Goal: Task Accomplishment & Management: Complete application form

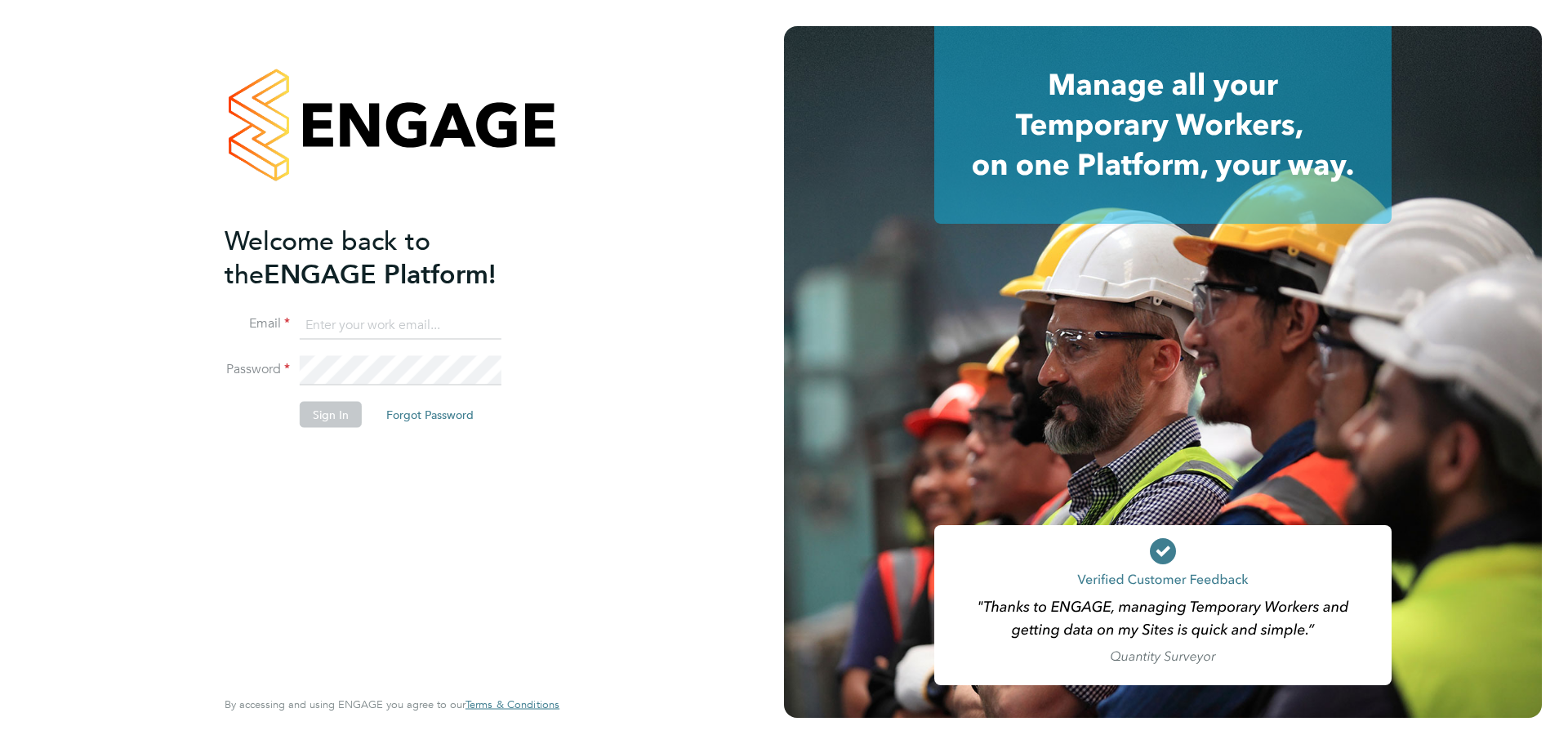
type input "jennifer.lawson-lee@wates.co.uk"
click at [330, 422] on button "Sign In" at bounding box center [331, 413] width 62 height 26
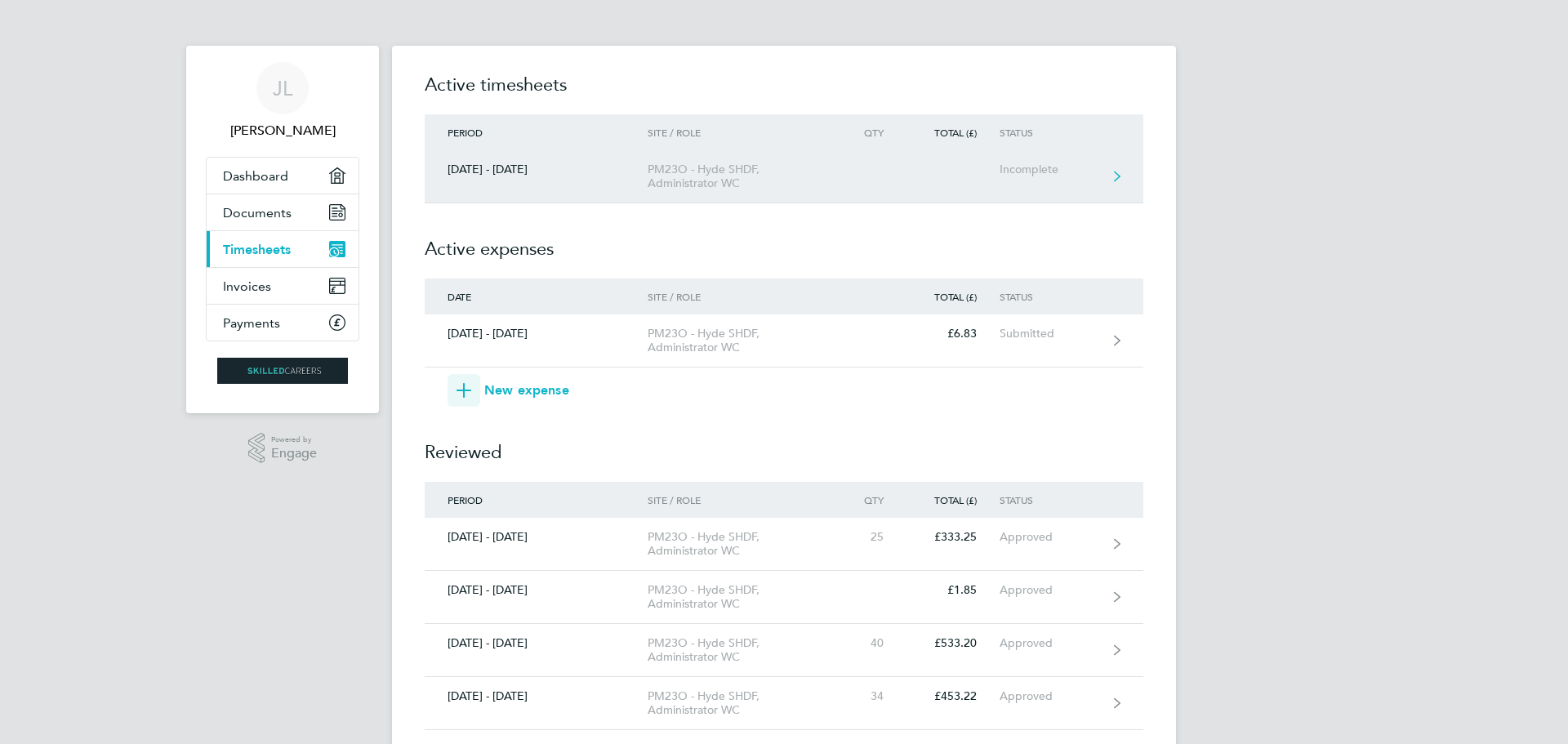
click at [1115, 174] on icon at bounding box center [1116, 176] width 6 height 12
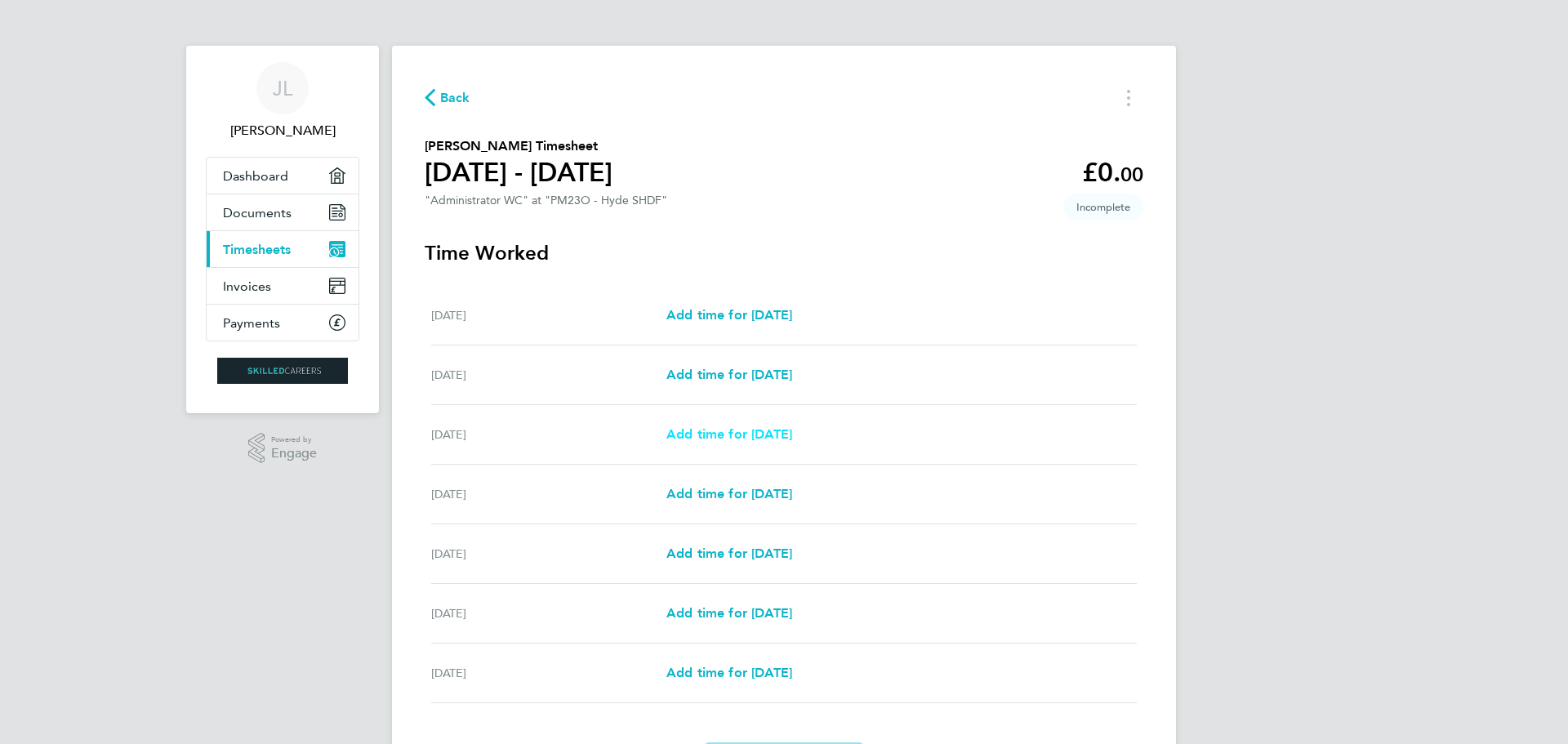
click at [733, 432] on span "Add time for [DATE]" at bounding box center [729, 433] width 125 height 15
select select "30"
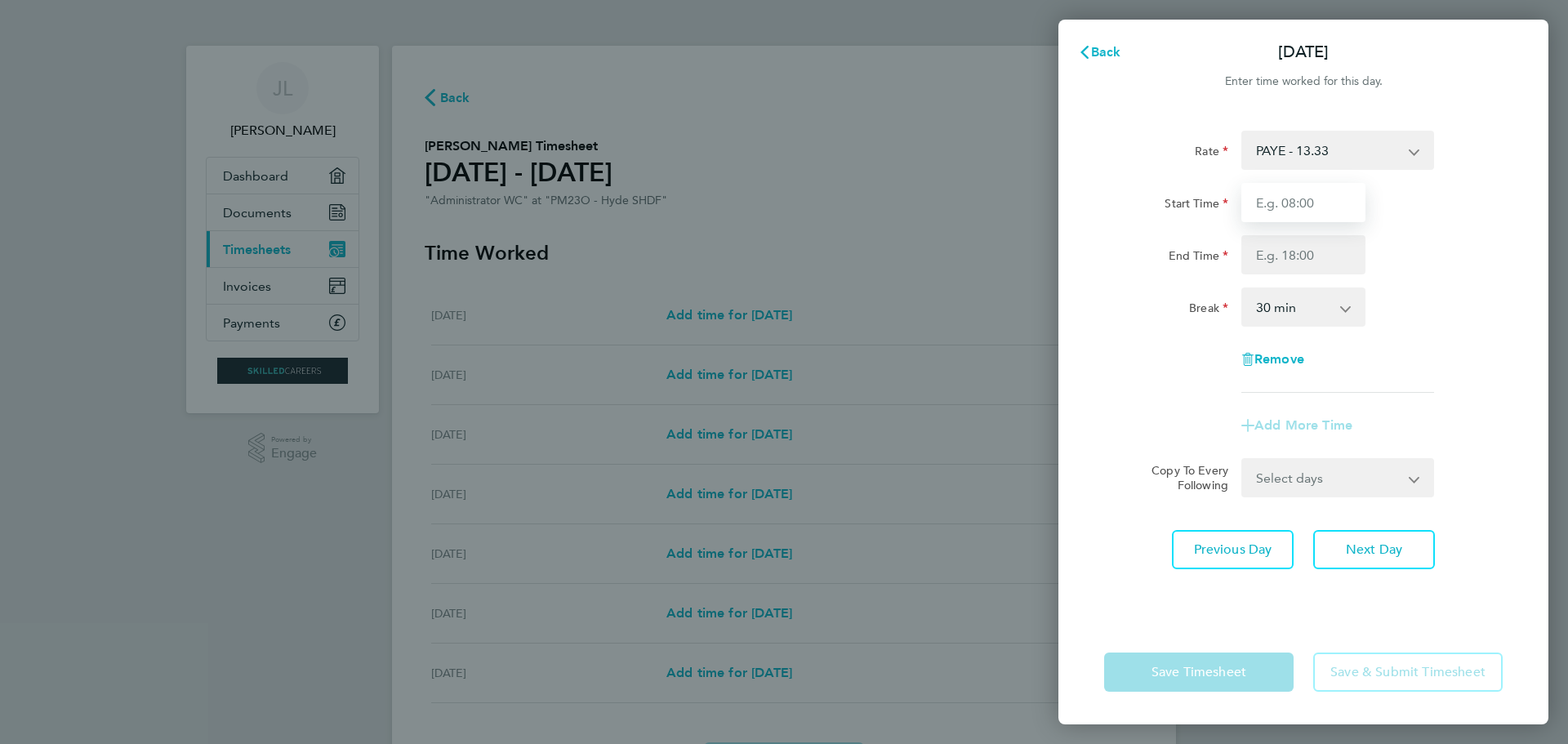
click at [1280, 199] on input "Start Time" at bounding box center [1304, 202] width 124 height 39
type input "08:00"
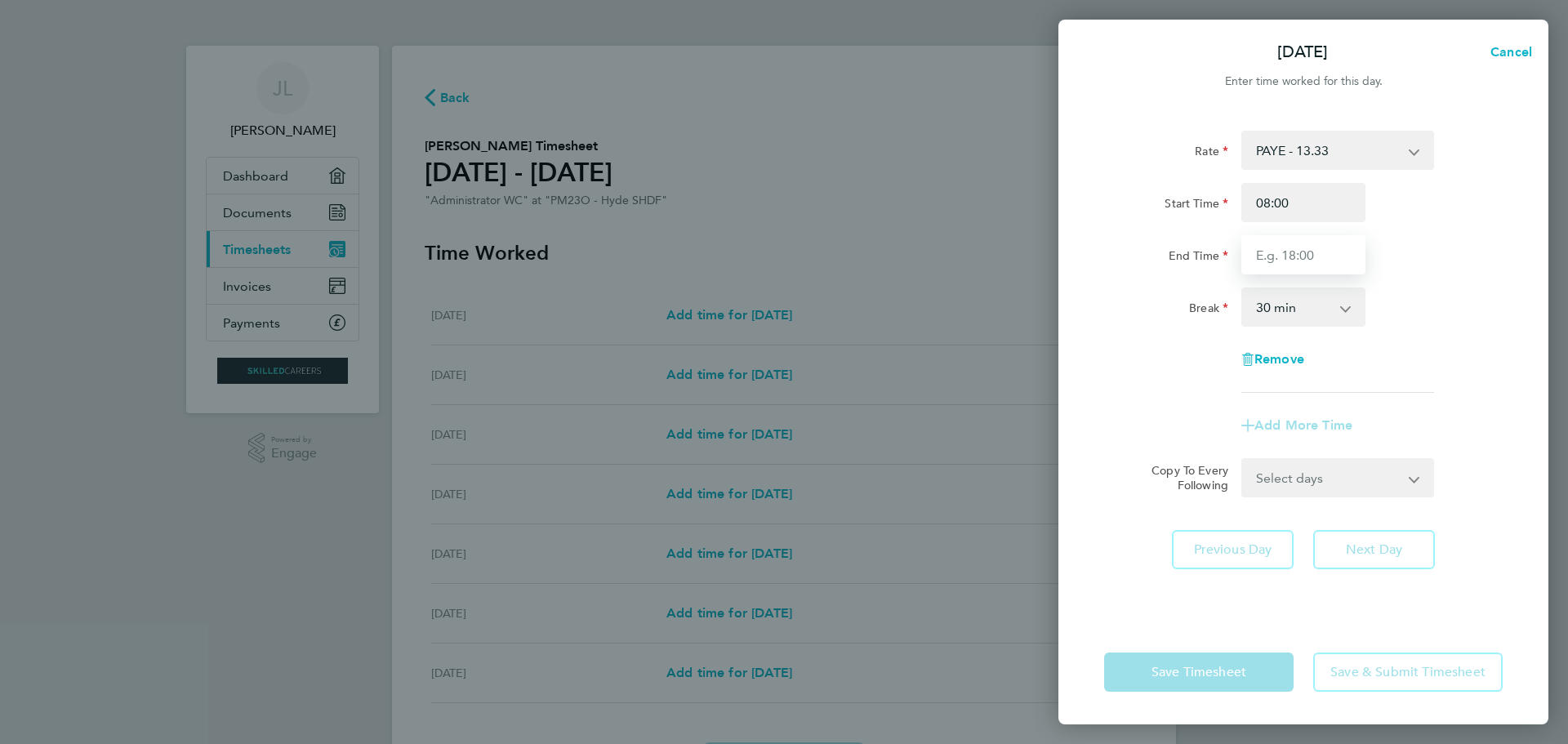
click at [1270, 255] on input "End Time" at bounding box center [1304, 254] width 124 height 39
click at [1415, 477] on form "Rate PAYE - 13.33 Tier 1 - 12.21 Tier 2 - 12.21 Start Time 08:00 End Time 17:00…" at bounding box center [1304, 314] width 399 height 367
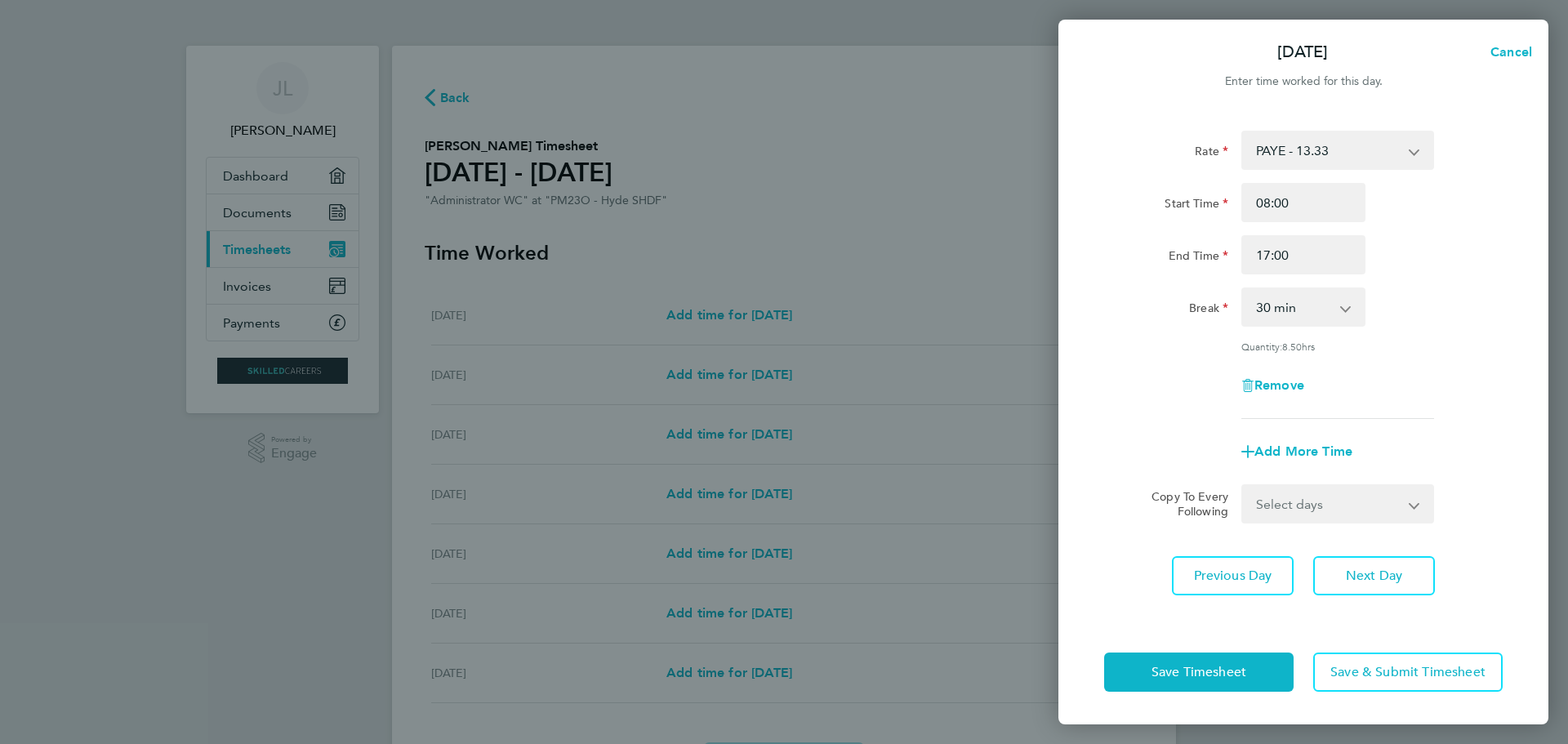
click at [1415, 506] on app-icon-cross-button at bounding box center [1424, 504] width 20 height 36
click at [1265, 498] on select "Select days Day [DATE] [DATE] [DATE] [DATE]" at bounding box center [1328, 504] width 172 height 36
click at [1271, 252] on input "17:00" at bounding box center [1304, 254] width 124 height 39
click at [1404, 394] on div "Remove" at bounding box center [1303, 385] width 412 height 39
click at [1269, 258] on input "16:00" at bounding box center [1304, 254] width 124 height 39
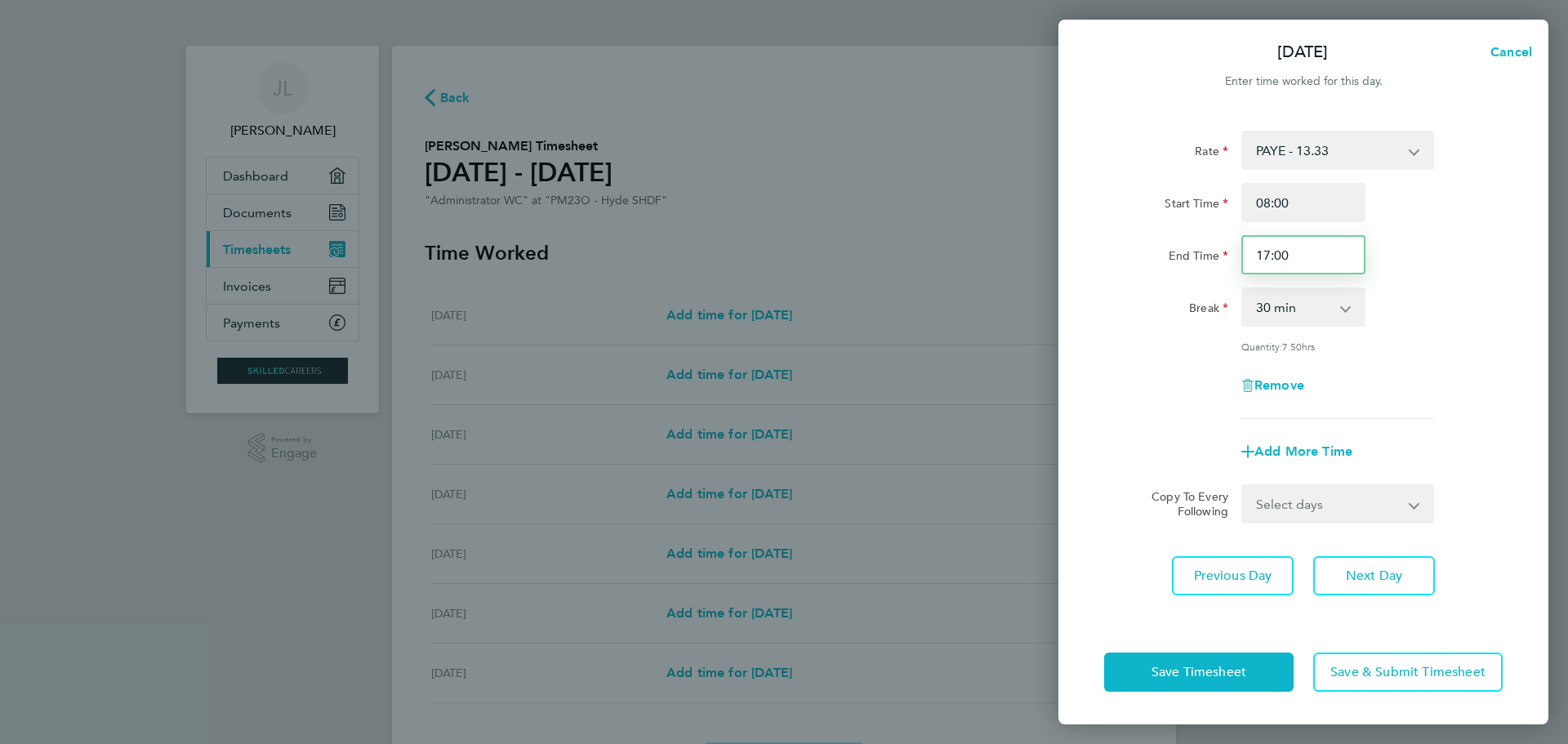
type input "17:00"
click at [1349, 309] on app-icon-cross-button at bounding box center [1355, 307] width 20 height 36
click at [1343, 311] on select "0 min 15 min 30 min 45 min 60 min 75 min 90 min" at bounding box center [1293, 307] width 101 height 36
click at [1243, 289] on select "0 min 15 min 30 min 45 min 60 min 75 min 90 min" at bounding box center [1293, 307] width 101 height 36
click at [1347, 311] on app-icon-cross-button at bounding box center [1355, 307] width 20 height 36
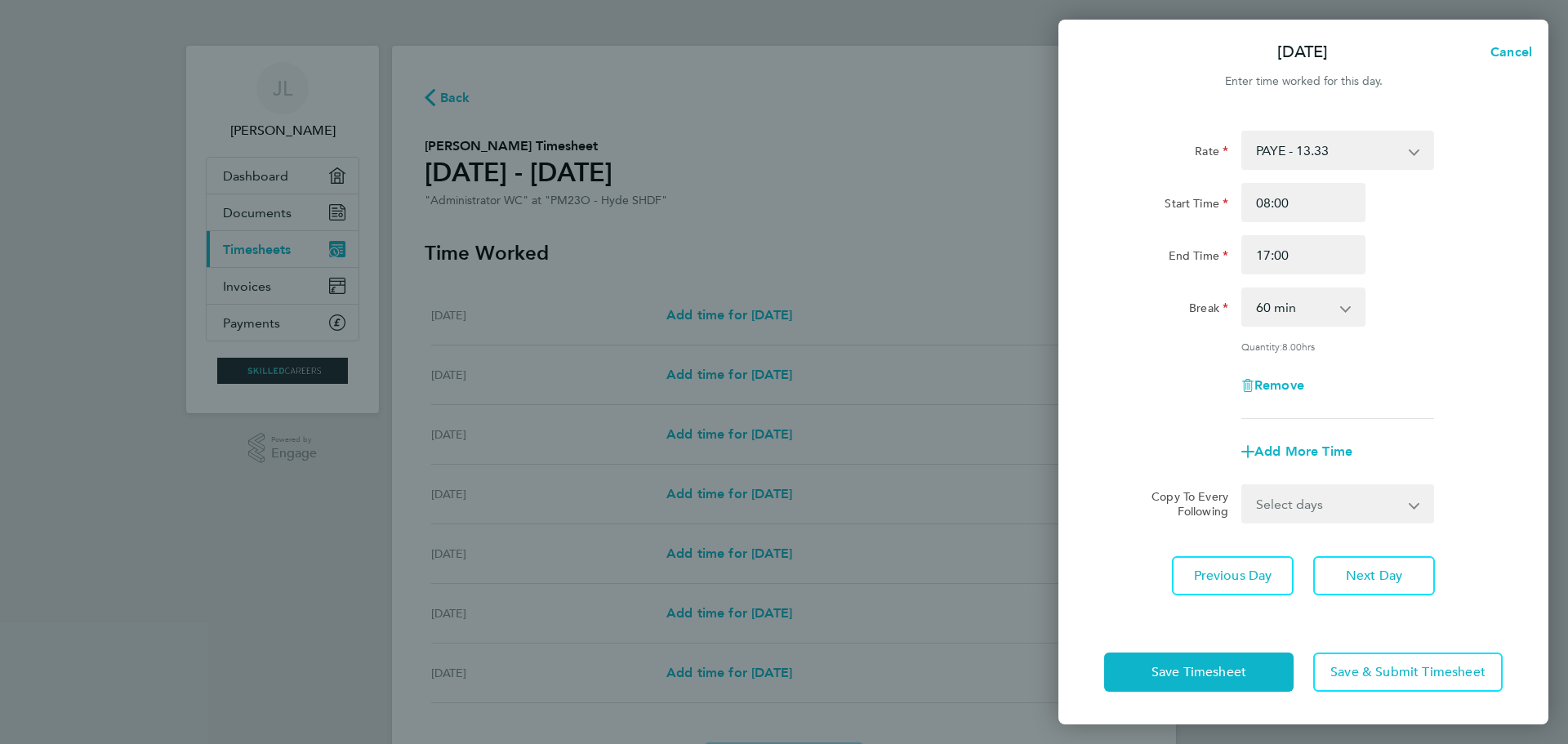
click at [1347, 310] on app-icon-cross-button at bounding box center [1355, 307] width 20 height 36
click at [1340, 307] on select "0 min 15 min 30 min 45 min 60 min 75 min 90 min" at bounding box center [1293, 307] width 101 height 36
select select "30"
click at [1243, 289] on select "0 min 15 min 30 min 45 min 60 min 75 min 90 min" at bounding box center [1293, 307] width 101 height 36
click at [1401, 341] on div "Quantity: 8.50 hrs" at bounding box center [1338, 346] width 193 height 13
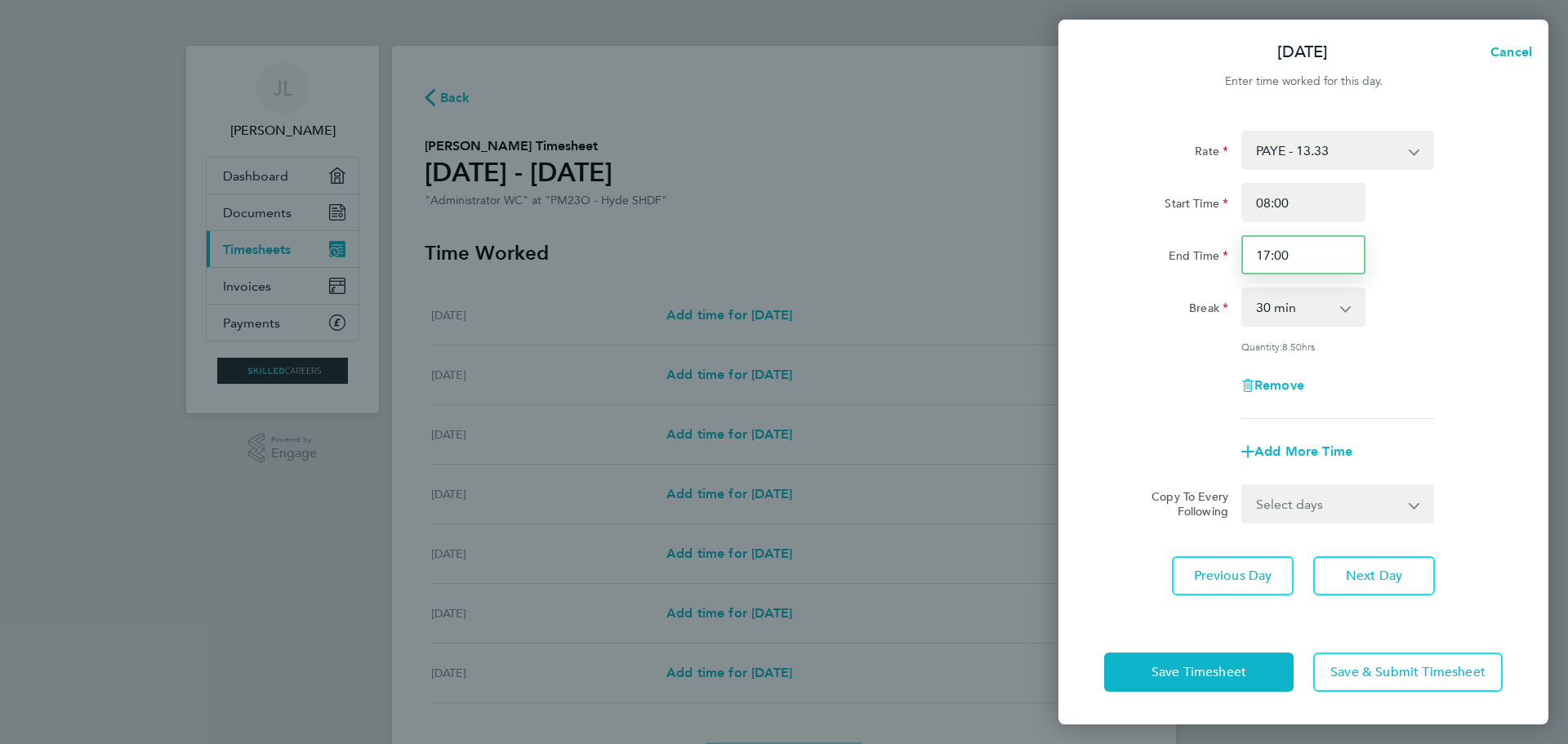
click at [1267, 253] on input "17:00" at bounding box center [1304, 254] width 124 height 39
type input "16:00"
click at [1383, 363] on div "Rate PAYE - 13.33 Tier 1 - 12.21 Tier 2 - 12.21 Start Time 08:00 End Time 16:00…" at bounding box center [1304, 274] width 399 height 288
click at [1414, 505] on app-icon-cross-button at bounding box center [1424, 504] width 20 height 36
click at [1365, 496] on select "Select days Day [DATE] [DATE] [DATE] [DATE]" at bounding box center [1328, 504] width 172 height 36
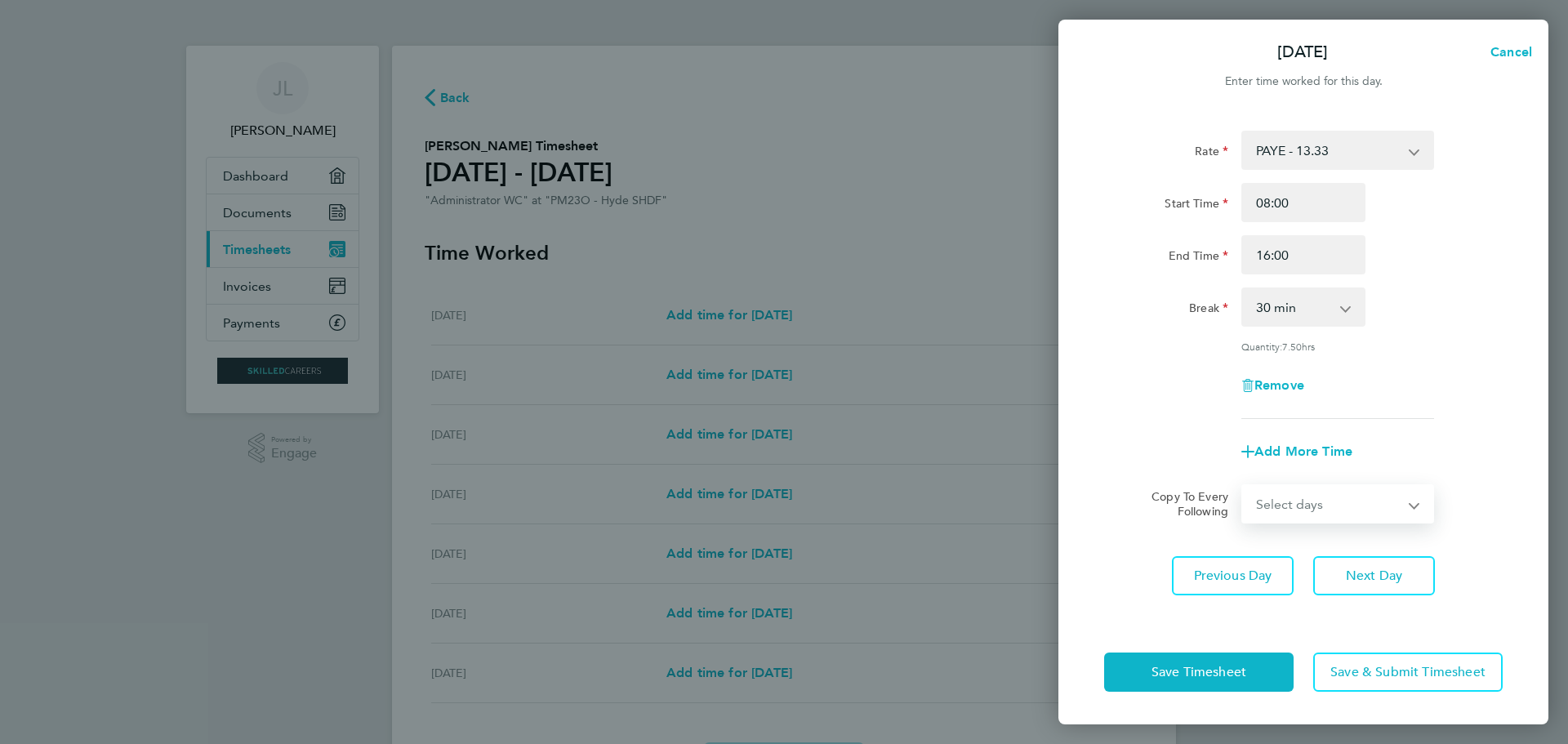
select select "TUE"
click at [1243, 486] on select "Select days Day [DATE] [DATE] [DATE] [DATE]" at bounding box center [1328, 504] width 172 height 36
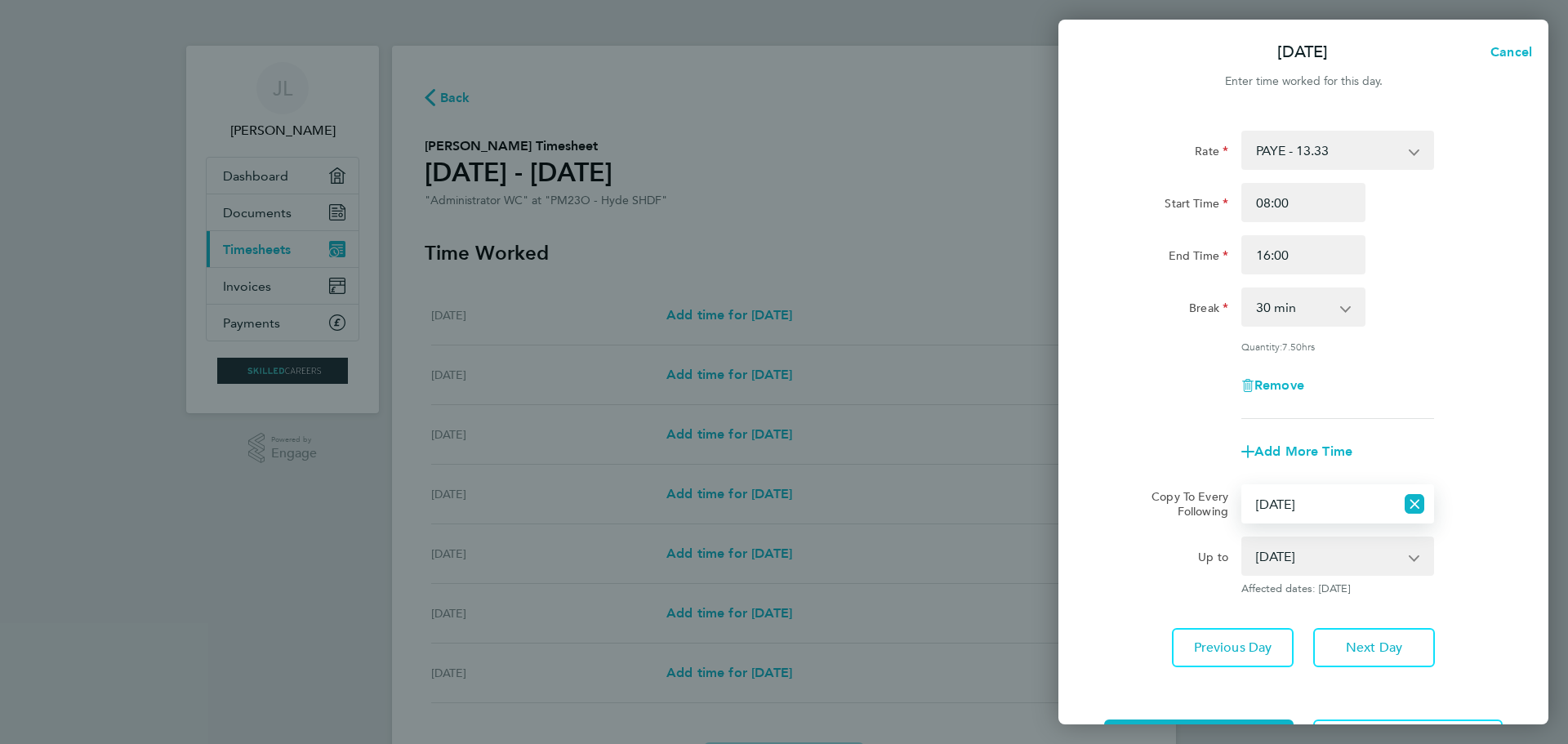
click at [1415, 555] on app-icon-cross-button at bounding box center [1423, 557] width 20 height 36
click at [1414, 556] on app-icon-cross-button at bounding box center [1423, 557] width 20 height 36
click at [1414, 555] on app-icon-cross-button at bounding box center [1423, 557] width 20 height 36
click at [1404, 549] on select "[DATE] [DATE] [DATE] [DATE]" at bounding box center [1327, 557] width 170 height 36
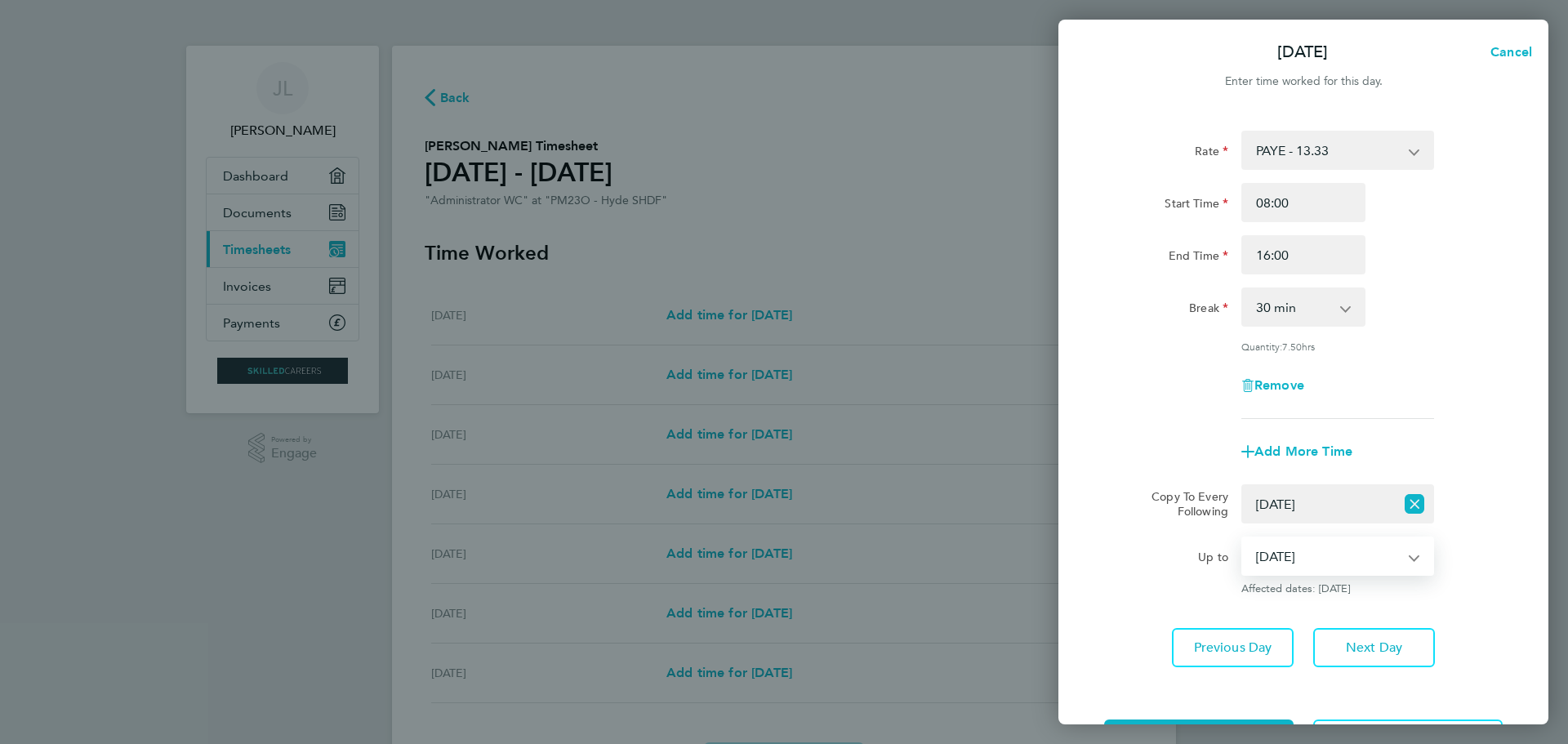
select select "[DATE]"
click at [1243, 539] on select "[DATE] [DATE] [DATE] [DATE]" at bounding box center [1327, 557] width 170 height 36
click at [1244, 596] on div "Rate PAYE - 13.33 Tier 1 - 12.21 Tier 2 - 12.21 Start Time 08:00 End Time 16:00…" at bounding box center [1303, 399] width 490 height 576
click at [1257, 448] on span "Add More Time" at bounding box center [1304, 451] width 98 height 15
select select "null"
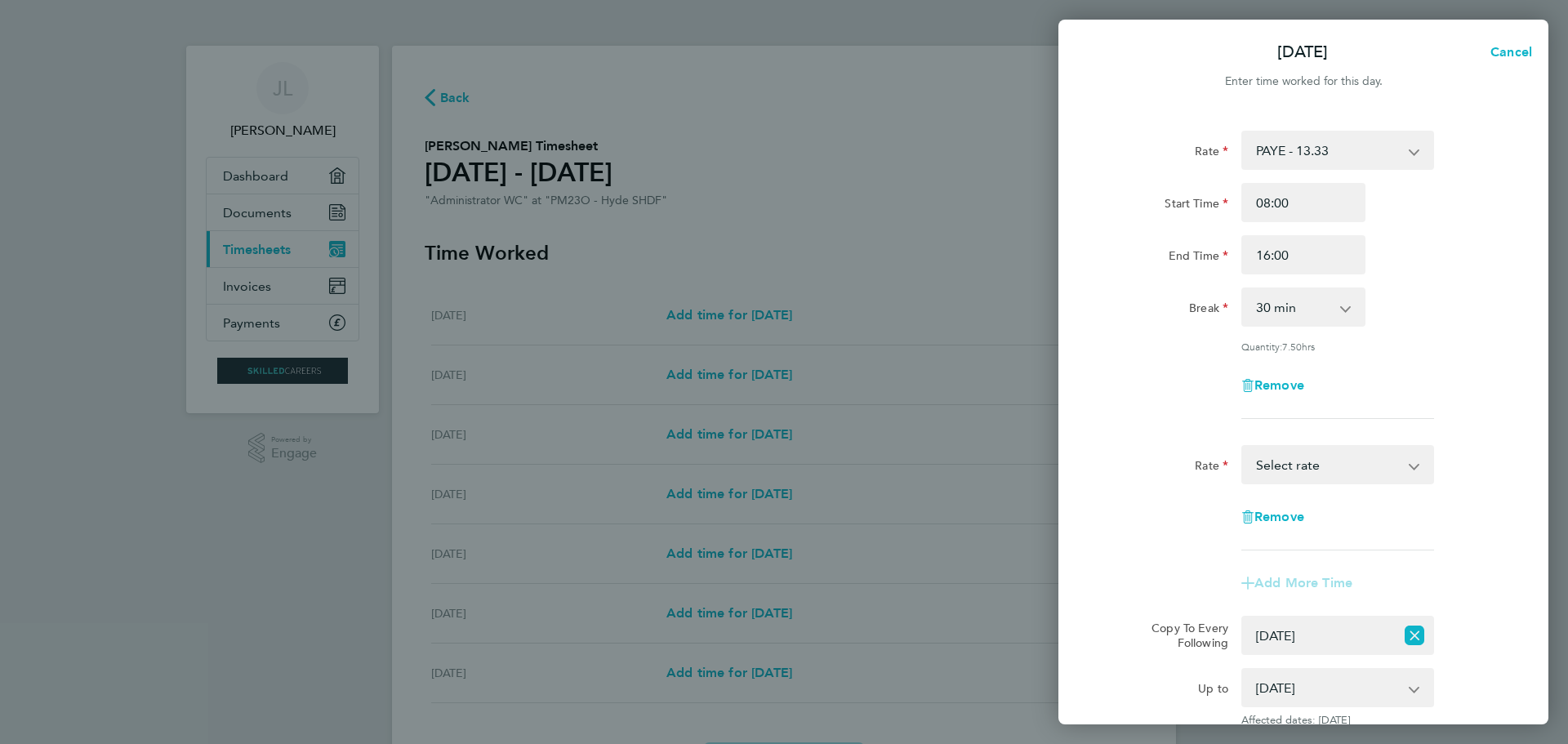
click at [1415, 463] on app-icon-cross-button at bounding box center [1423, 465] width 20 height 36
click at [1413, 466] on select "Tier 1 - 12.21 PAYE - 13.33 Tier 2 - 12.21 Select rate" at bounding box center [1327, 465] width 170 height 36
select select "30"
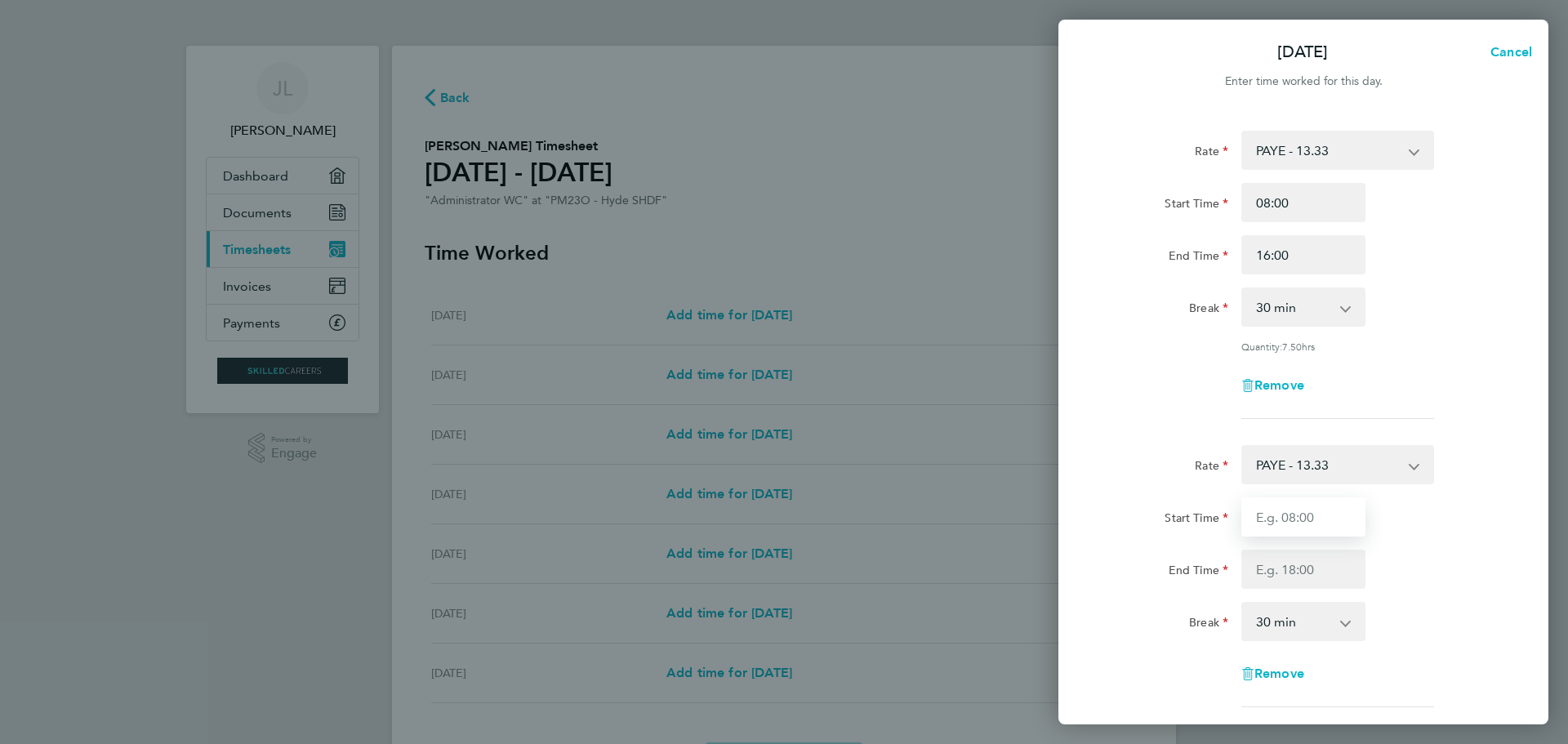
click at [1264, 514] on input "Start Time" at bounding box center [1304, 517] width 124 height 39
type input "08:00"
click at [1274, 565] on input "End Time" at bounding box center [1304, 569] width 124 height 39
type input "17:00"
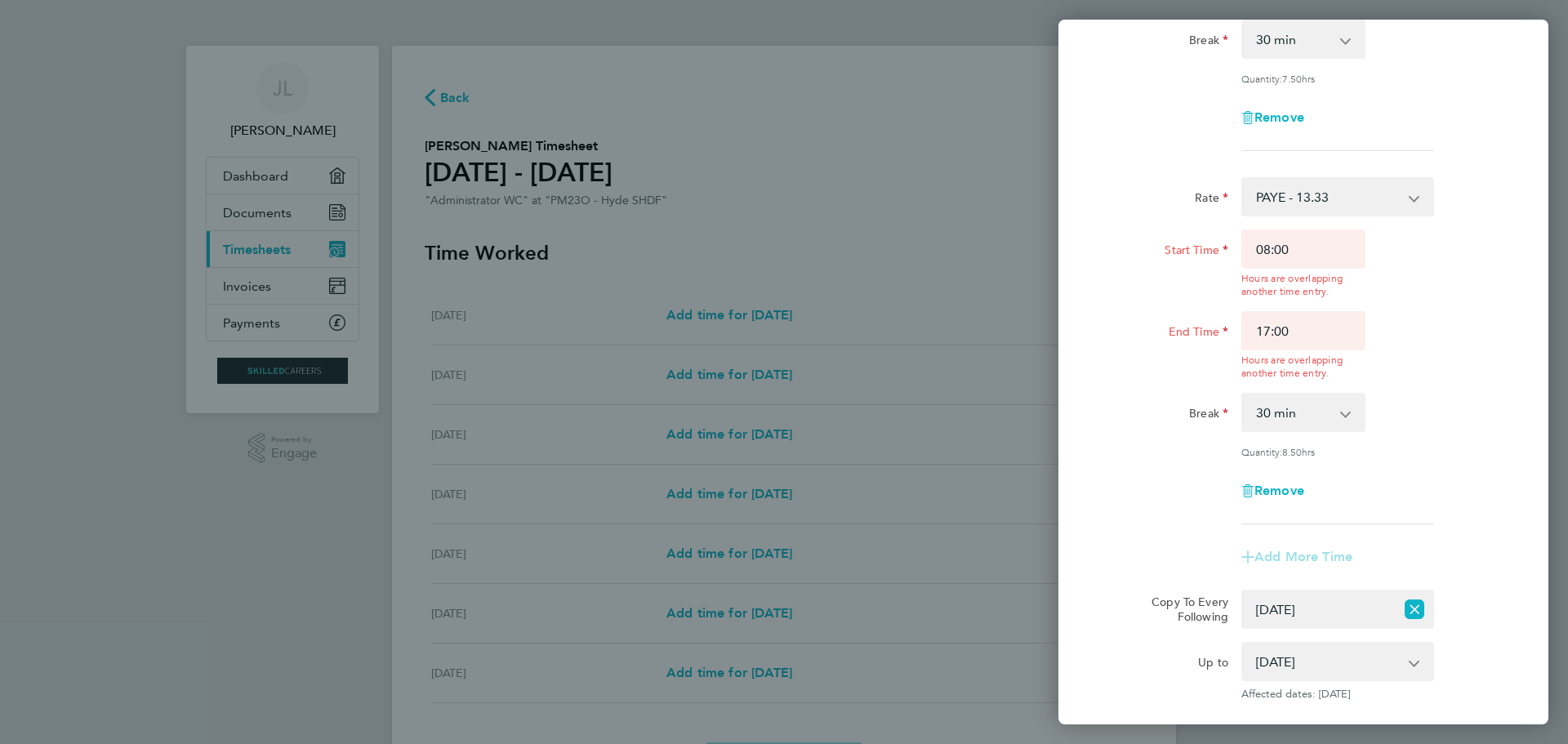
scroll to position [385, 0]
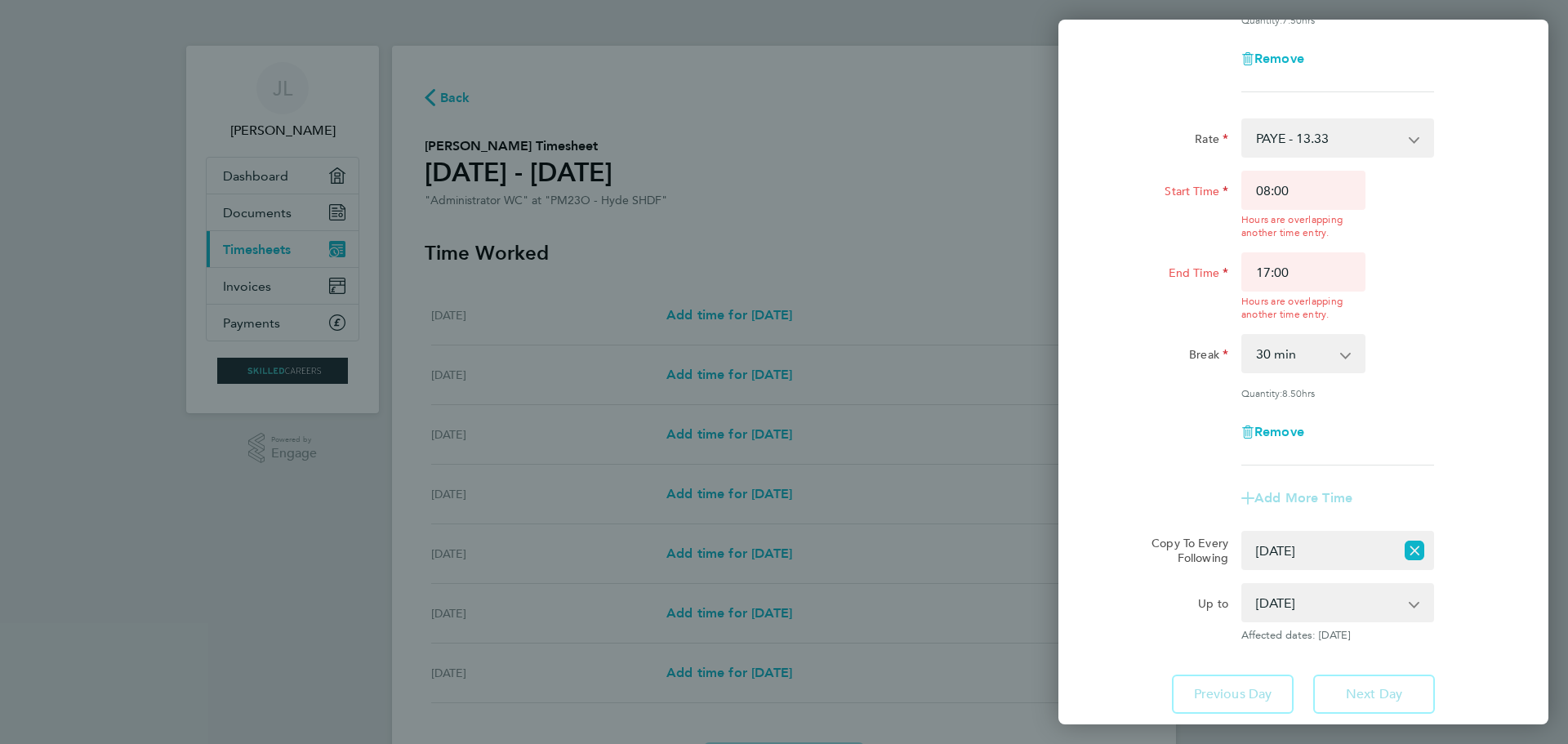
click at [1245, 699] on div "[DATE] Cancel Enter time worked for this day. Rate PAYE - 13.33 Tier 1 - 12.21 …" at bounding box center [1303, 372] width 490 height 705
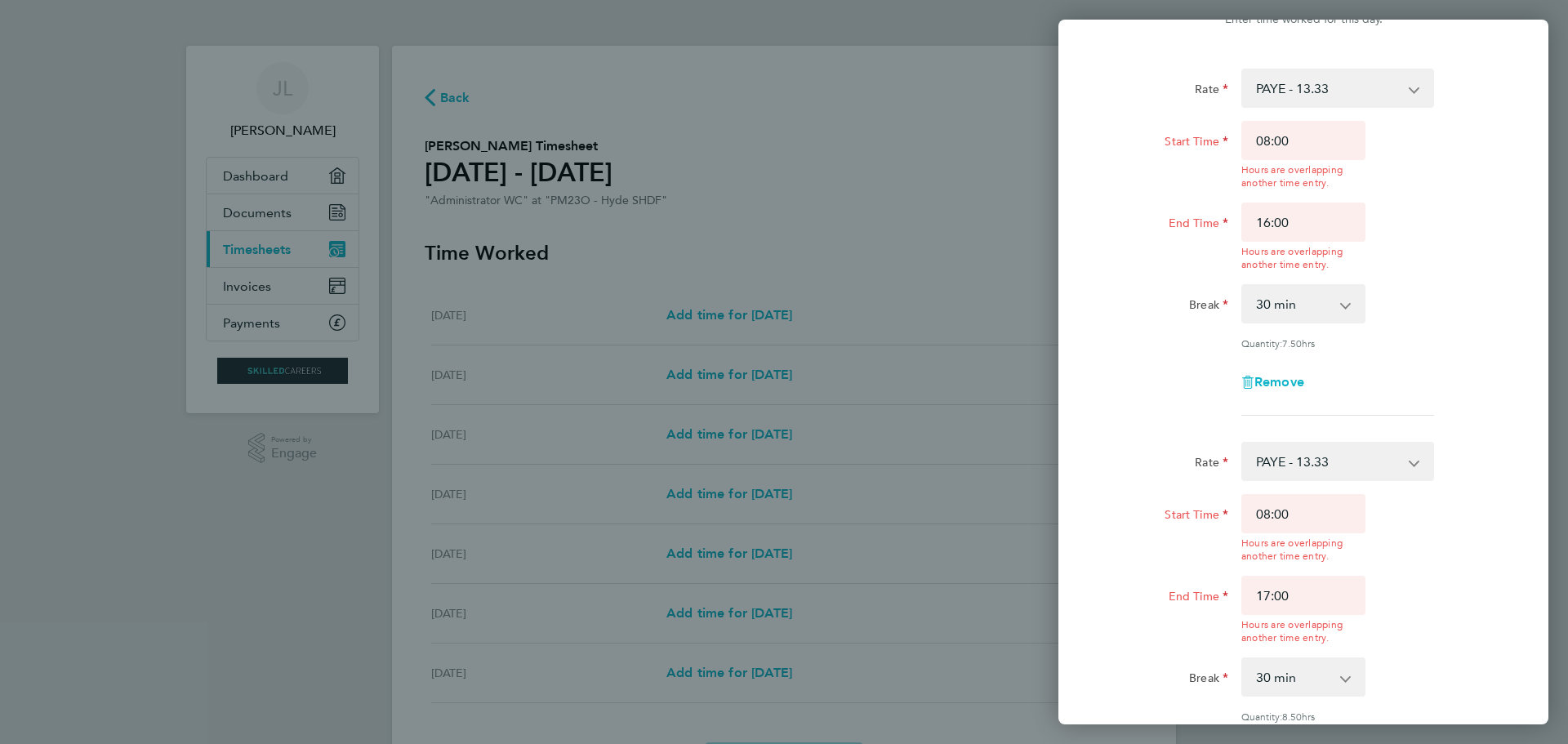
scroll to position [164, 0]
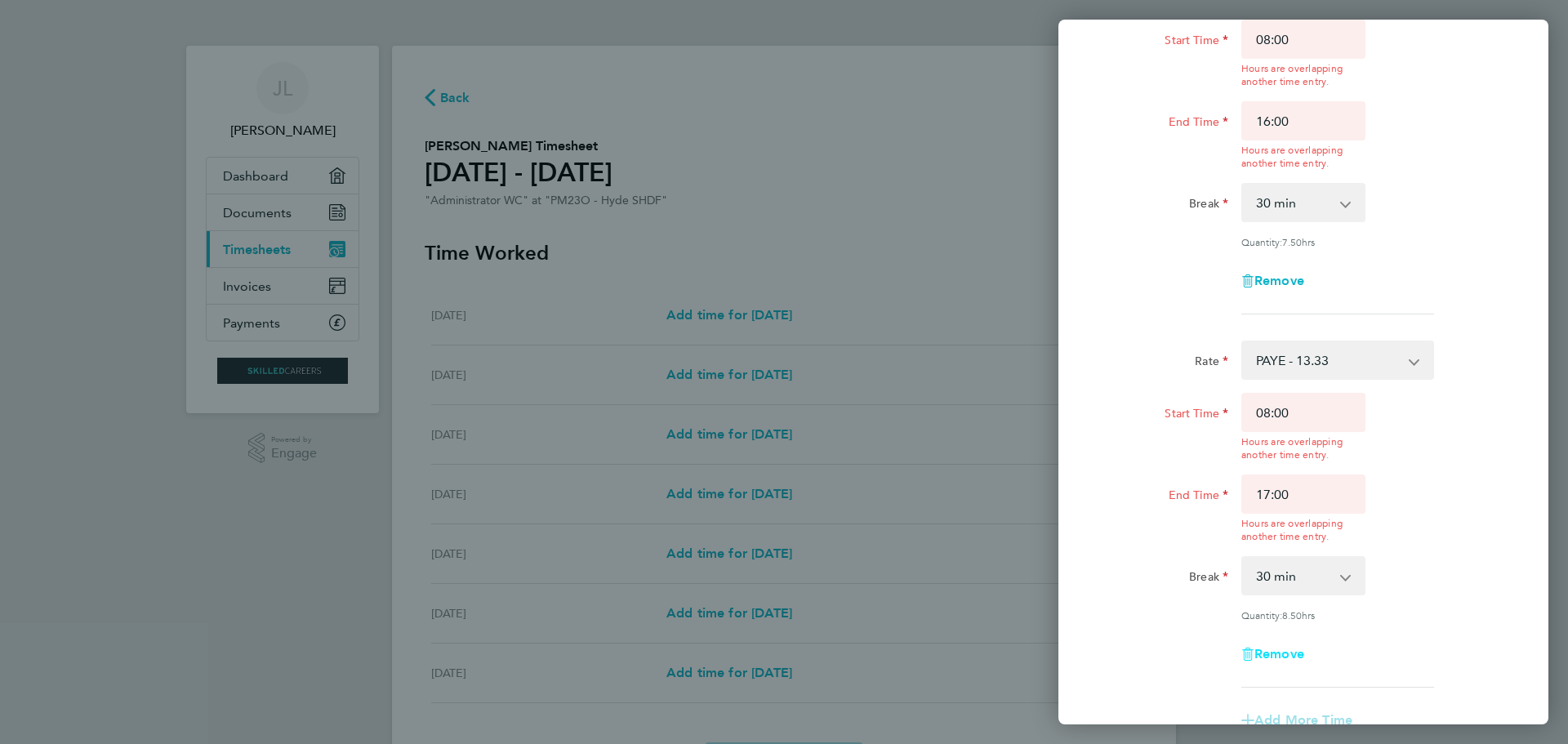
click at [1290, 650] on span "Remove" at bounding box center [1279, 653] width 50 height 15
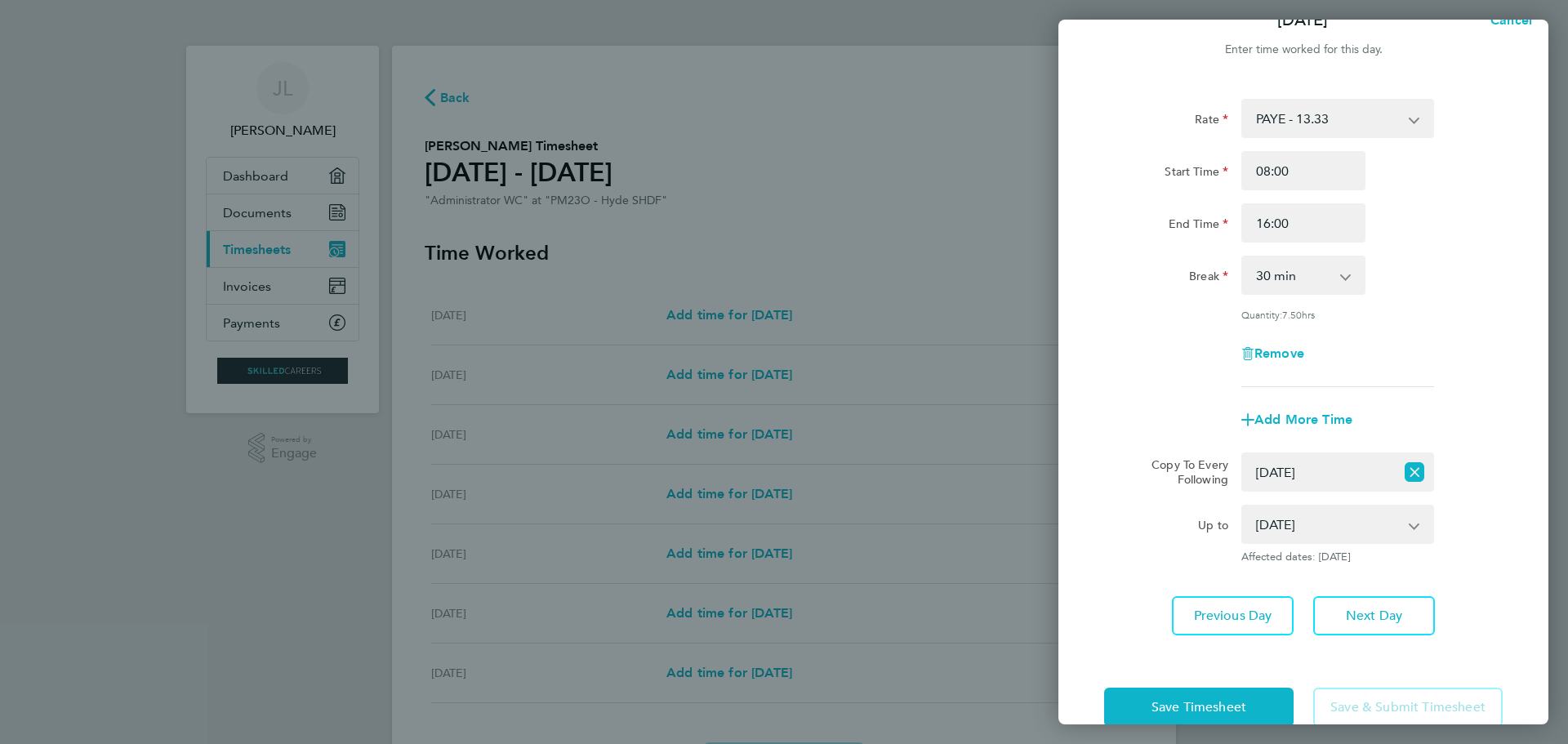
scroll to position [0, 0]
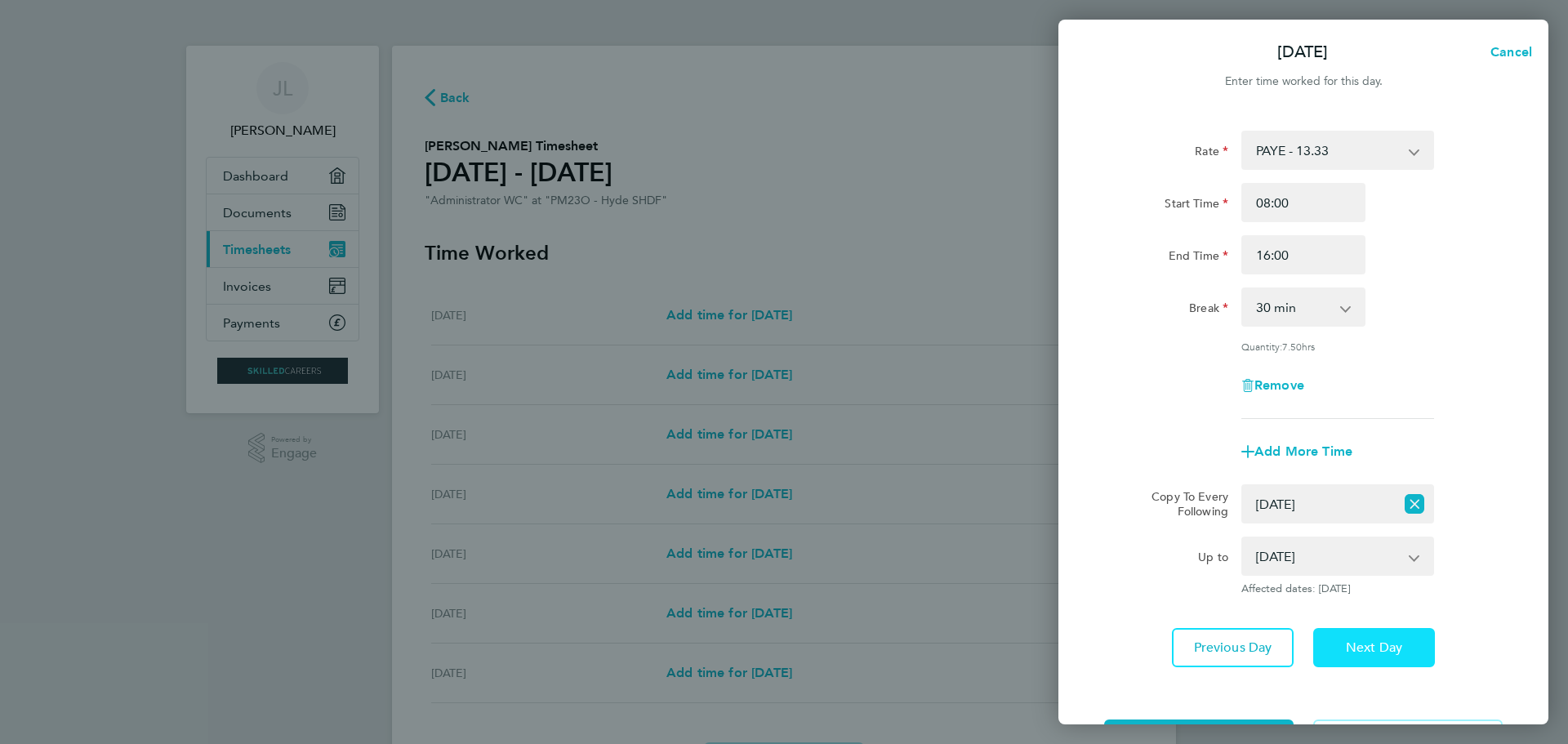
click at [1381, 649] on span "Next Day" at bounding box center [1374, 648] width 56 height 16
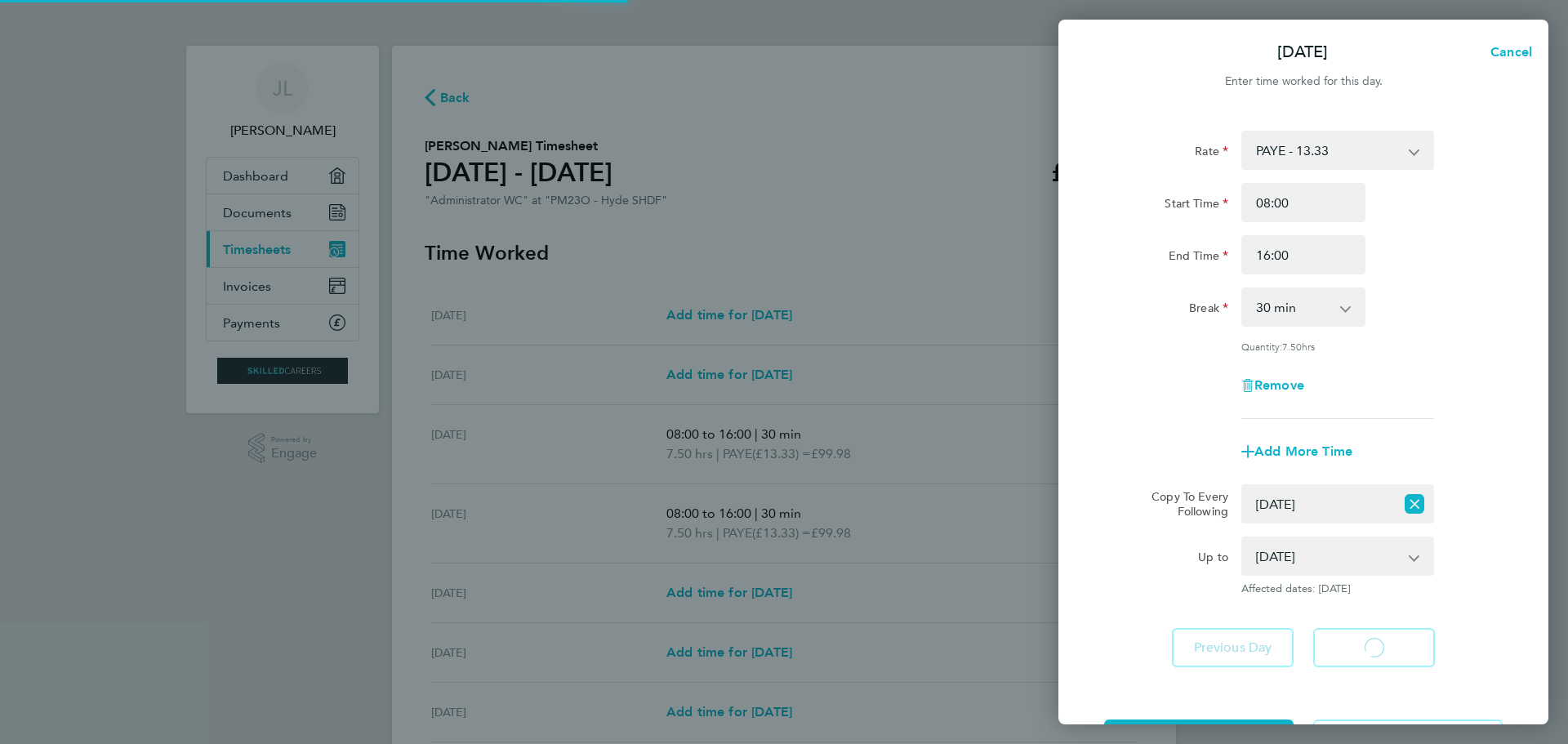
select select "30"
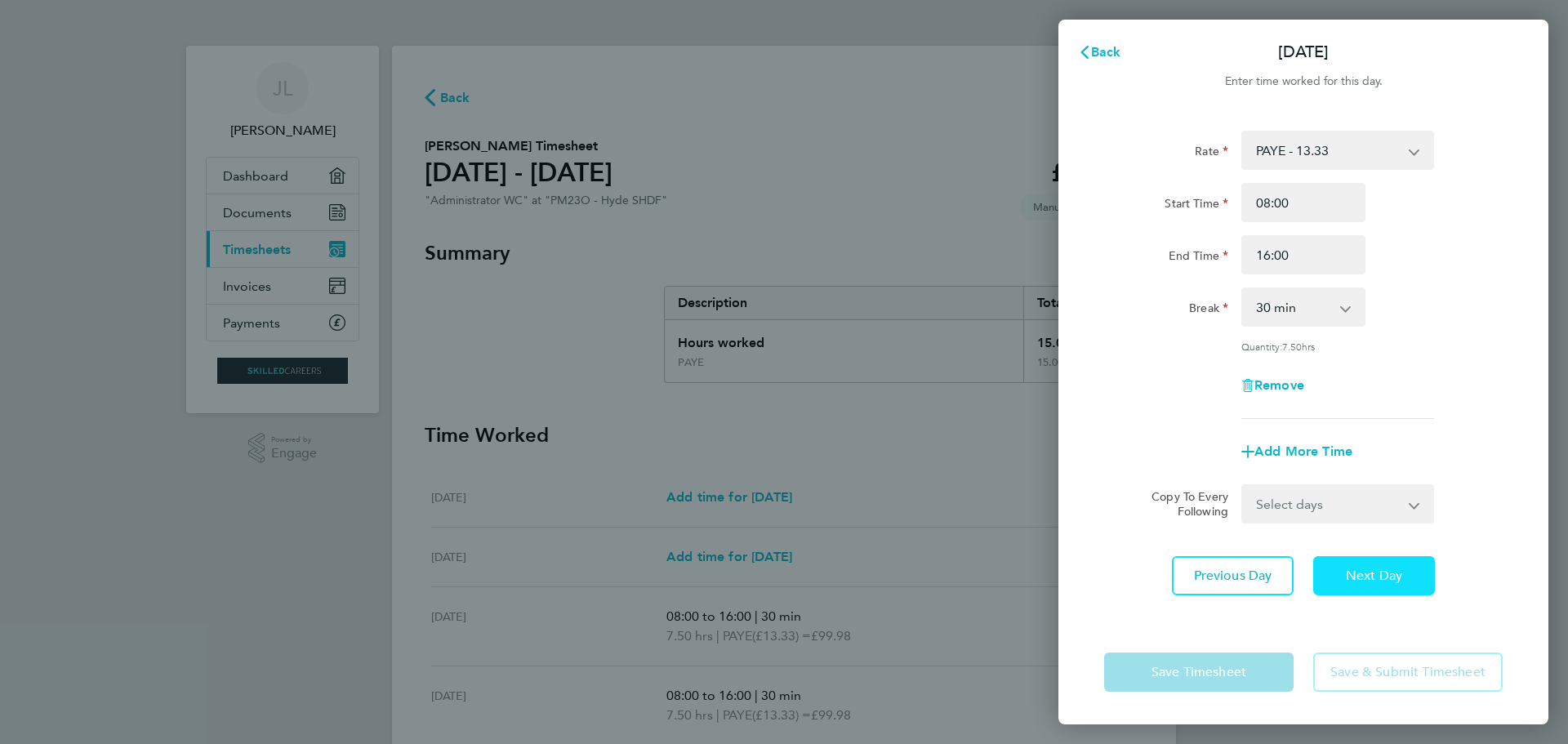
click at [1374, 572] on span "Next Day" at bounding box center [1374, 576] width 56 height 16
select select "30"
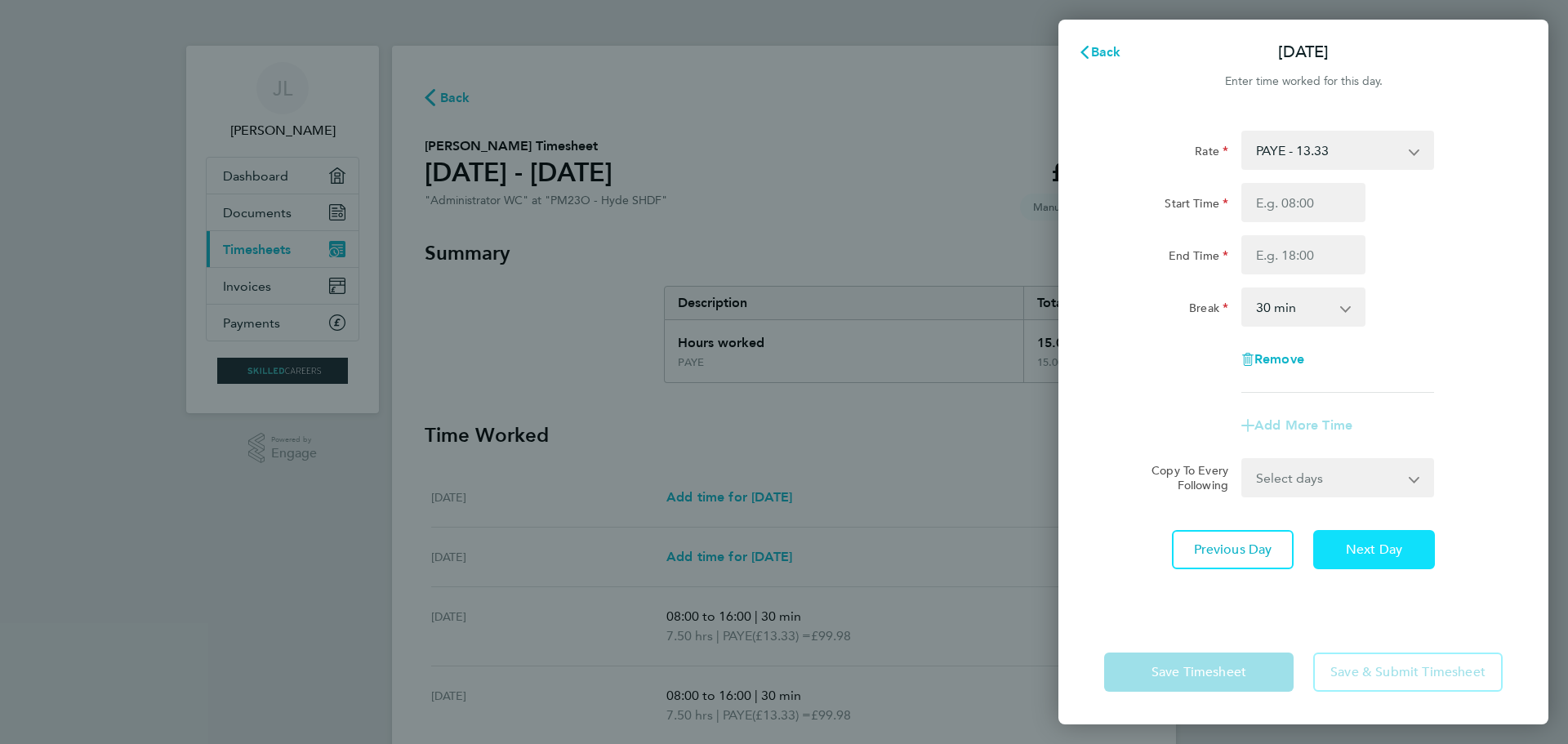
click at [1376, 546] on span "Next Day" at bounding box center [1374, 550] width 56 height 16
select select "30"
click at [1376, 546] on span "Next Day" at bounding box center [1374, 550] width 56 height 16
select select "30"
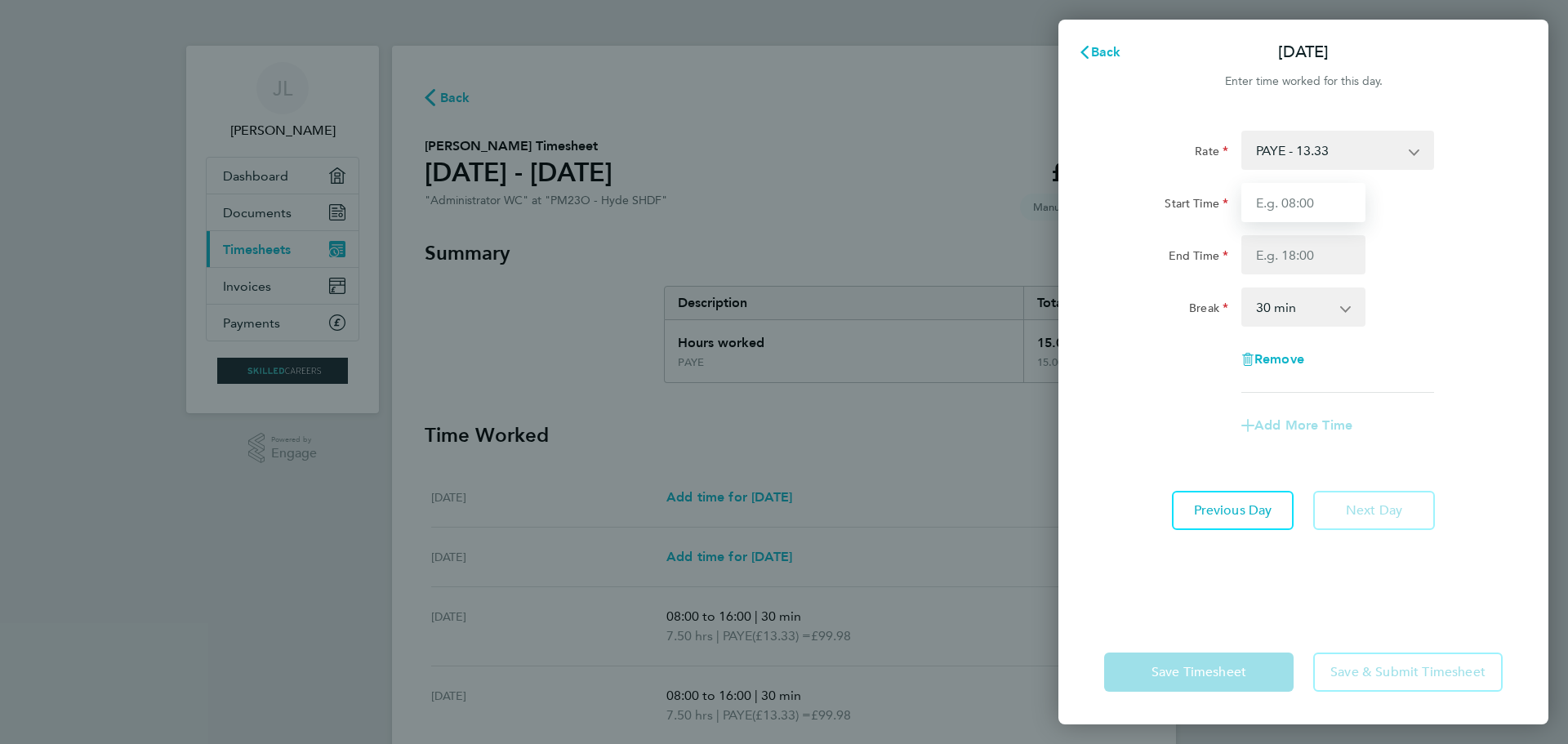
click at [1295, 203] on input "Start Time" at bounding box center [1304, 202] width 124 height 39
type input "08:00"
click at [1271, 247] on input "End Time" at bounding box center [1304, 254] width 124 height 39
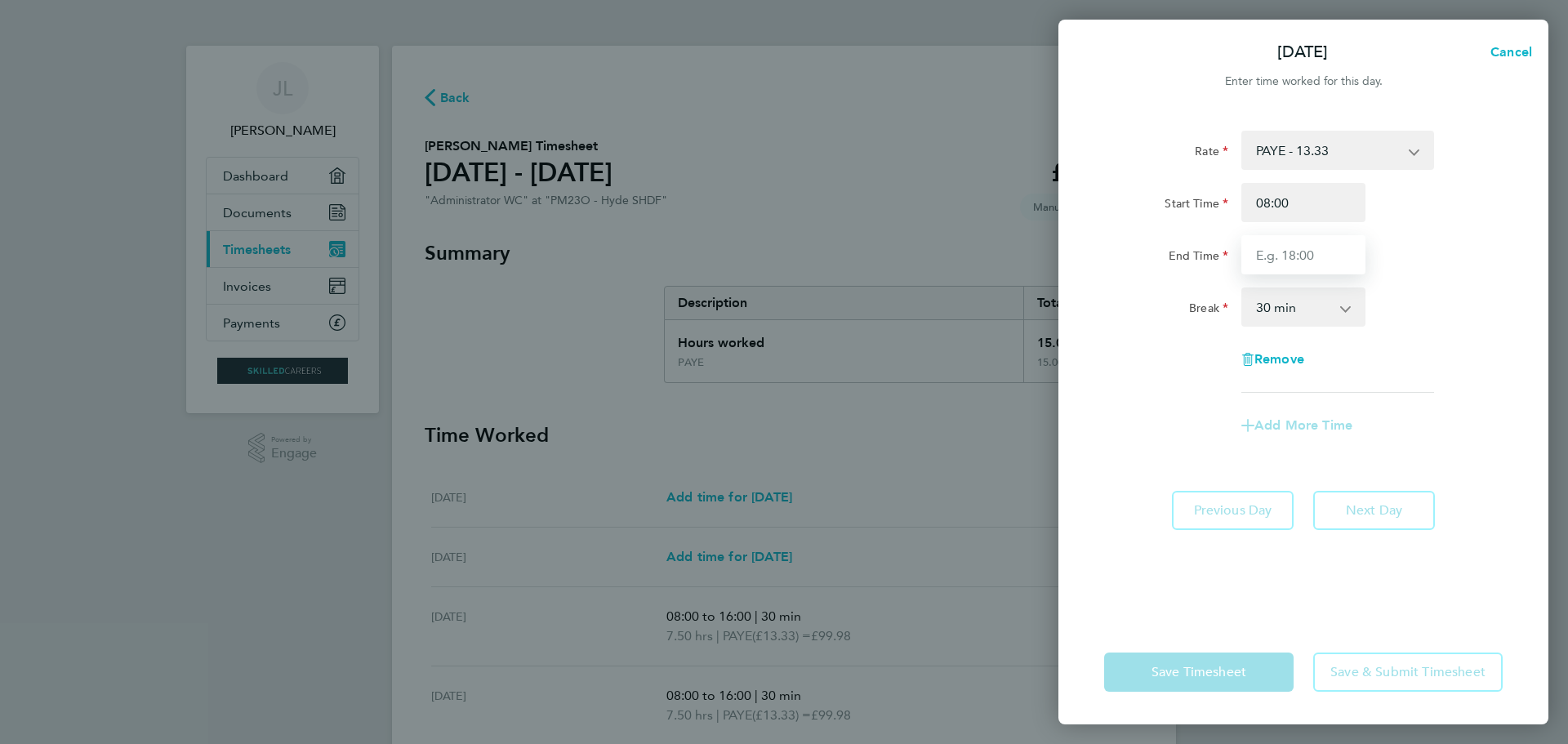
type input "17:00"
click at [1229, 671] on app-form-button "Save Timesheet" at bounding box center [1204, 671] width 199 height 39
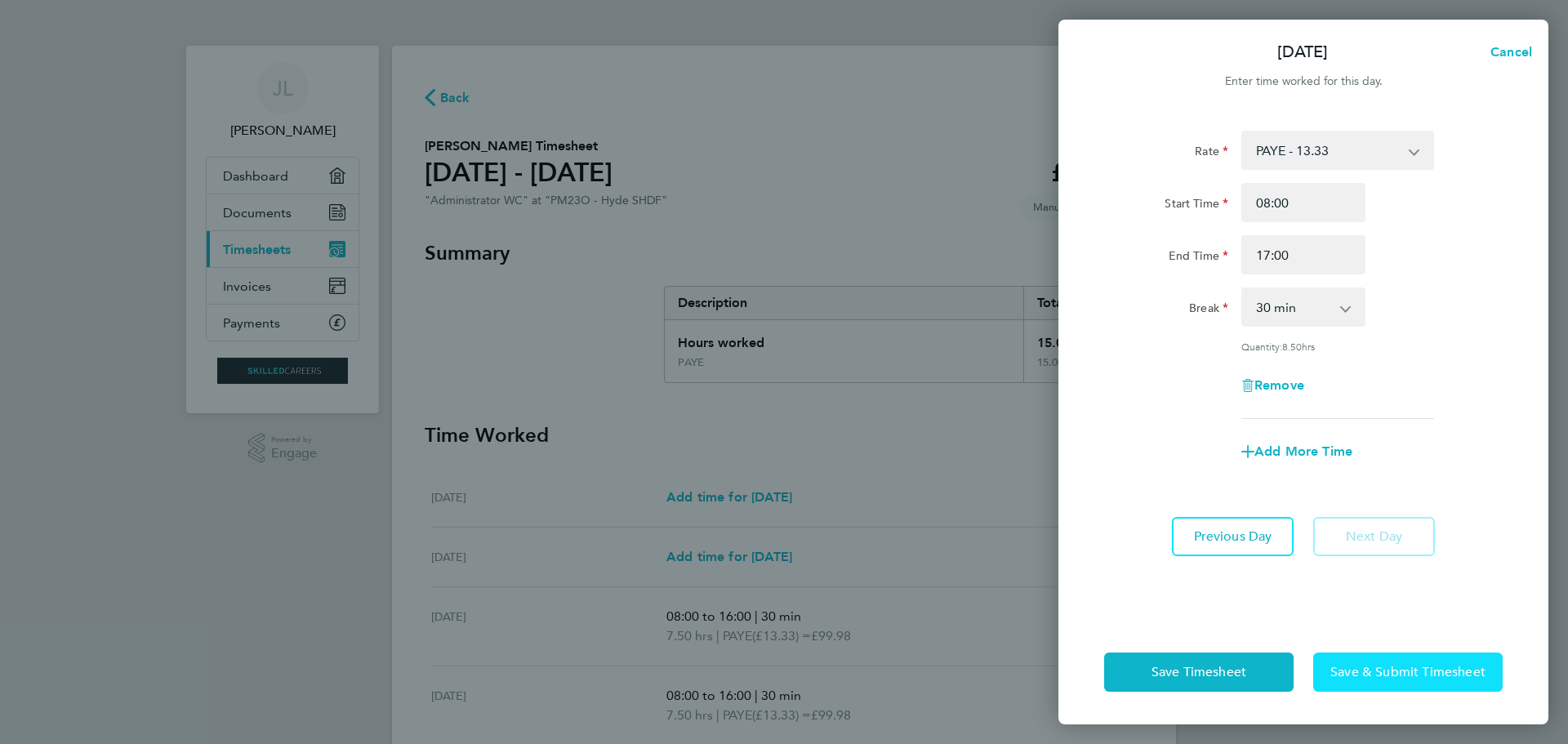
click at [1390, 670] on span "Save & Submit Timesheet" at bounding box center [1408, 672] width 155 height 16
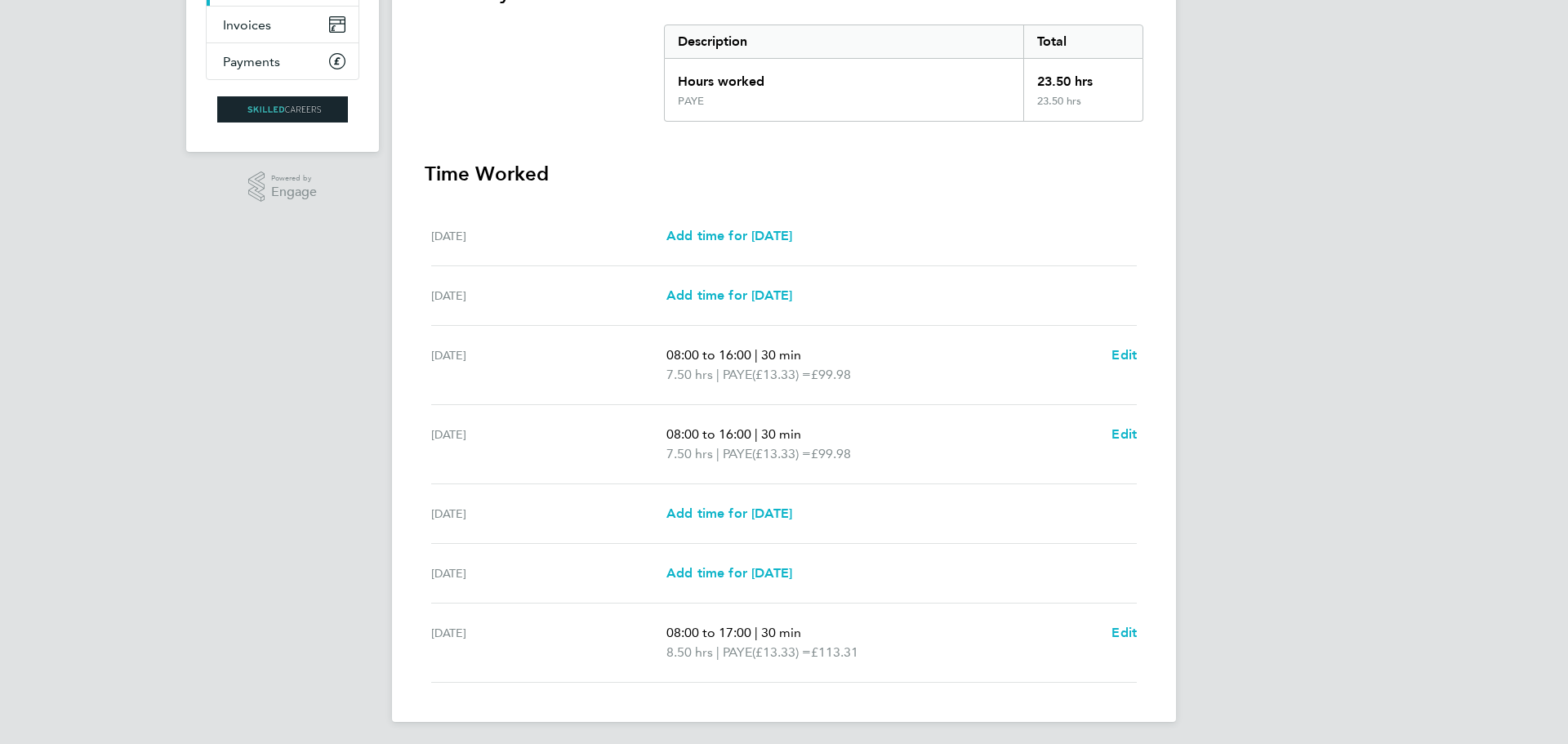
scroll to position [265, 0]
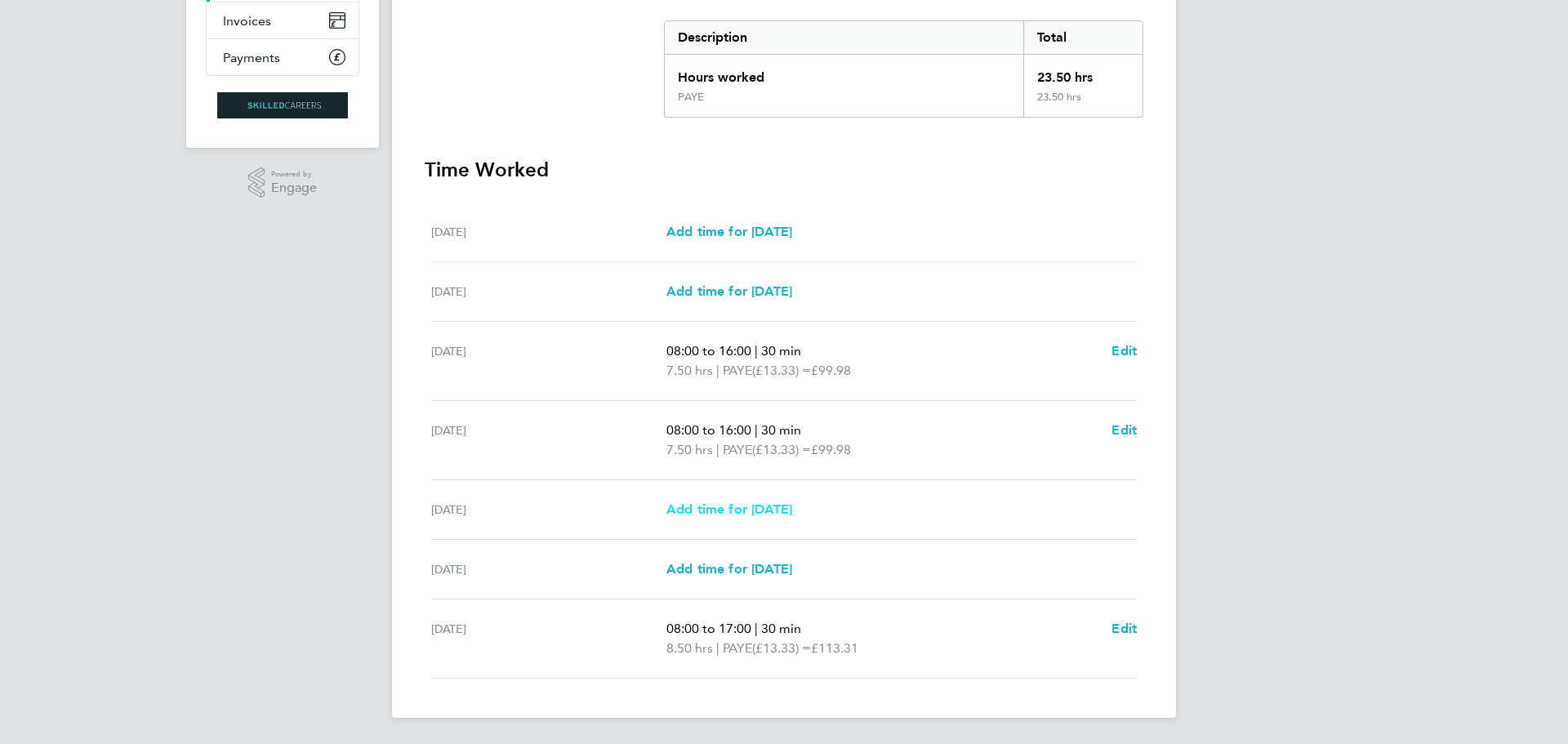
click at [769, 508] on span "Add time for [DATE]" at bounding box center [729, 509] width 125 height 15
select select "30"
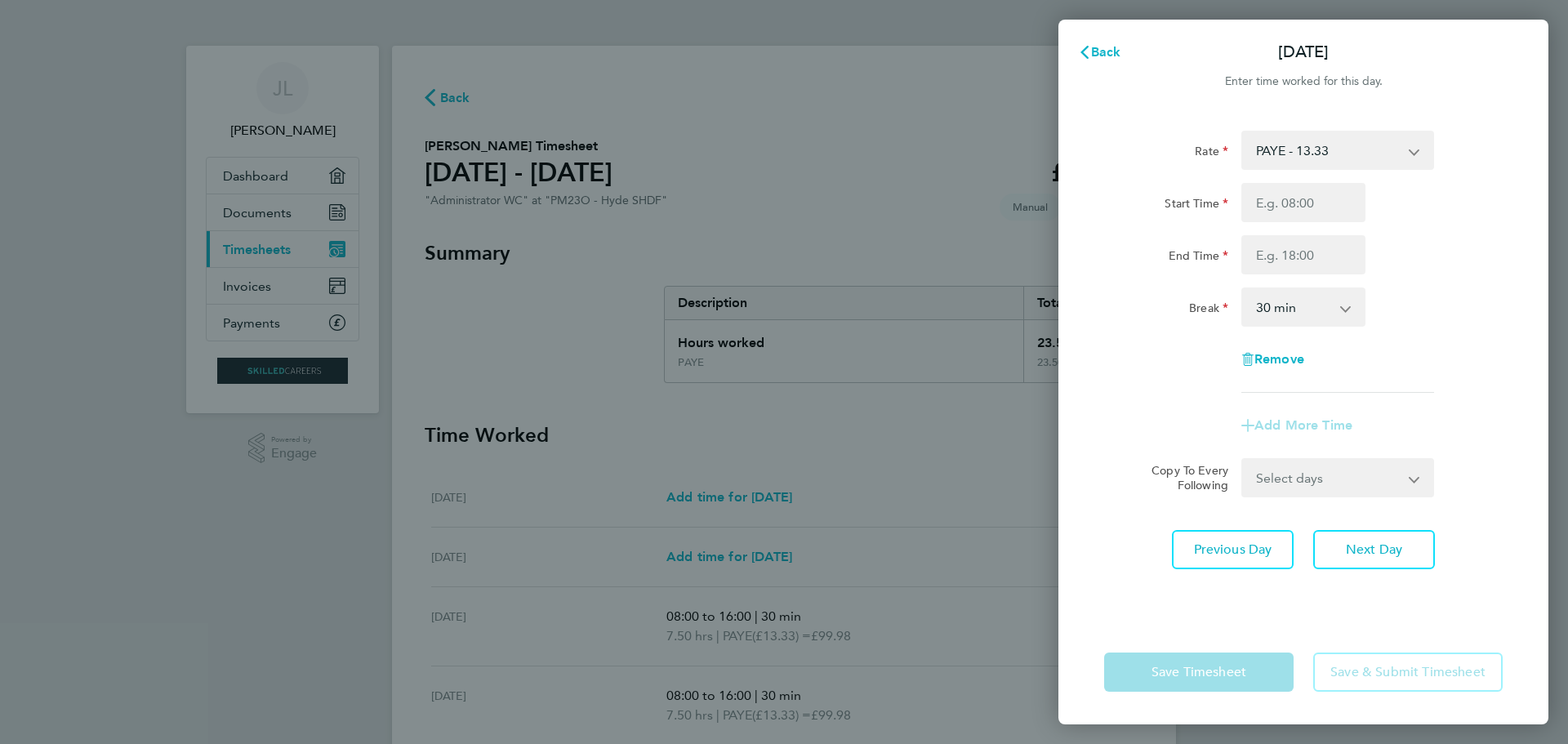
click at [1414, 479] on app-icon-cross-button at bounding box center [1424, 478] width 20 height 36
click at [1416, 478] on app-icon-cross-button at bounding box center [1424, 478] width 20 height 36
click at [1420, 471] on app-icon-cross-button at bounding box center [1424, 478] width 20 height 36
click at [1361, 476] on select "Select days Day [DATE] [DATE]" at bounding box center [1328, 478] width 172 height 36
select select "THU"
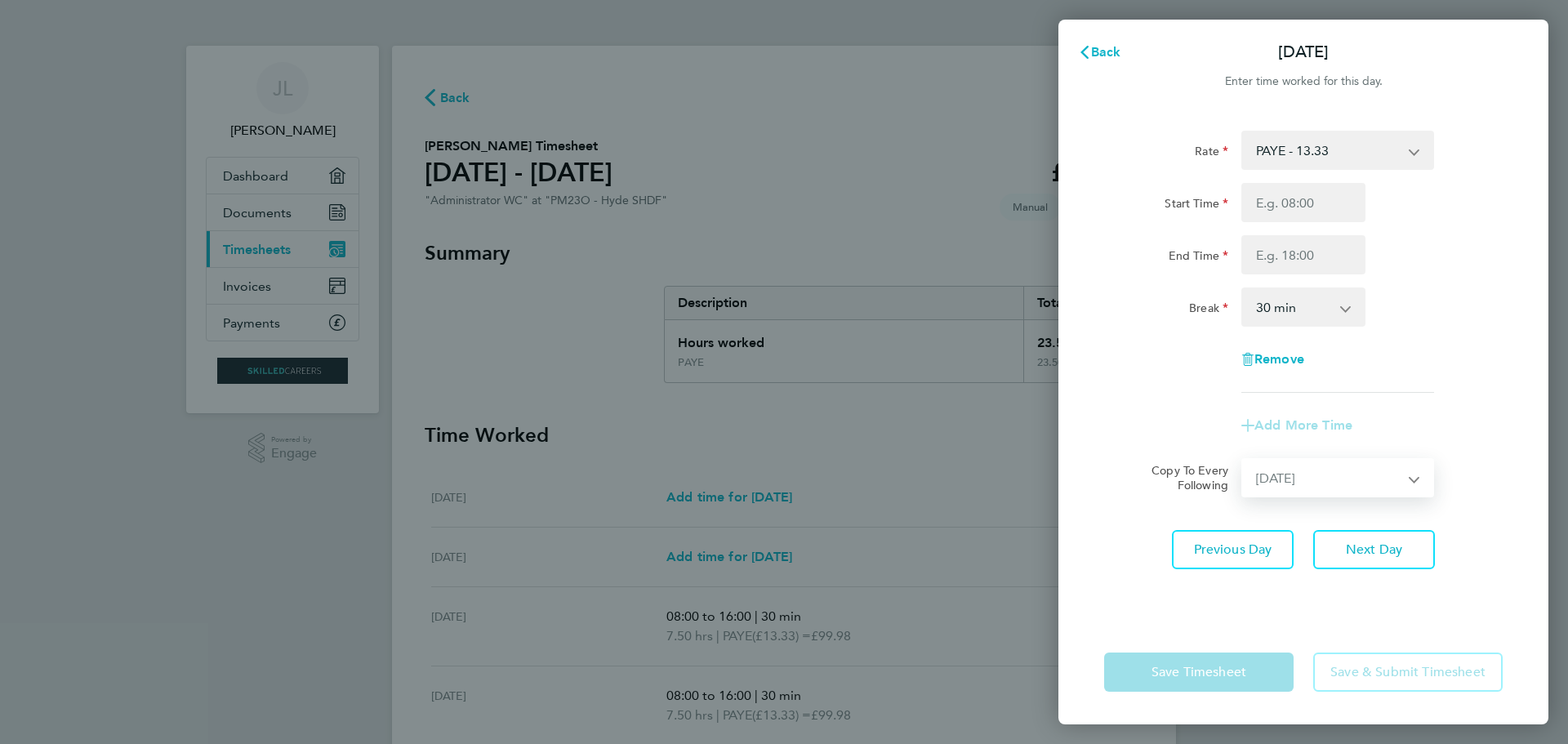
click at [1243, 460] on select "Select days Day [DATE] [DATE]" at bounding box center [1328, 478] width 172 height 36
select select "[DATE]"
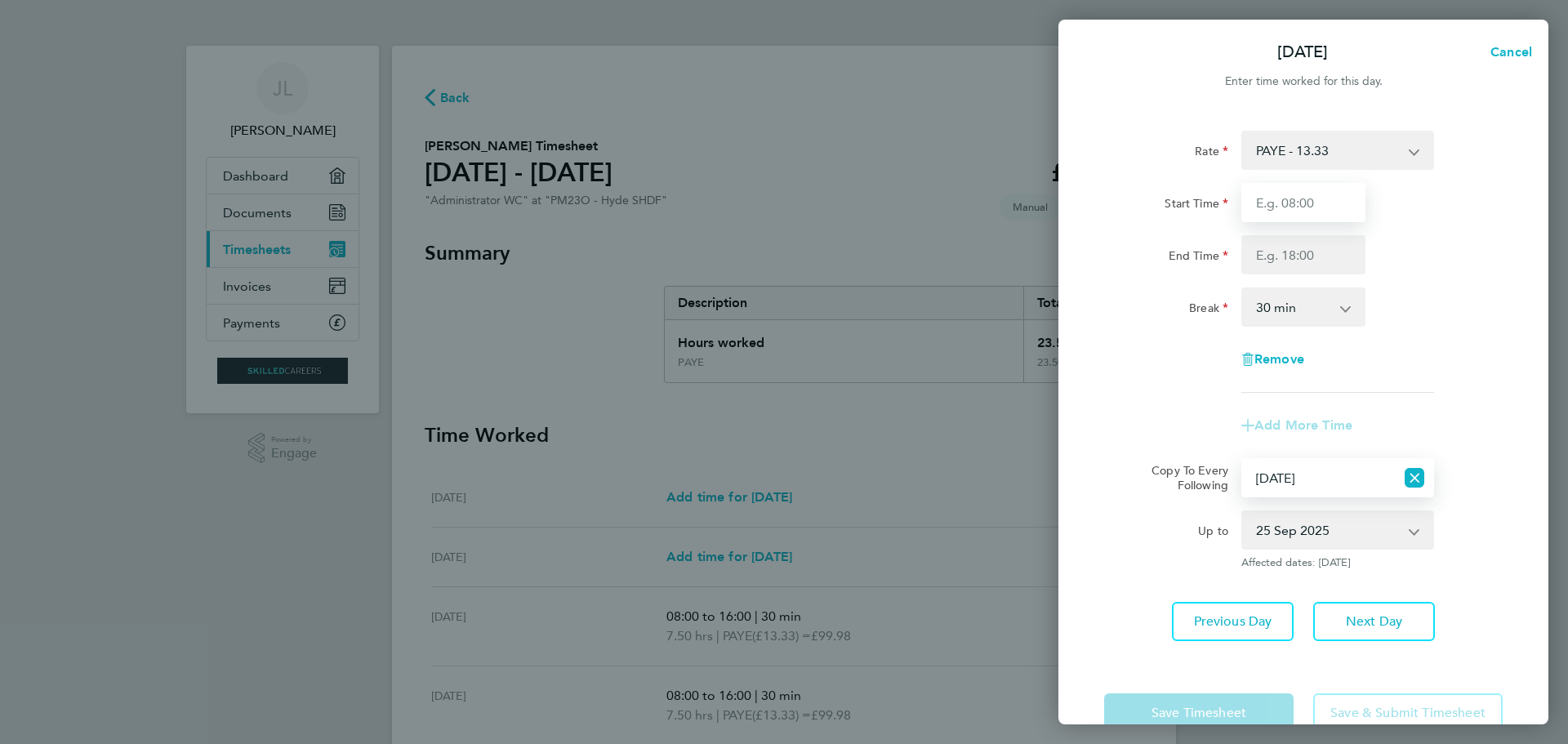
click at [1288, 201] on input "Start Time" at bounding box center [1304, 202] width 124 height 39
type input "08:00"
click at [1268, 254] on input "End Time" at bounding box center [1304, 254] width 124 height 39
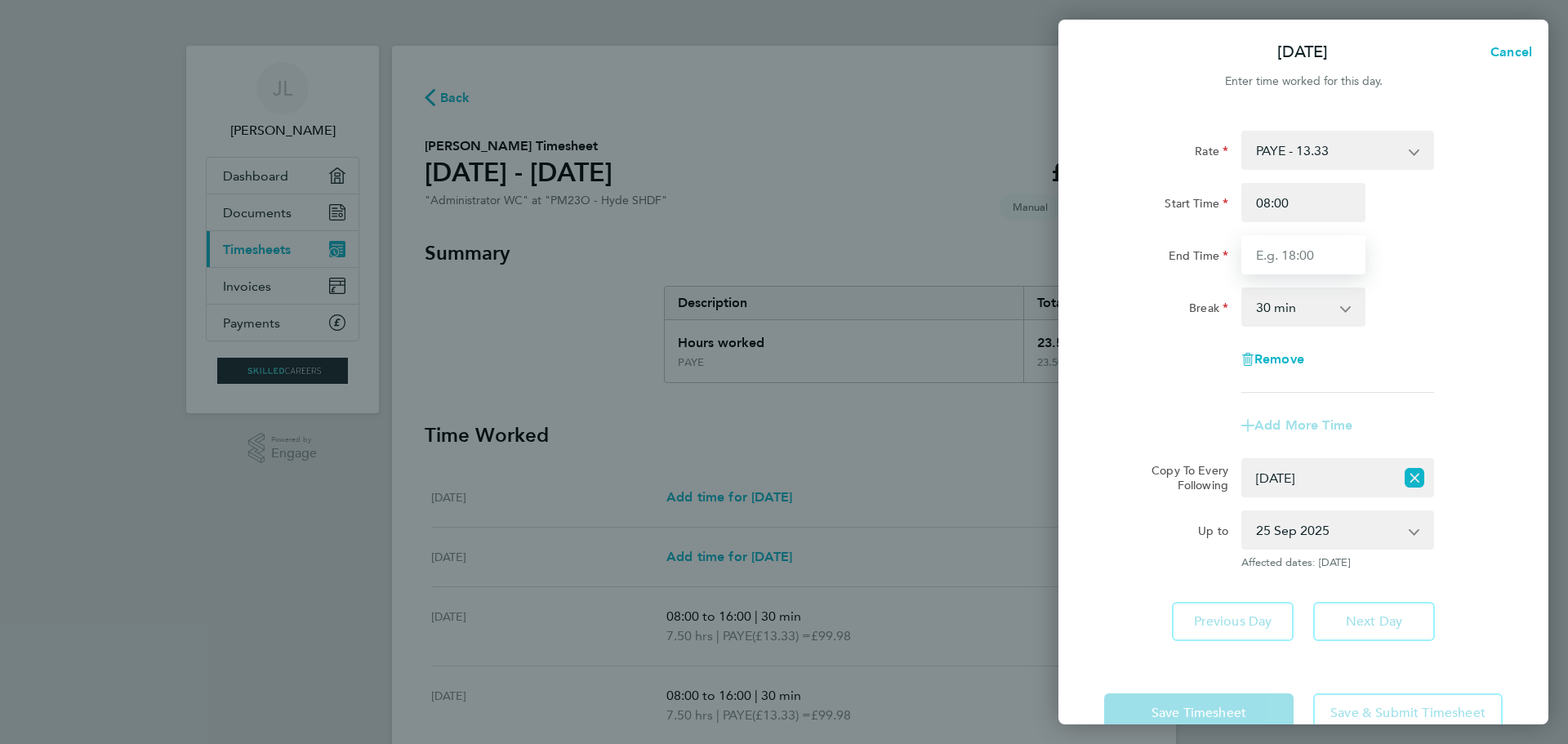
type input "16:00"
click at [1392, 261] on div "End Time 16:00" at bounding box center [1303, 254] width 412 height 39
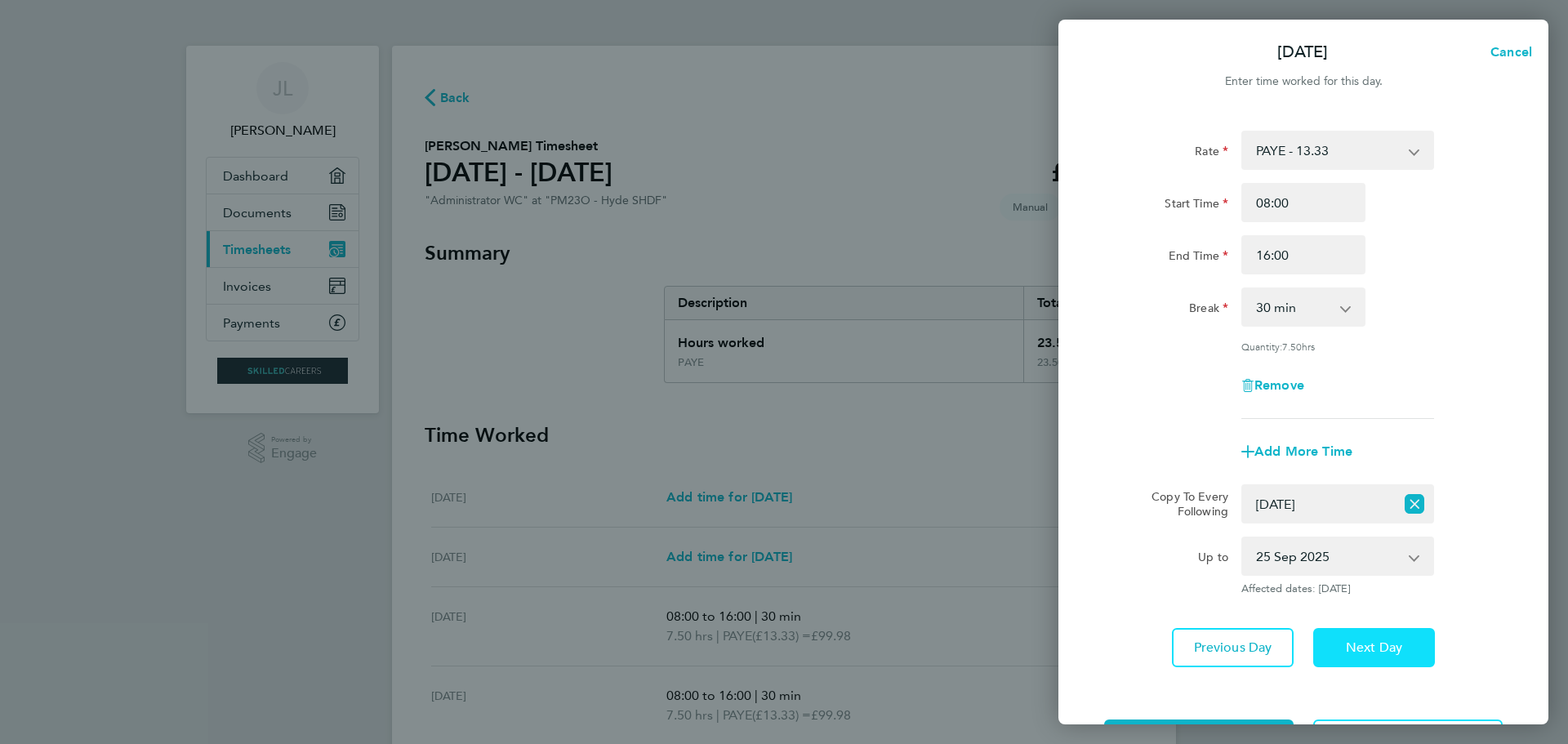
click at [1361, 647] on span "Next Day" at bounding box center [1374, 648] width 56 height 16
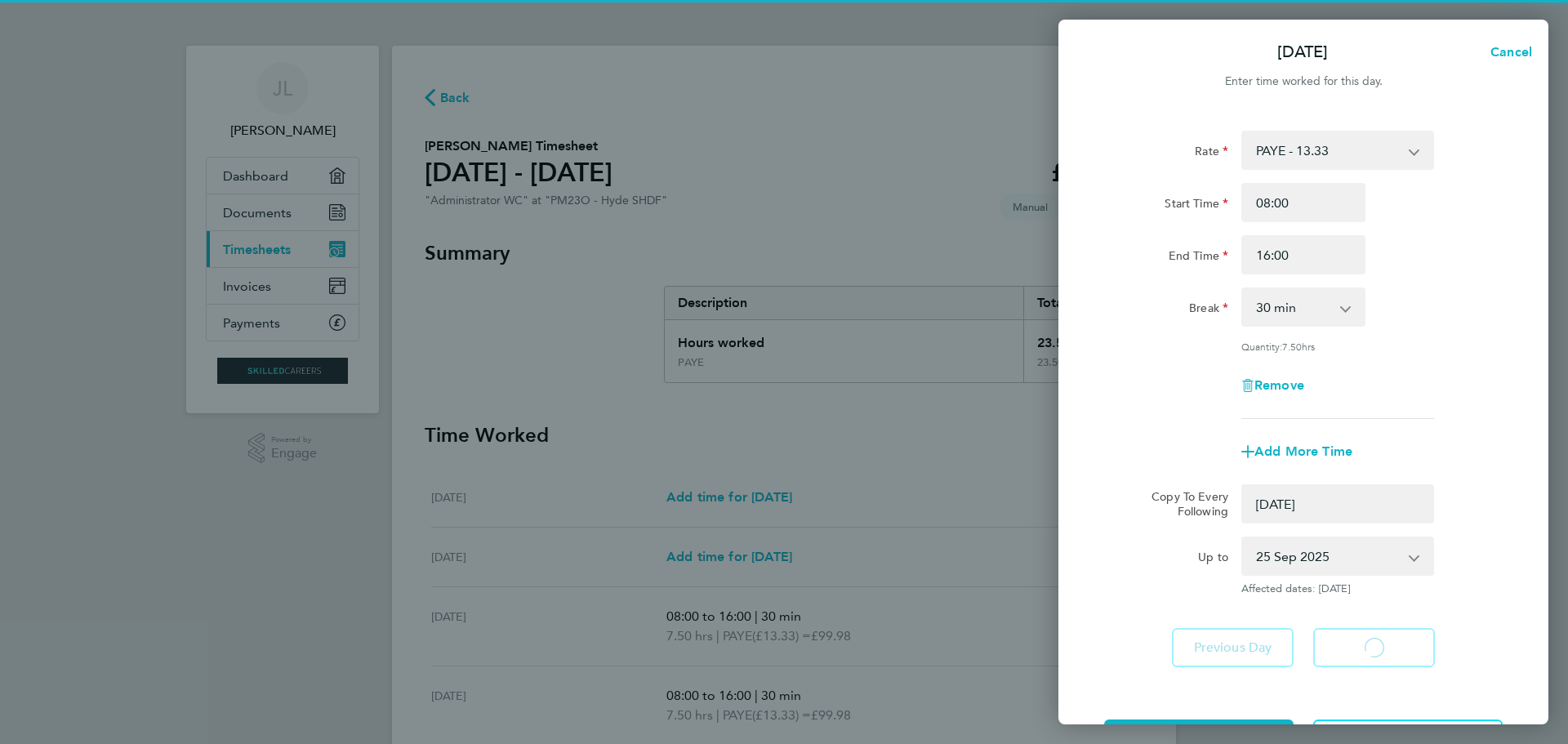
select select "0: null"
select select "30"
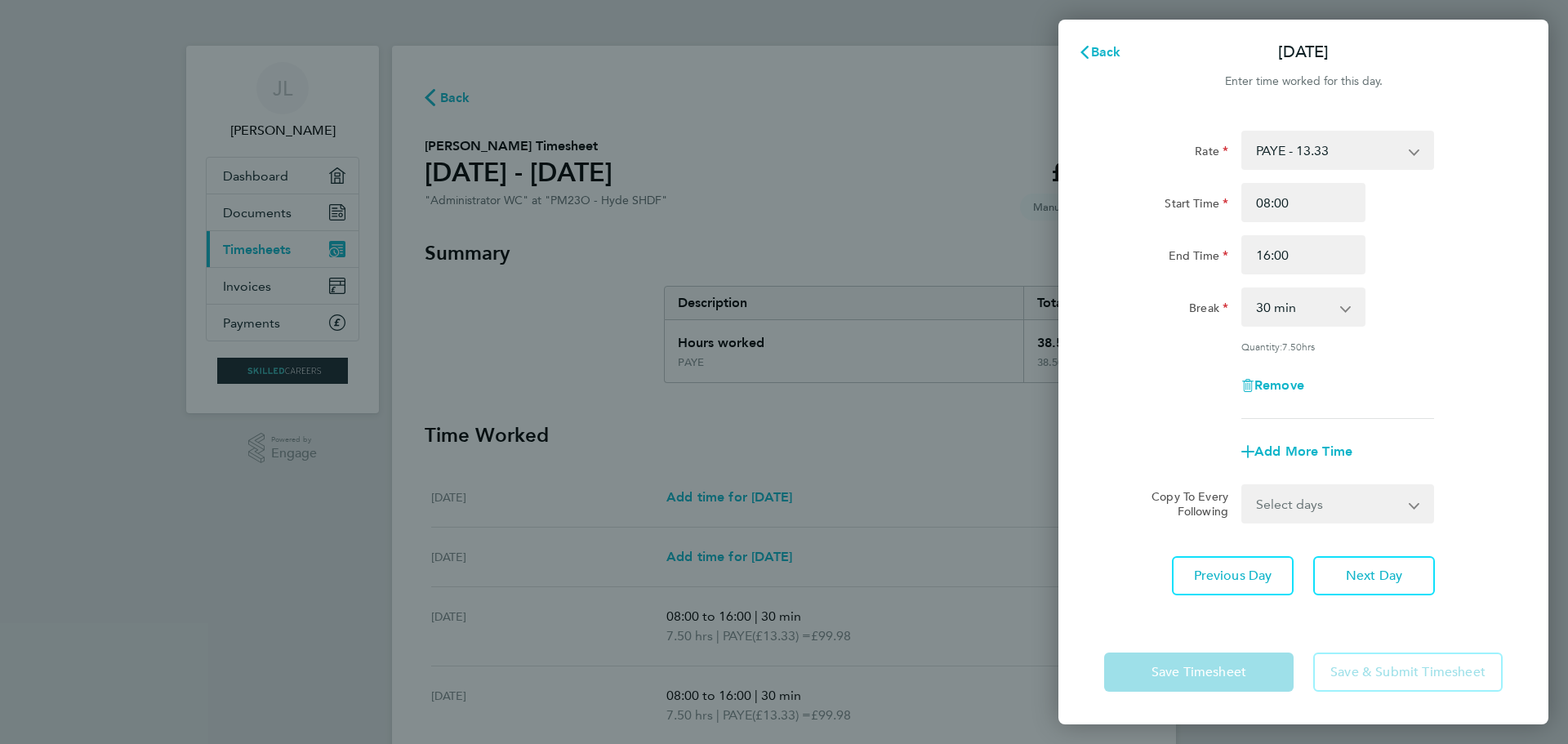
click at [1413, 503] on select "Select days [DATE]" at bounding box center [1328, 504] width 172 height 36
click at [1243, 486] on select "Select days [DATE]" at bounding box center [1328, 504] width 172 height 36
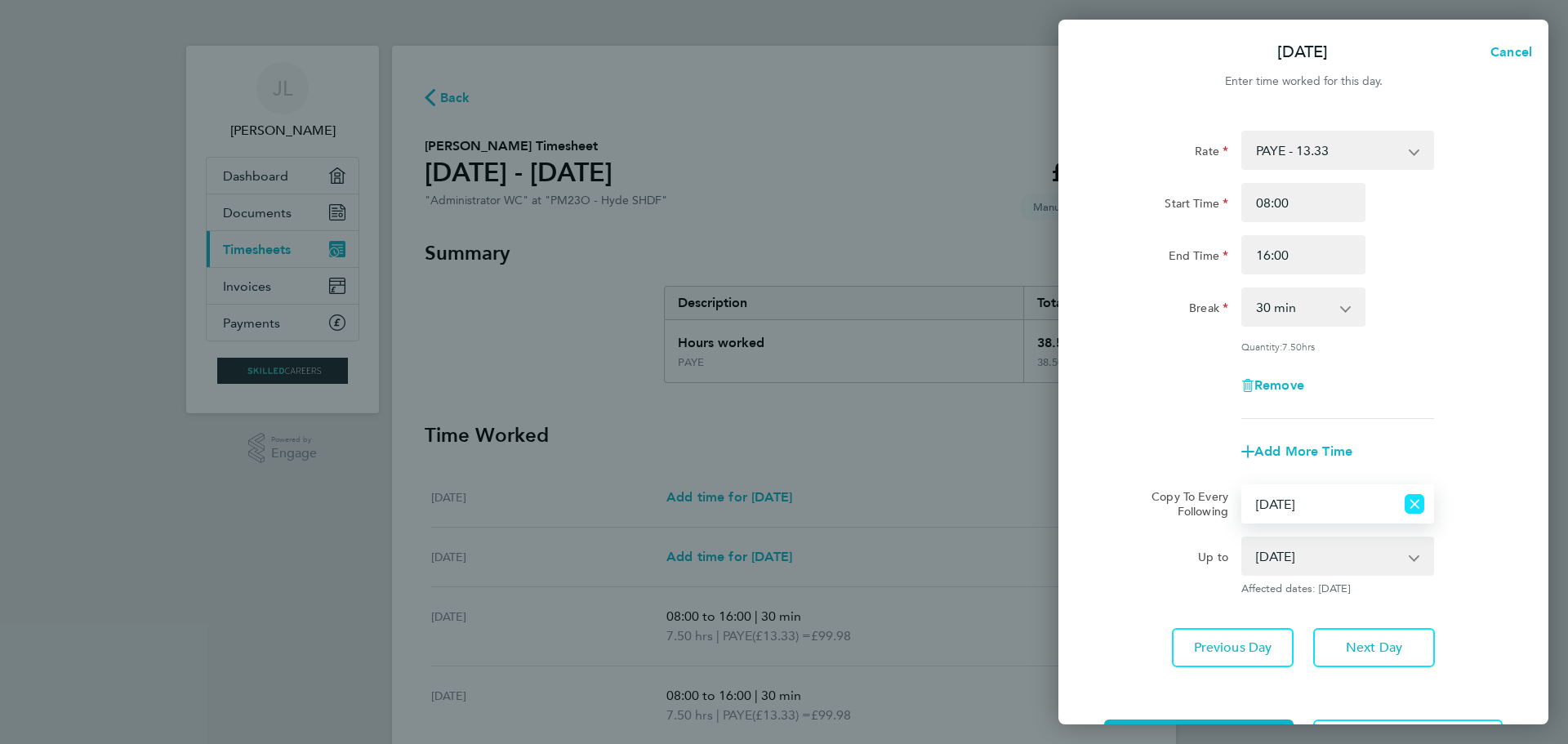
click at [1417, 501] on icon "Reset selection" at bounding box center [1414, 504] width 20 height 20
select select "0: null"
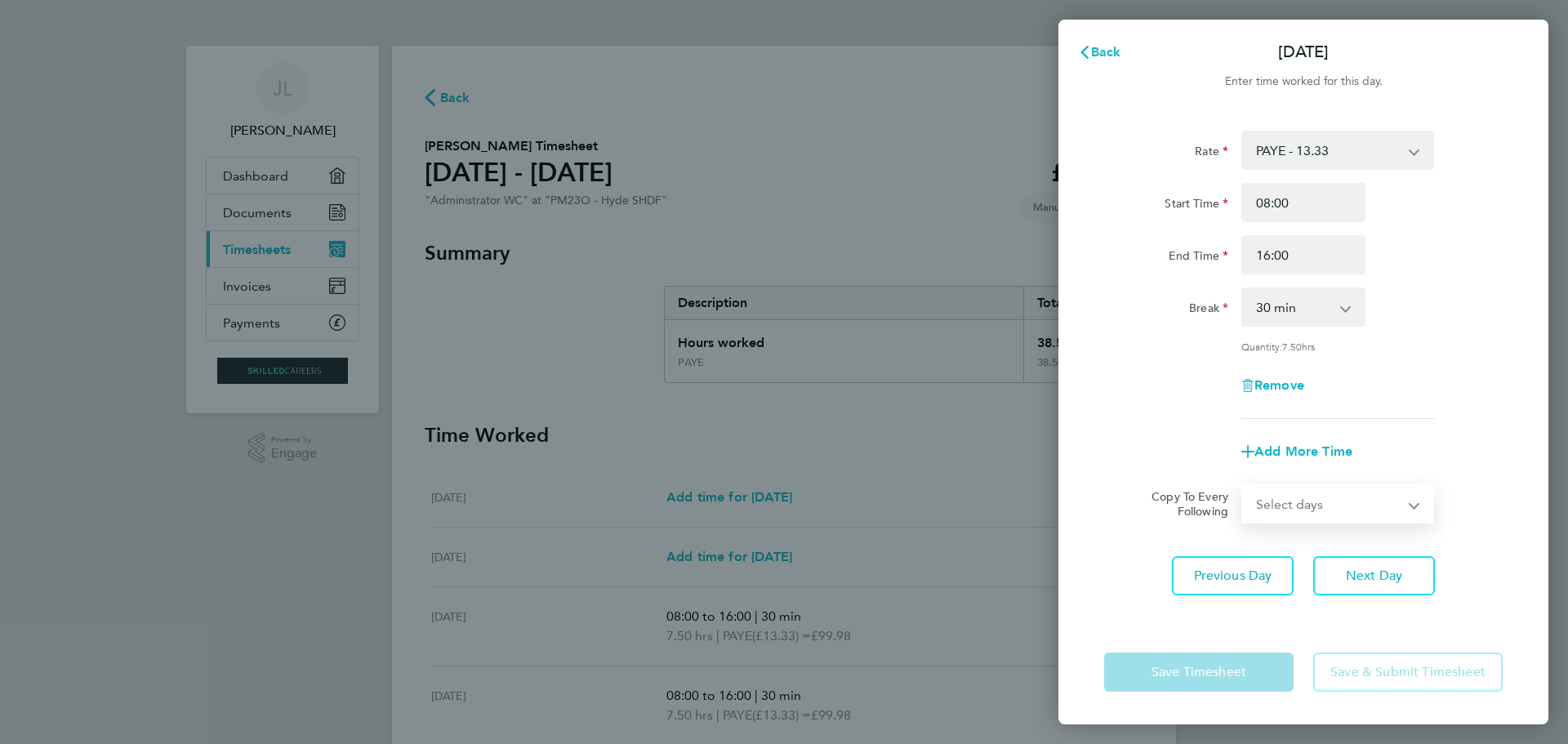
click at [1194, 673] on app-form-button "Save Timesheet" at bounding box center [1204, 671] width 199 height 39
click at [1390, 574] on span "Next Day" at bounding box center [1374, 576] width 56 height 16
select select "30"
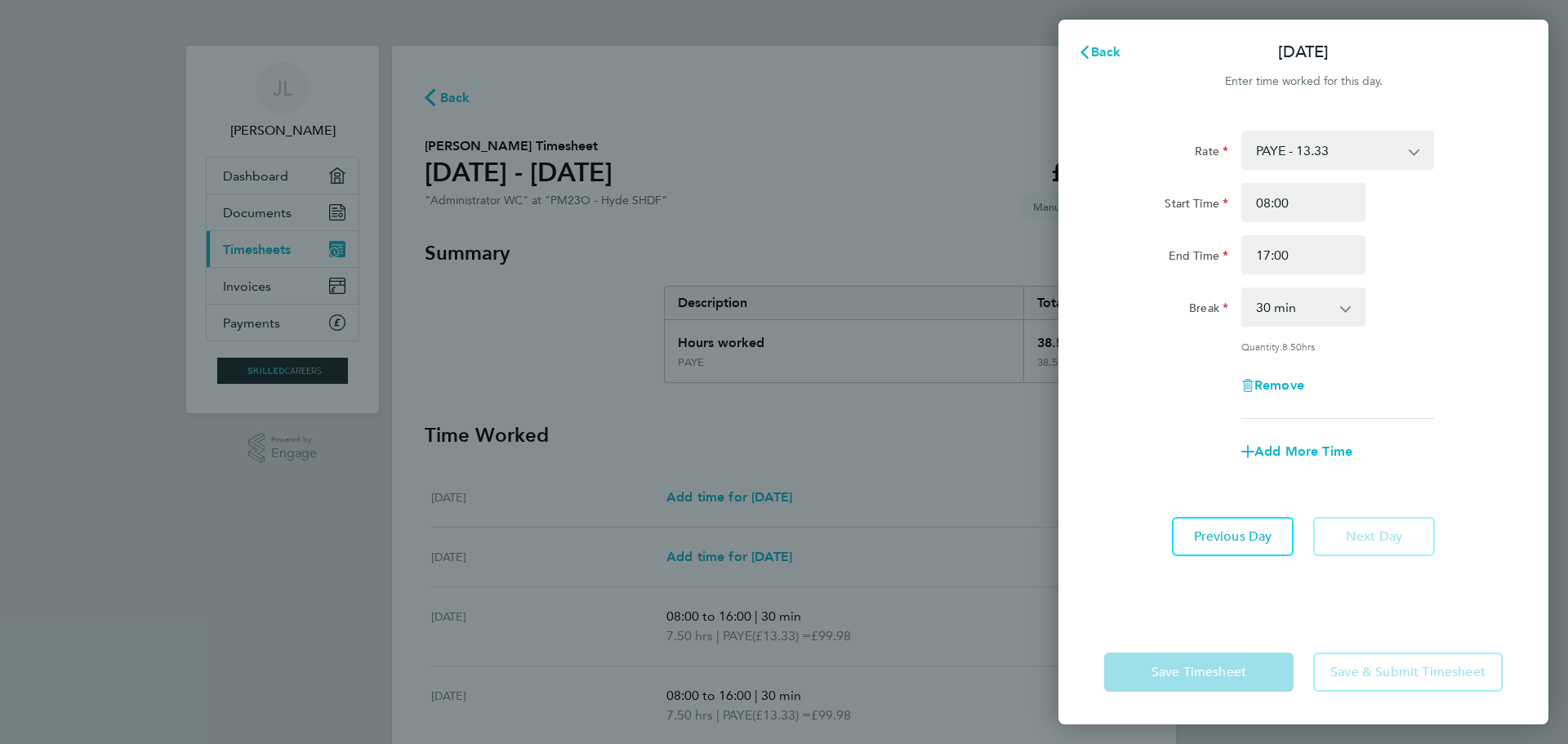
click at [1208, 669] on app-form-button "Save Timesheet" at bounding box center [1204, 671] width 199 height 39
click at [1379, 665] on app-form-button "Save & Submit Timesheet" at bounding box center [1403, 671] width 199 height 39
click at [1429, 320] on div "Break 0 min 15 min 30 min 45 min 60 min 75 min 90 min" at bounding box center [1303, 306] width 412 height 39
click at [1400, 362] on div "Rate PAYE - 13.33 Tier 1 - 12.21 Tier 2 - 12.21 Start Time 08:00 End Time 17:00…" at bounding box center [1304, 274] width 399 height 288
click at [1254, 532] on span "Previous Day" at bounding box center [1233, 537] width 78 height 16
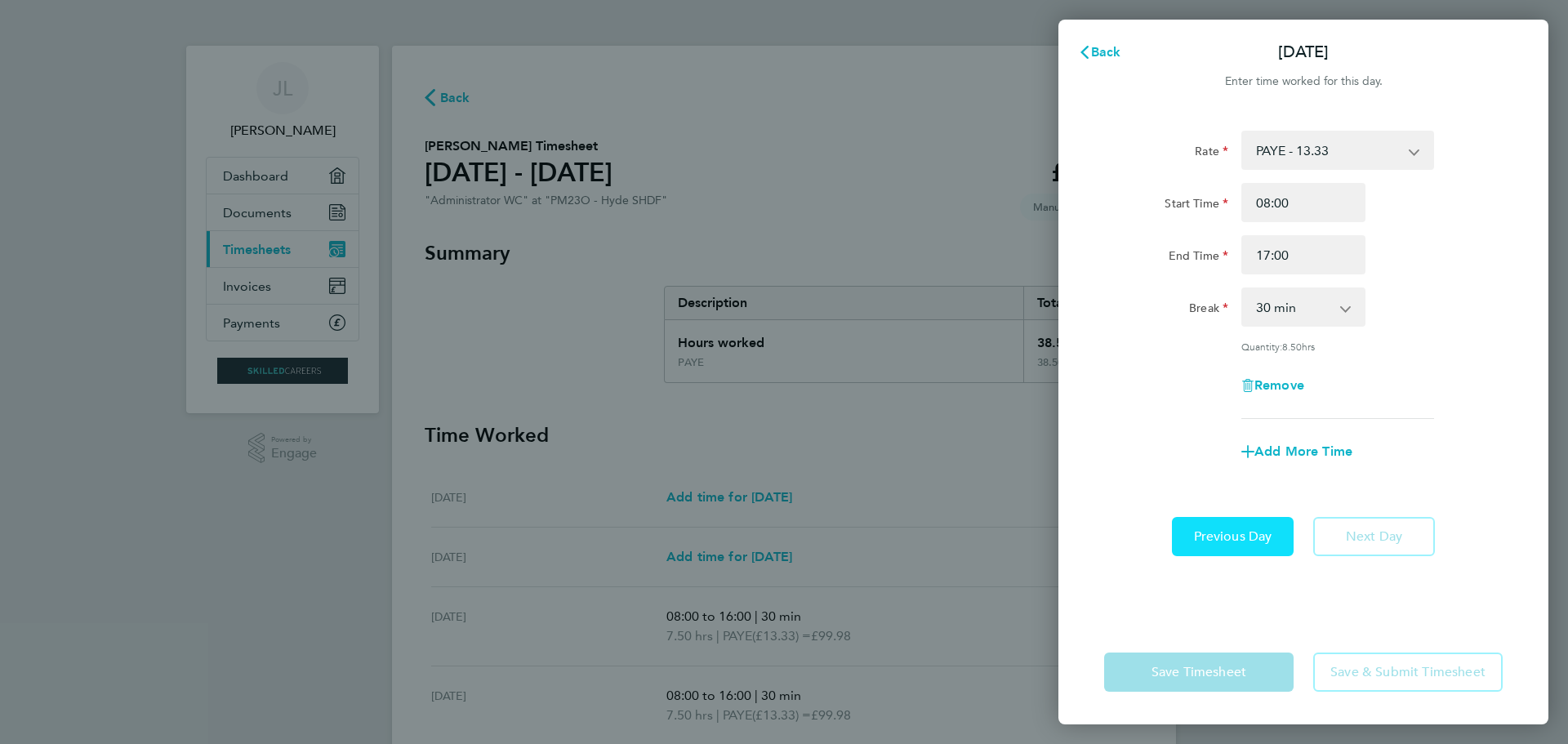
select select "30"
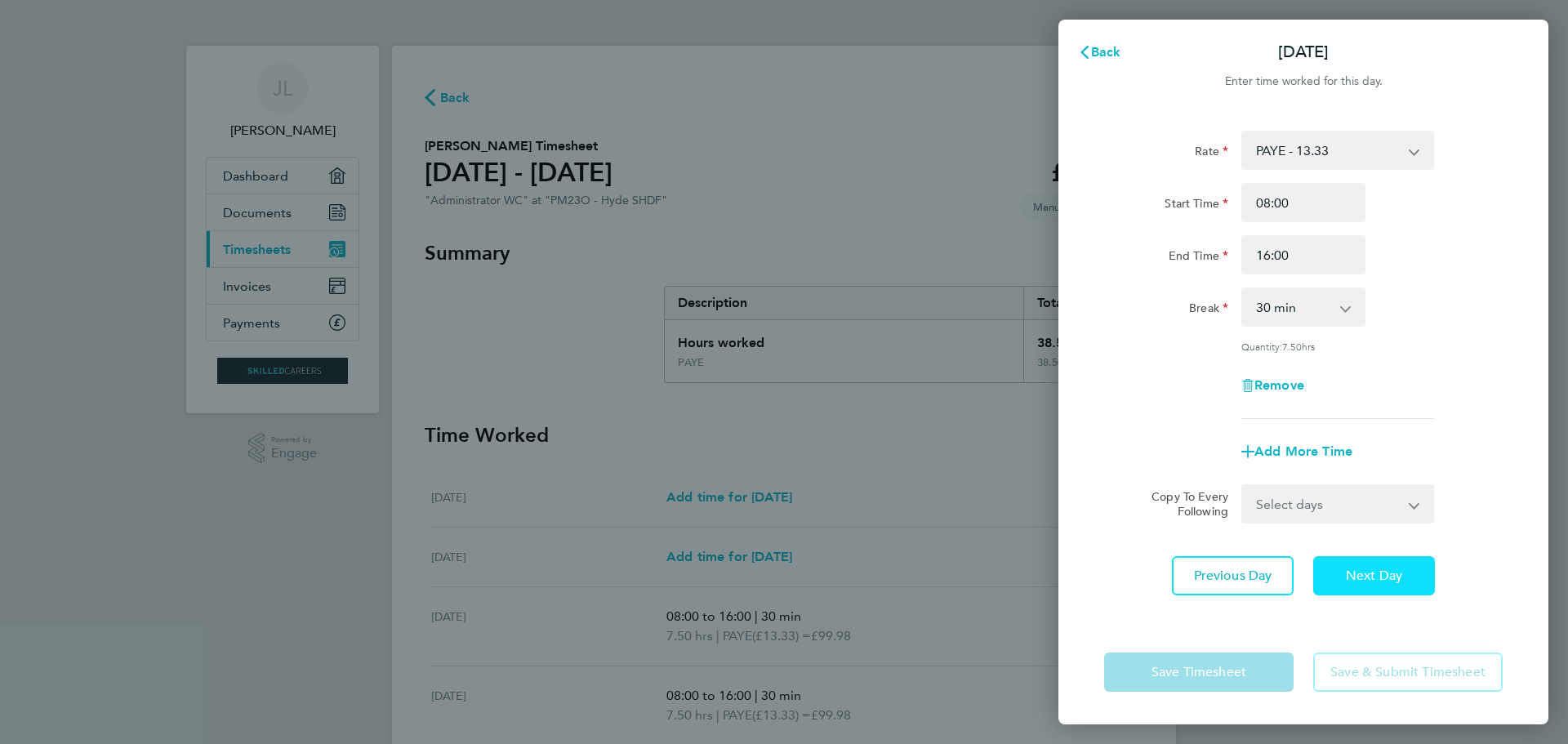
click at [1365, 572] on span "Next Day" at bounding box center [1374, 576] width 56 height 16
select select "30"
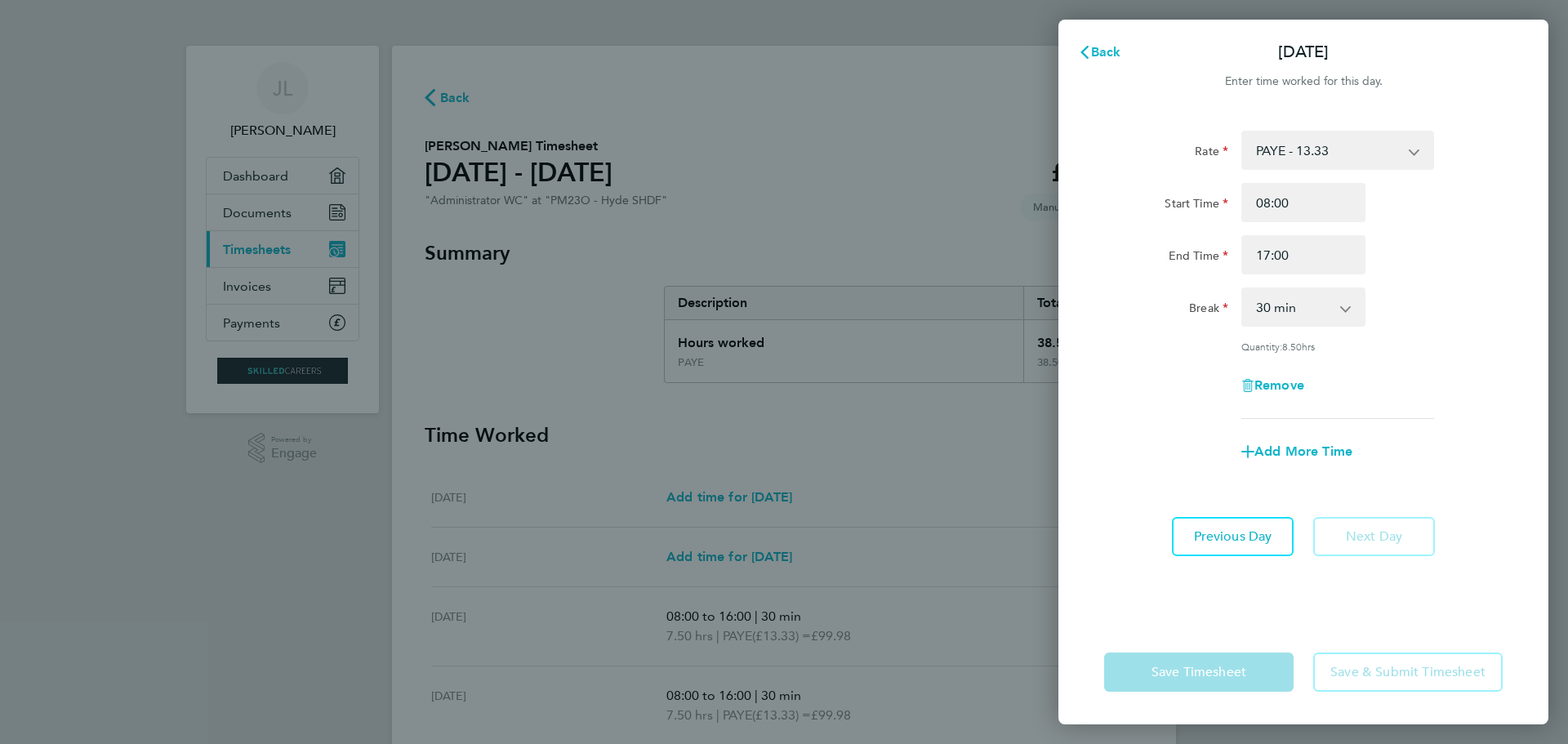
click at [1226, 669] on app-form-button "Save Timesheet" at bounding box center [1204, 671] width 199 height 39
click at [1226, 671] on app-form-button "Save Timesheet" at bounding box center [1204, 671] width 199 height 39
click at [1223, 673] on app-form-button "Save Timesheet" at bounding box center [1204, 671] width 199 height 39
click at [1264, 671] on app-form-button "Save Timesheet" at bounding box center [1204, 671] width 199 height 39
click at [1394, 666] on app-form-button "Save & Submit Timesheet" at bounding box center [1403, 671] width 199 height 39
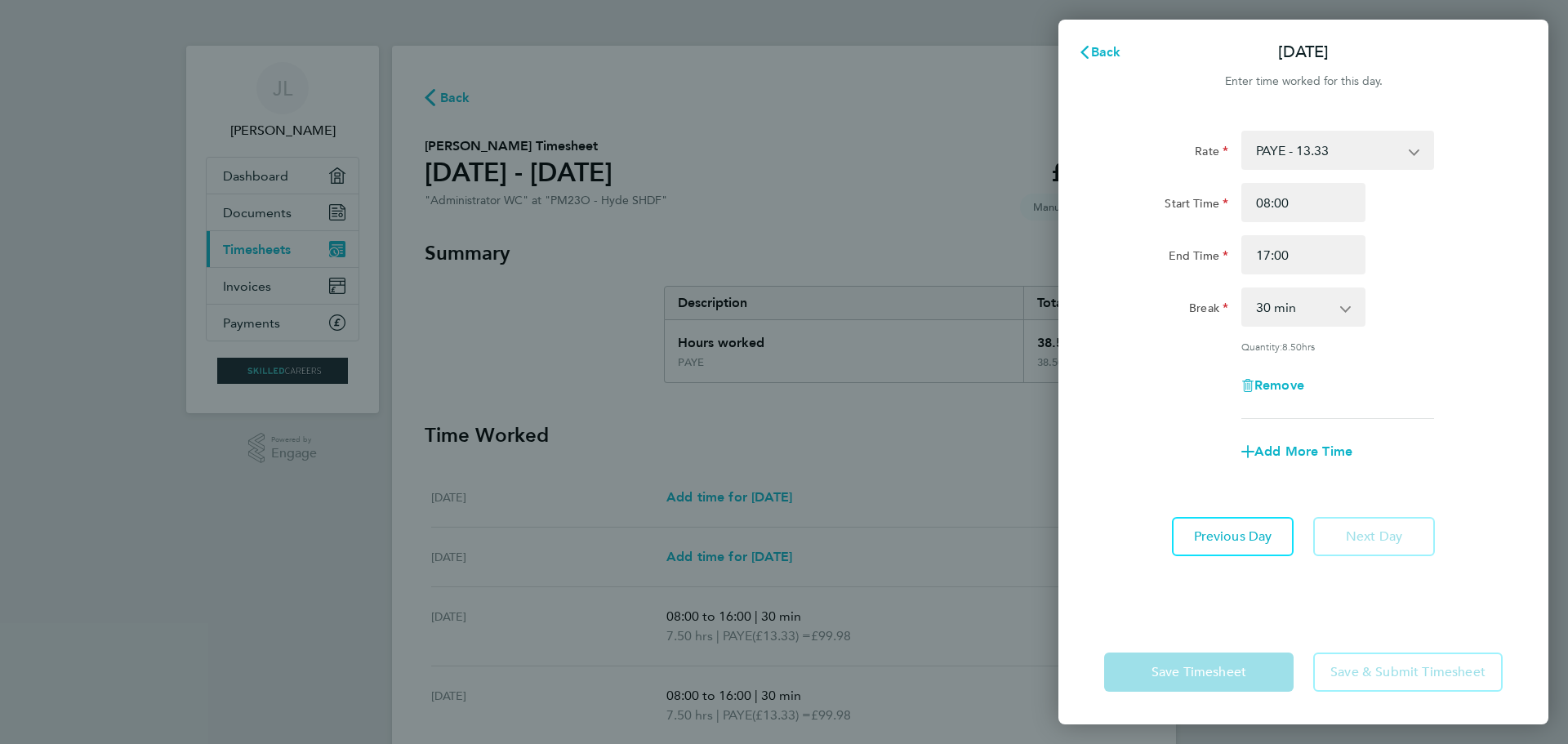
click at [922, 74] on div "Back [DATE] Enter time worked for this day. Rate PAYE - 13.33 Tier 1 - 12.21 Ti…" at bounding box center [784, 372] width 1568 height 744
click at [1109, 51] on span "Back" at bounding box center [1106, 52] width 30 height 15
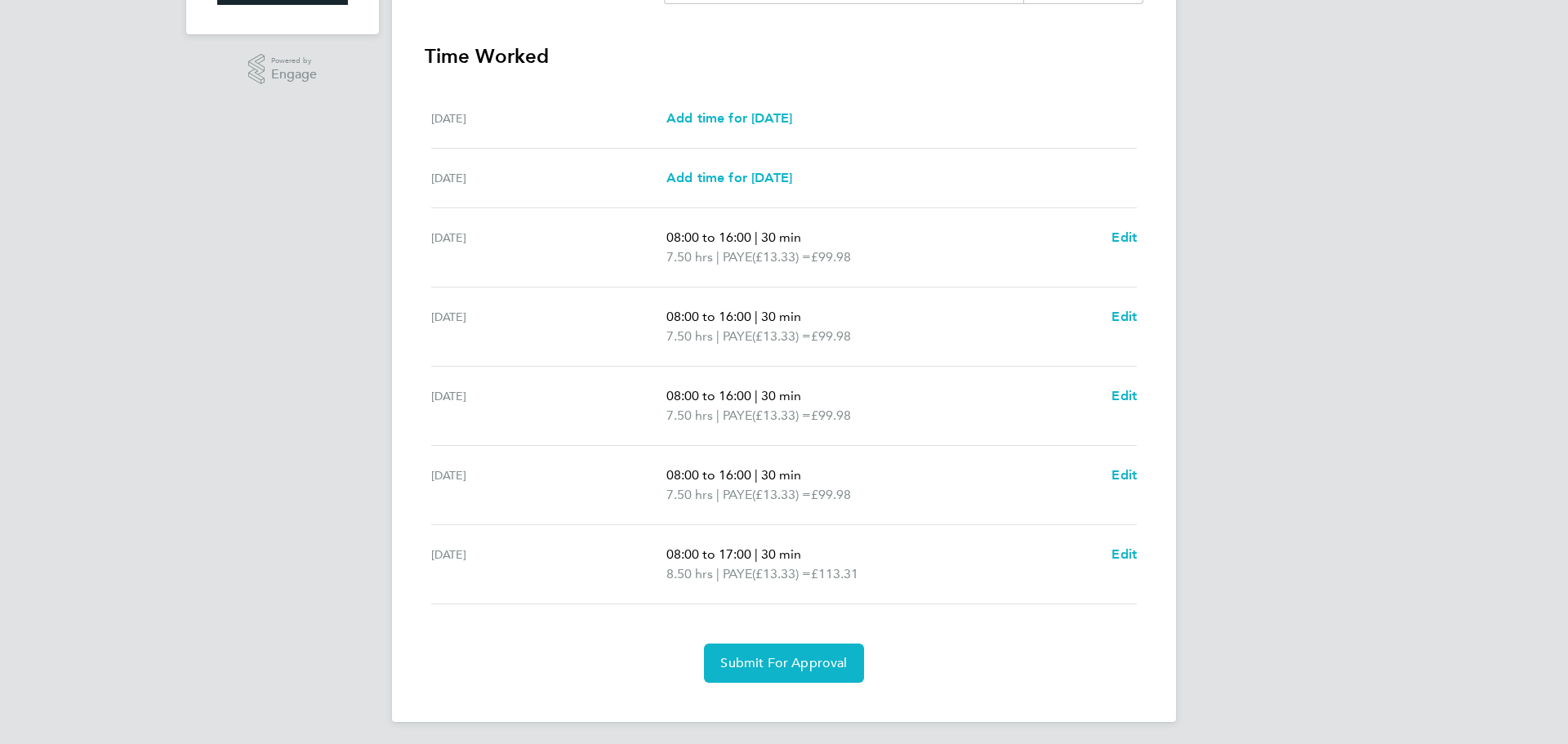
scroll to position [383, 0]
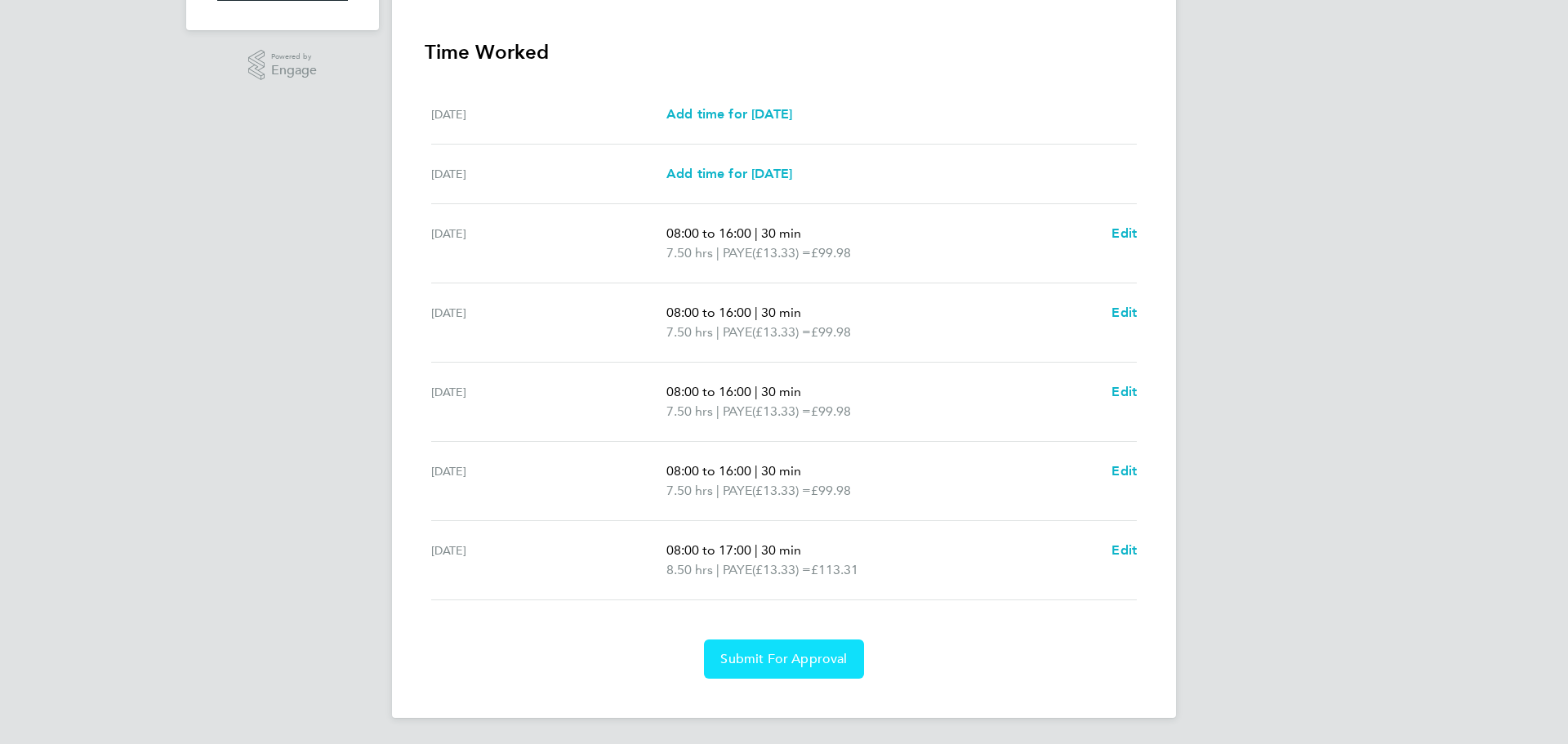
click at [806, 651] on span "Submit For Approval" at bounding box center [783, 660] width 126 height 16
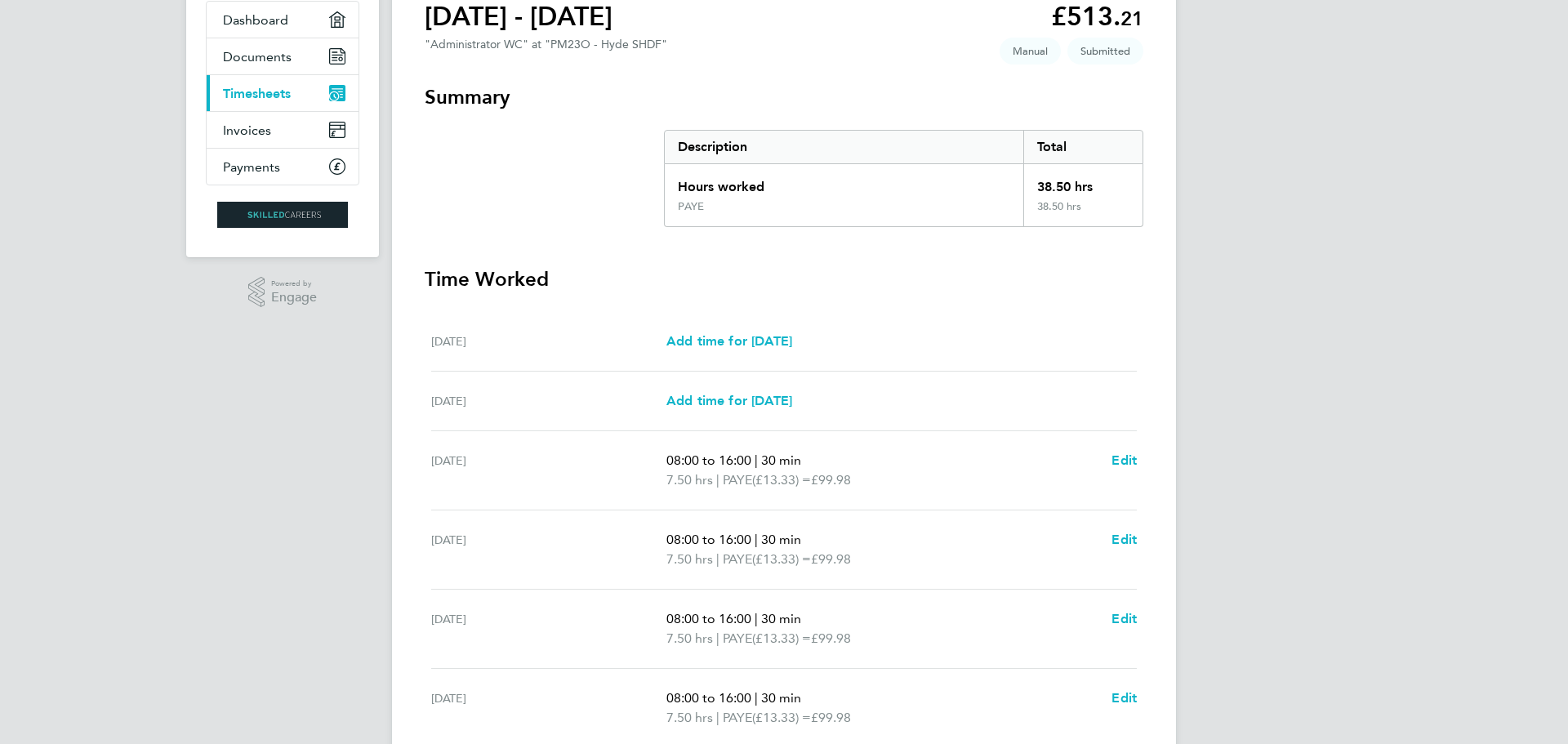
scroll to position [0, 0]
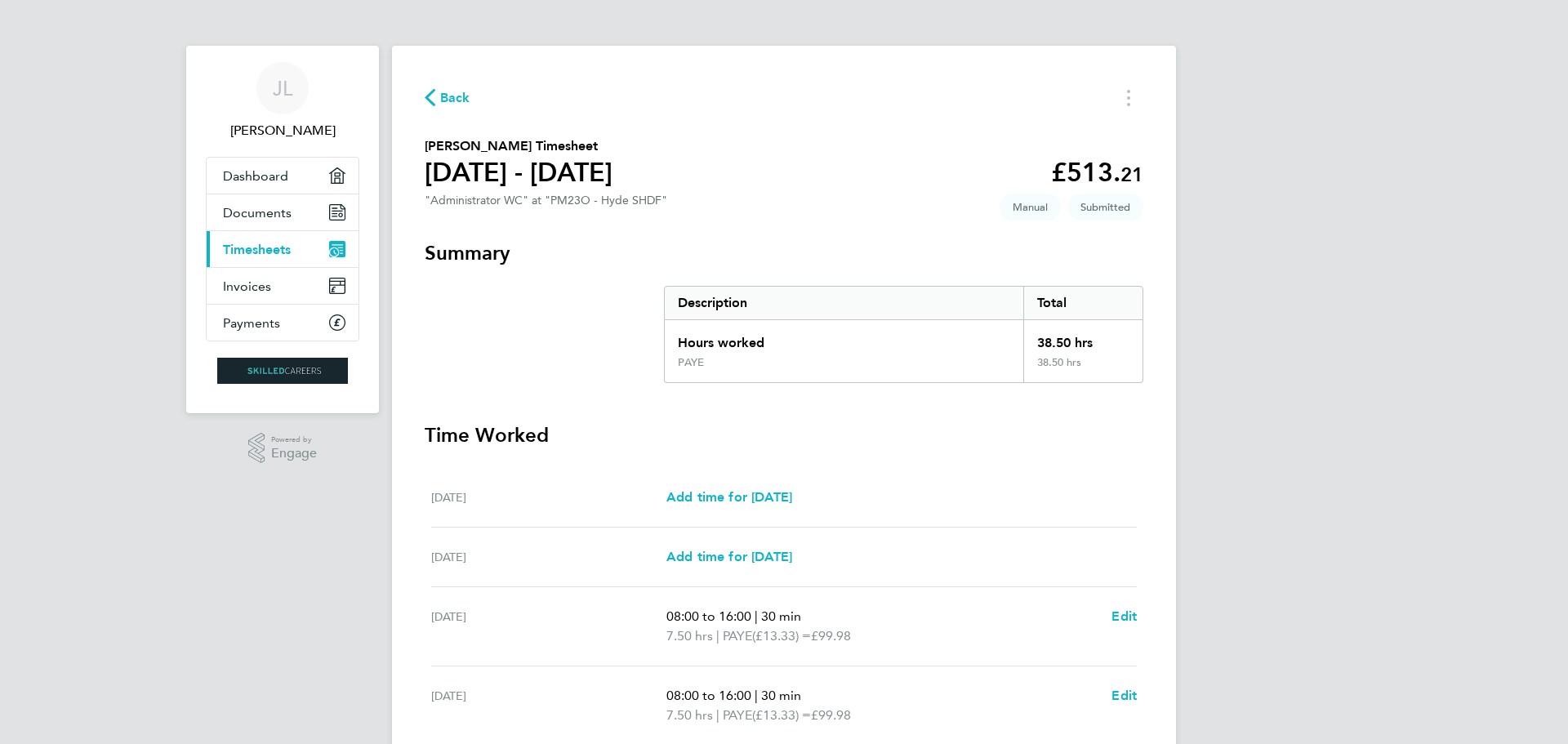
click at [445, 99] on span "Back" at bounding box center [455, 98] width 30 height 20
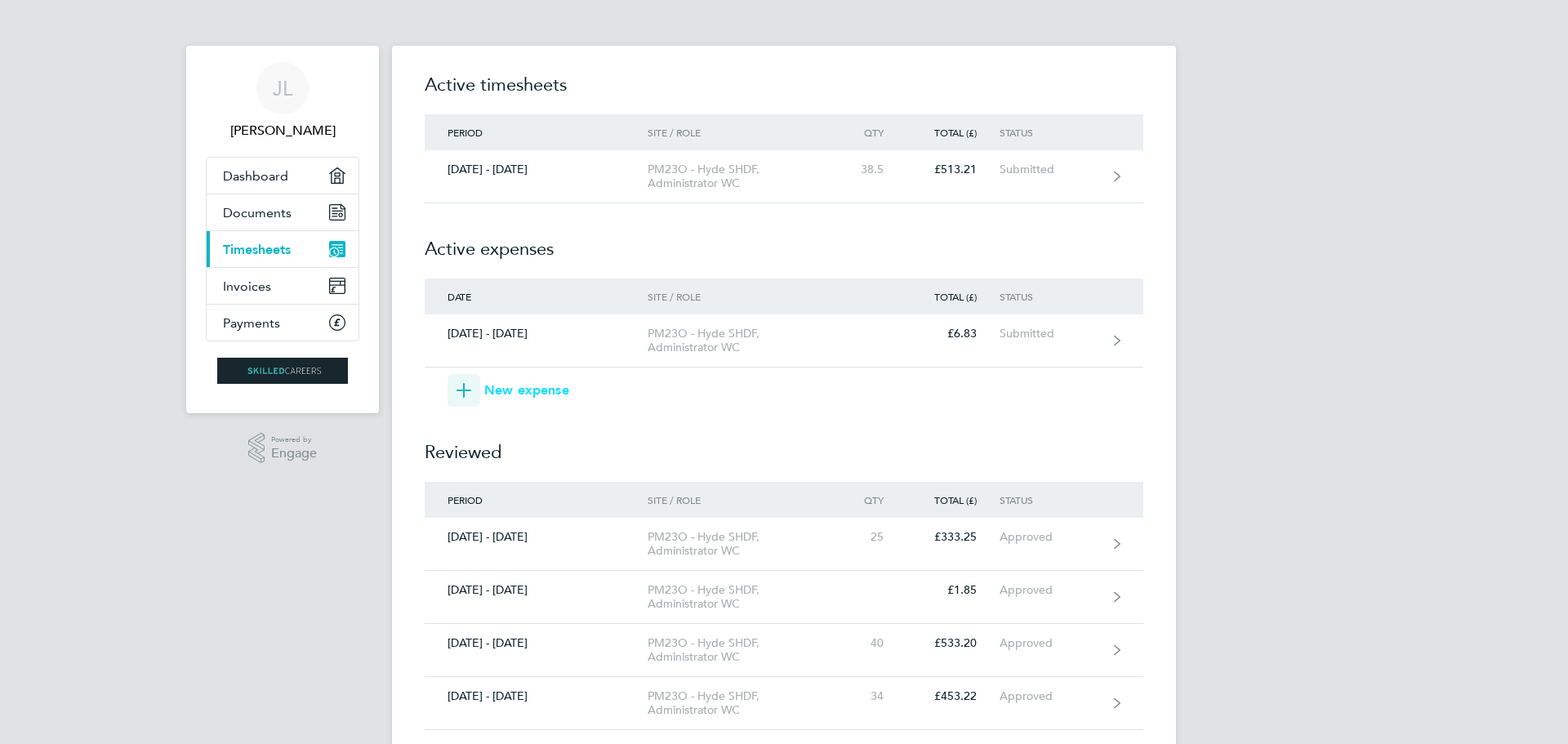
click at [462, 389] on icon "button" at bounding box center [464, 391] width 15 height 15
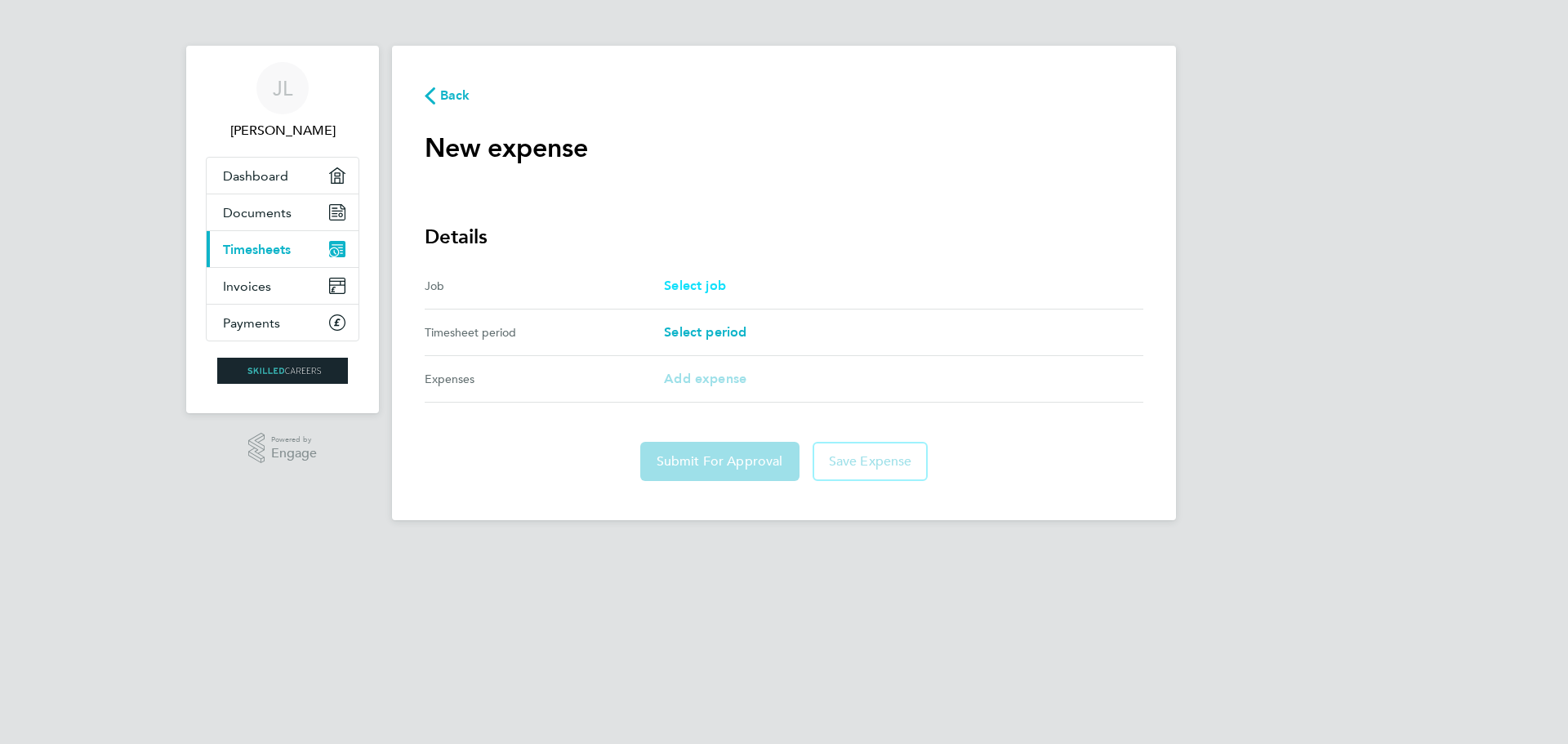
click at [705, 293] on span "Select job" at bounding box center [695, 285] width 62 height 15
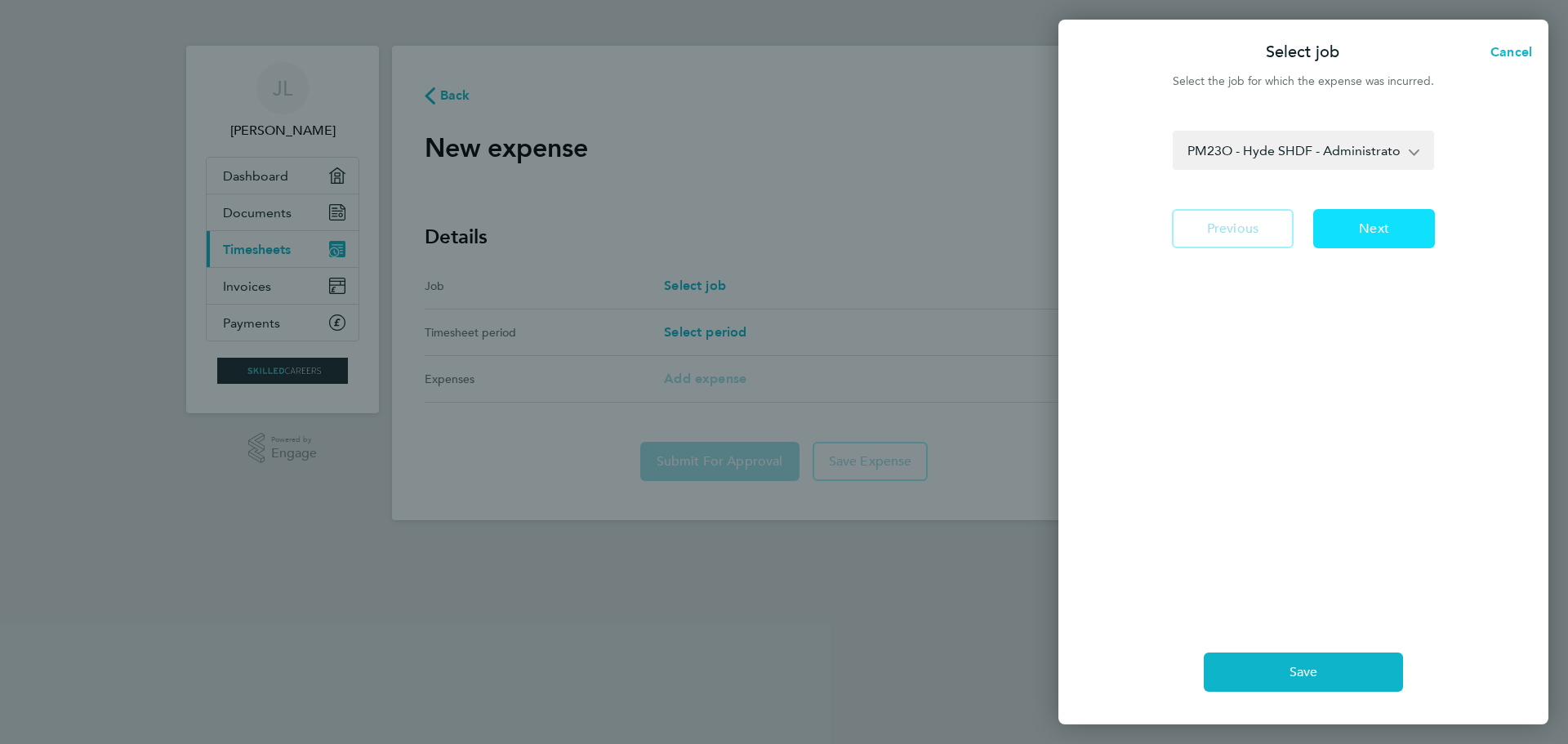
click at [1363, 231] on span "Next" at bounding box center [1374, 229] width 30 height 16
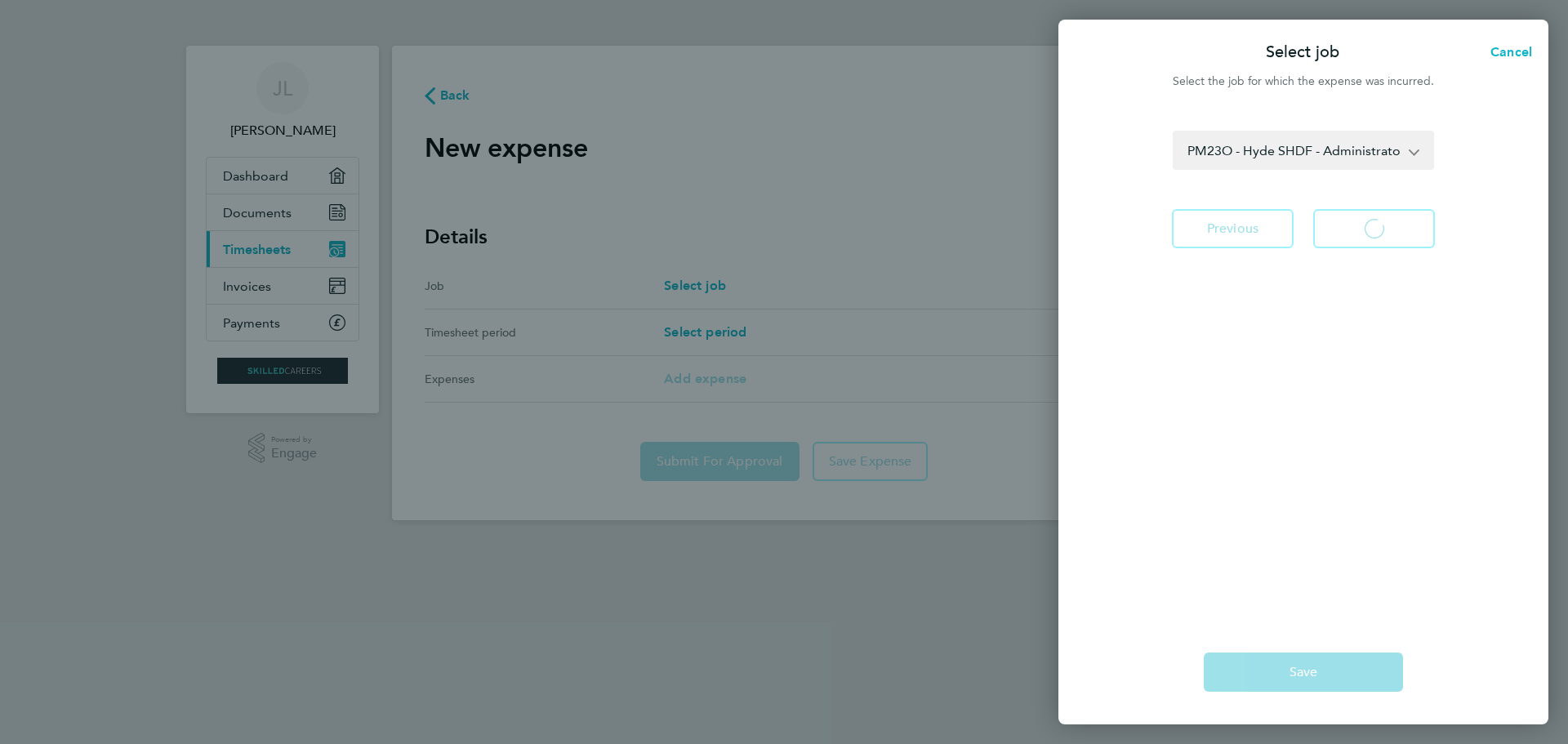
select select "7: null"
click at [1414, 147] on app-icon-cross-button at bounding box center [1423, 151] width 20 height 36
click at [1282, 151] on select "[DATE] - [DATE] [DATE] - [DATE] [DATE] - [DATE] [DATE] - [DATE] [DATE] - [DATE]…" at bounding box center [1294, 151] width 239 height 36
click at [1502, 50] on span "Cancel" at bounding box center [1508, 52] width 46 height 15
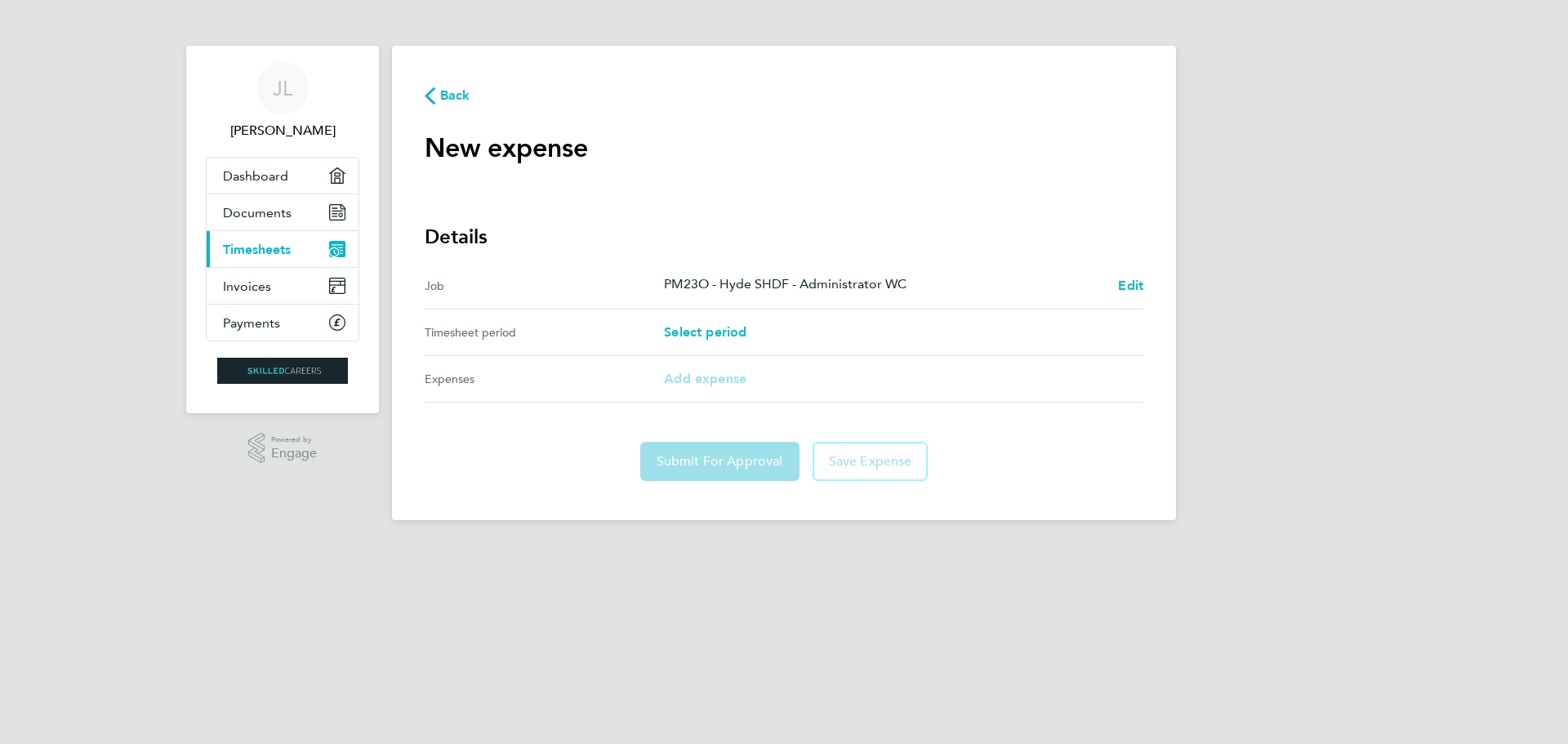
click at [432, 97] on icon "button" at bounding box center [431, 95] width 11 height 17
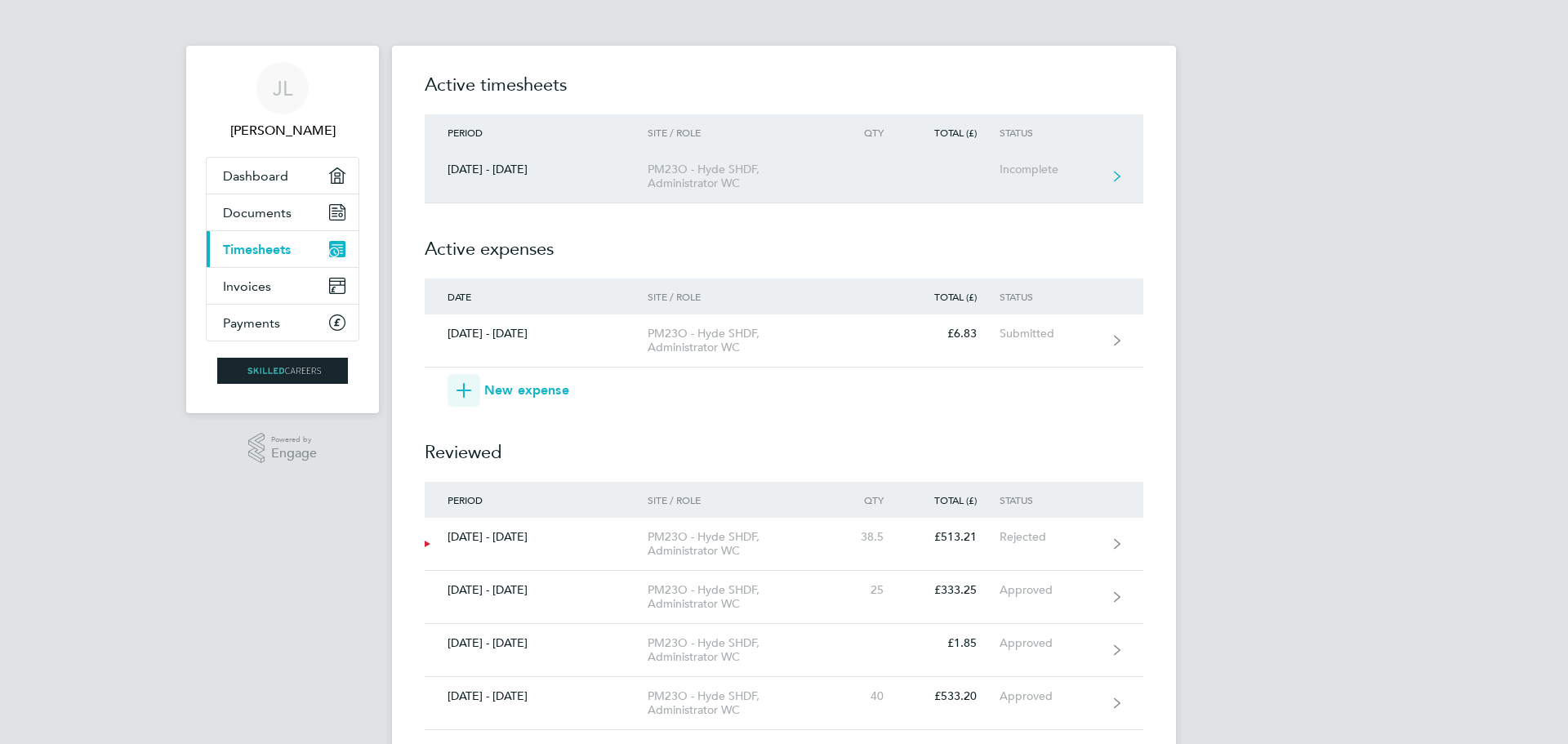
click at [1037, 171] on div "Incomplete" at bounding box center [1050, 169] width 101 height 14
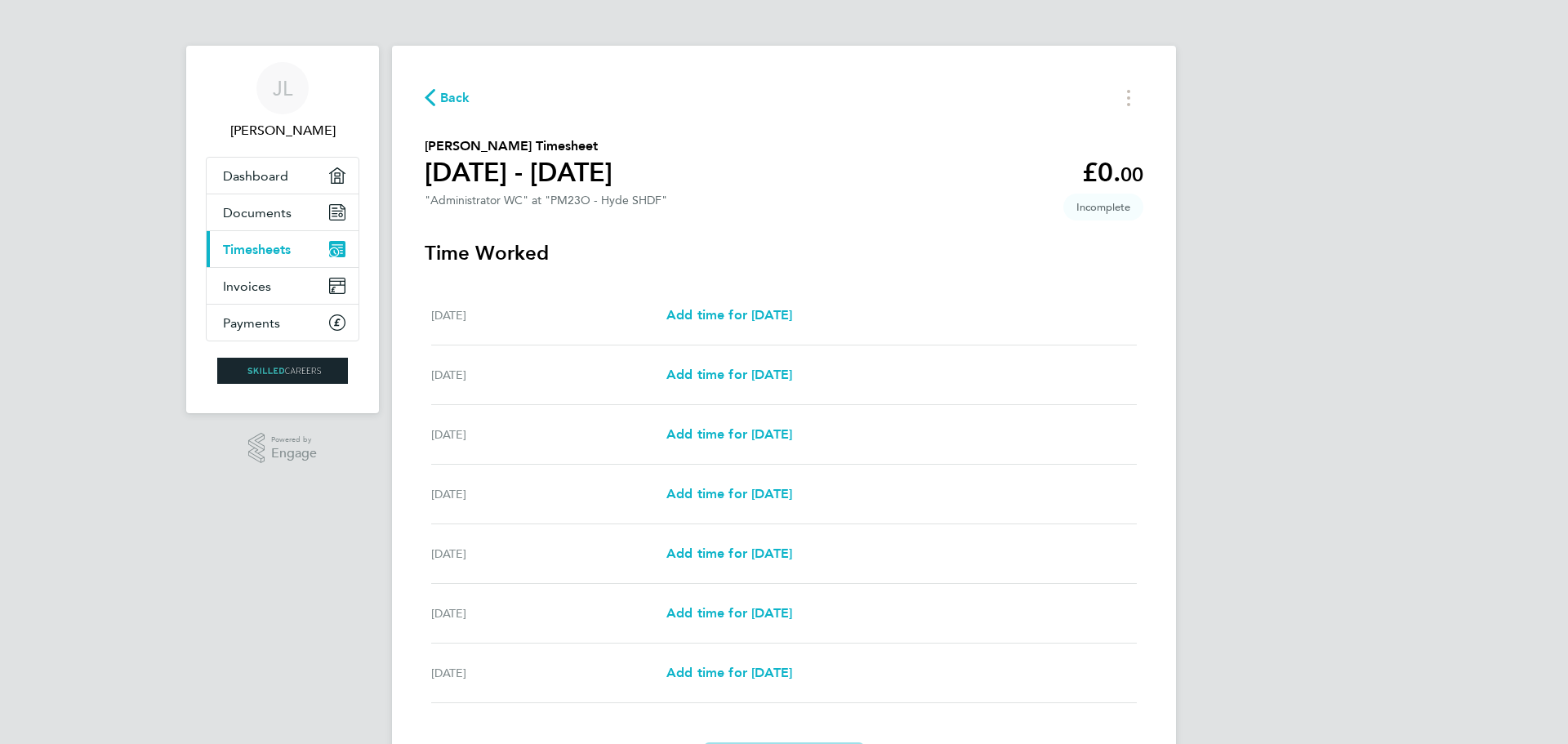
click at [449, 97] on span "Back" at bounding box center [455, 98] width 30 height 20
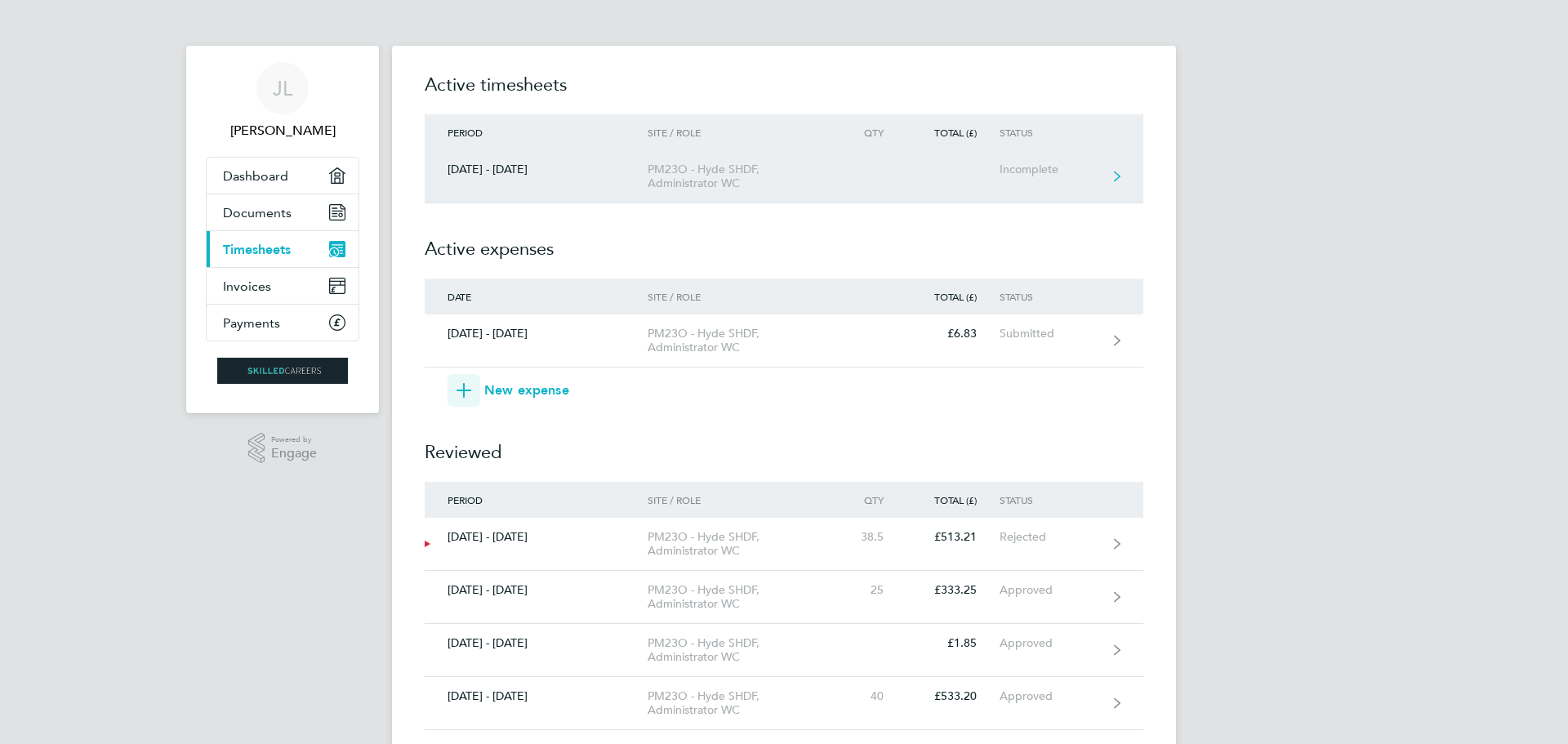
click at [1029, 170] on div "Incomplete" at bounding box center [1050, 169] width 101 height 14
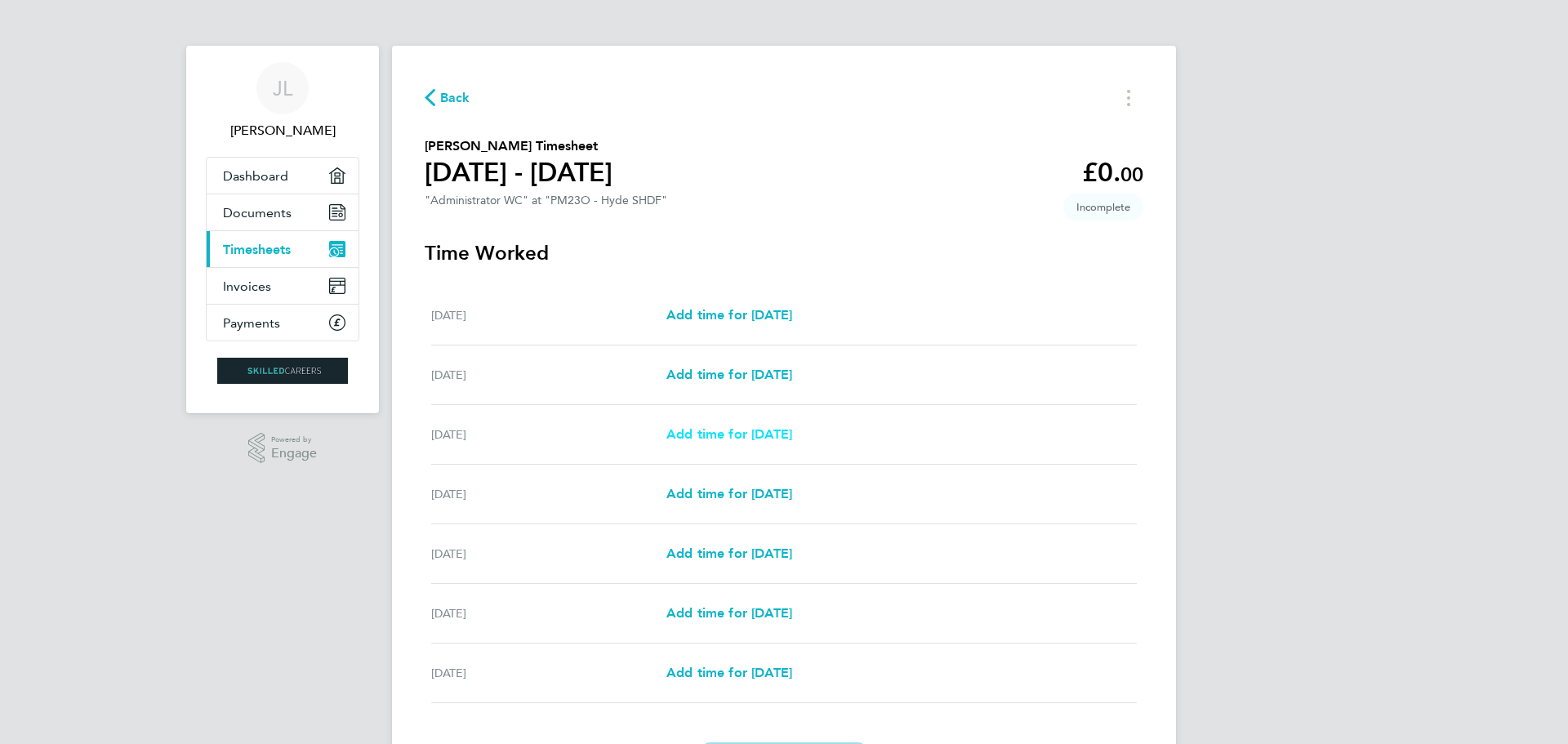
click at [792, 436] on span "Add time for [DATE]" at bounding box center [729, 433] width 125 height 15
select select "30"
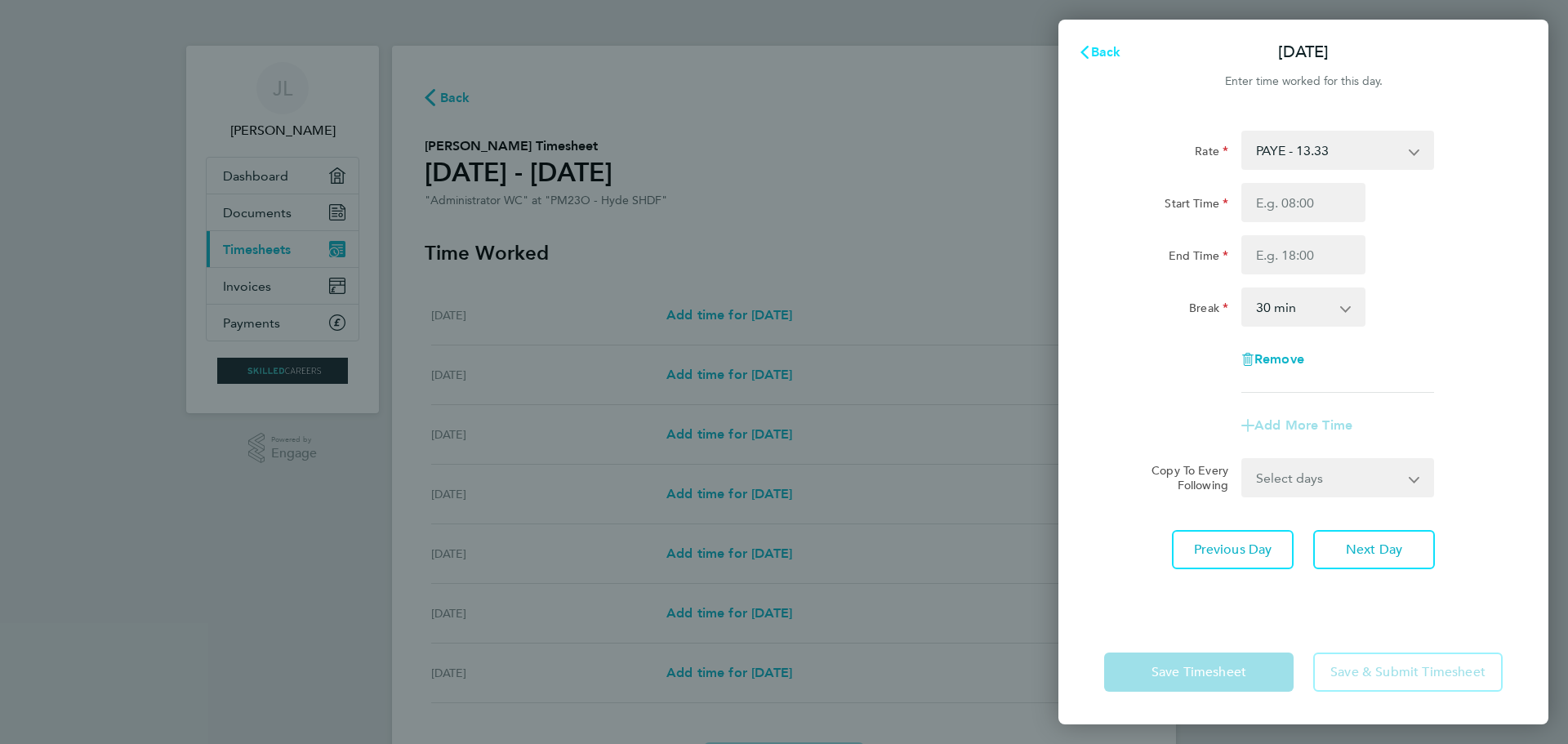
click at [1110, 54] on span "Back" at bounding box center [1106, 52] width 30 height 15
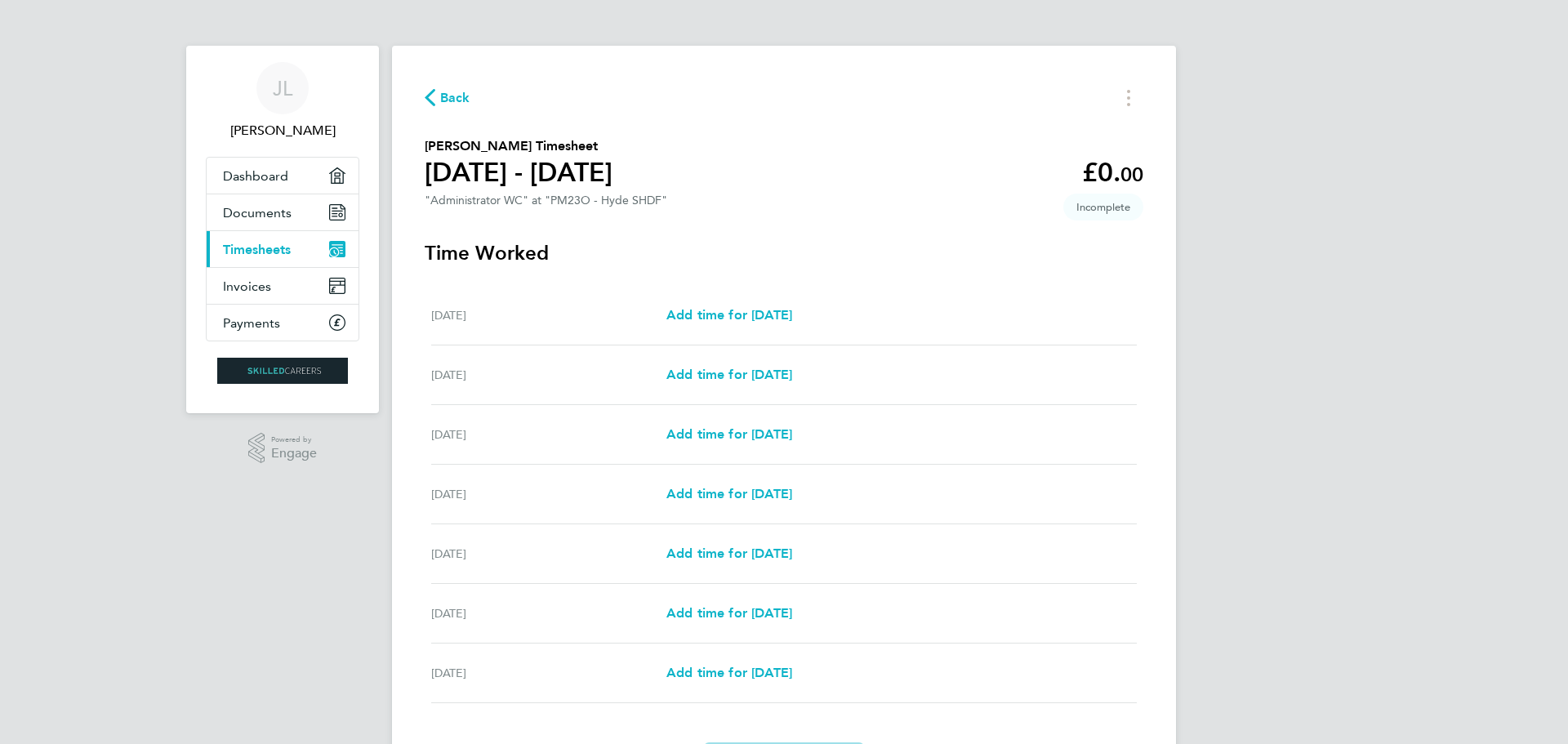
click at [451, 93] on span "Back" at bounding box center [455, 98] width 30 height 20
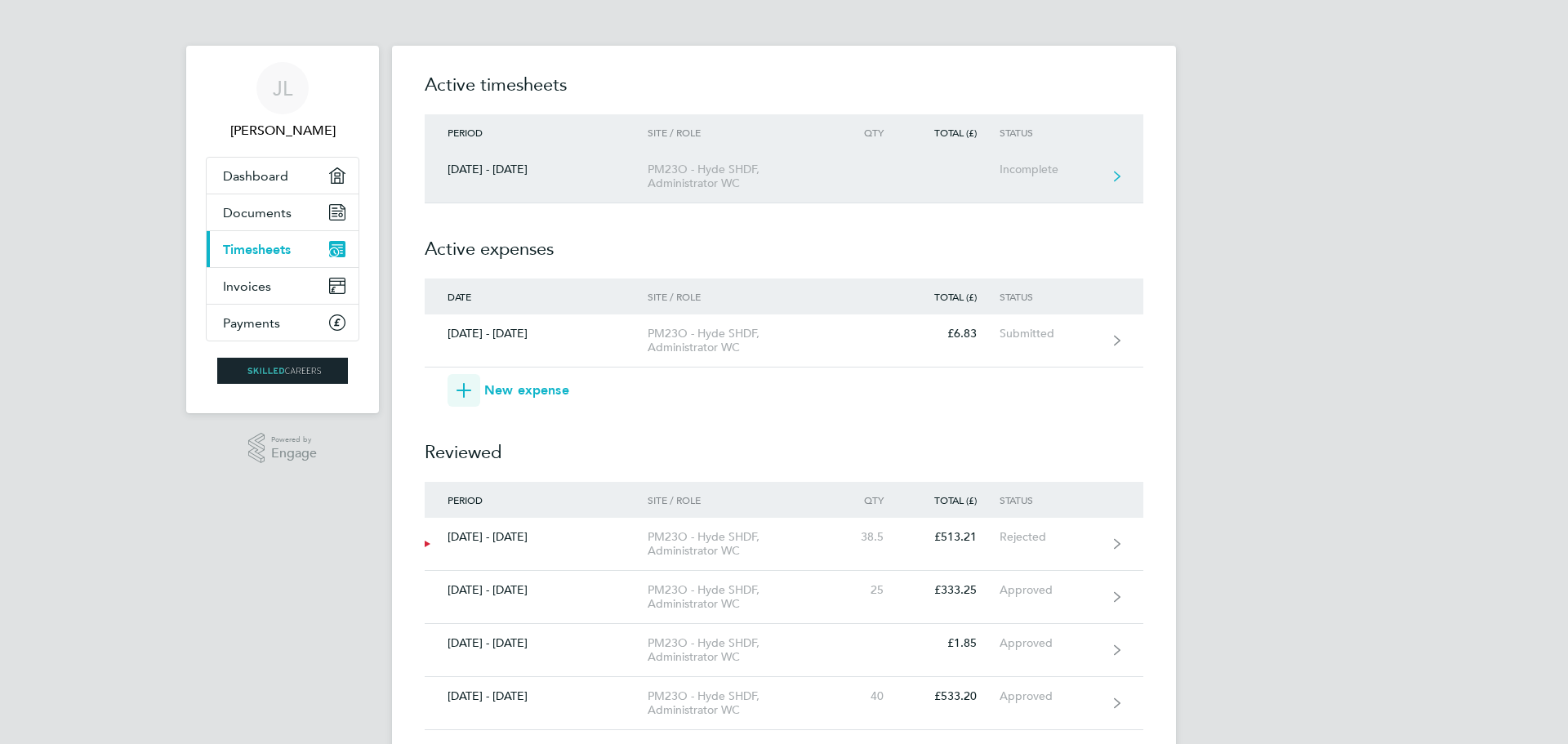
click at [1035, 173] on div "Incomplete" at bounding box center [1050, 169] width 101 height 14
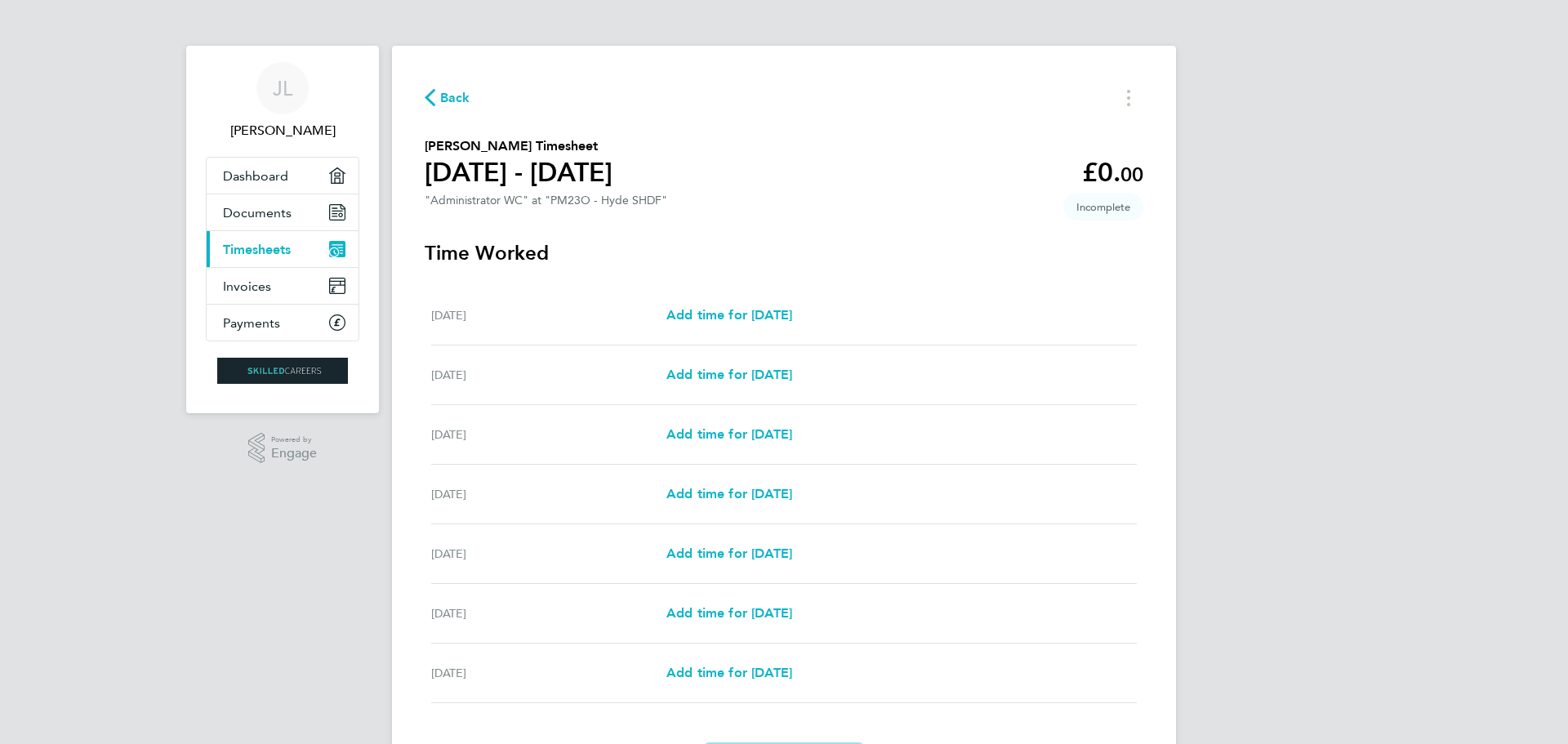
click at [439, 102] on span "Back" at bounding box center [448, 96] width 45 height 15
